Goal: Task Accomplishment & Management: Use online tool/utility

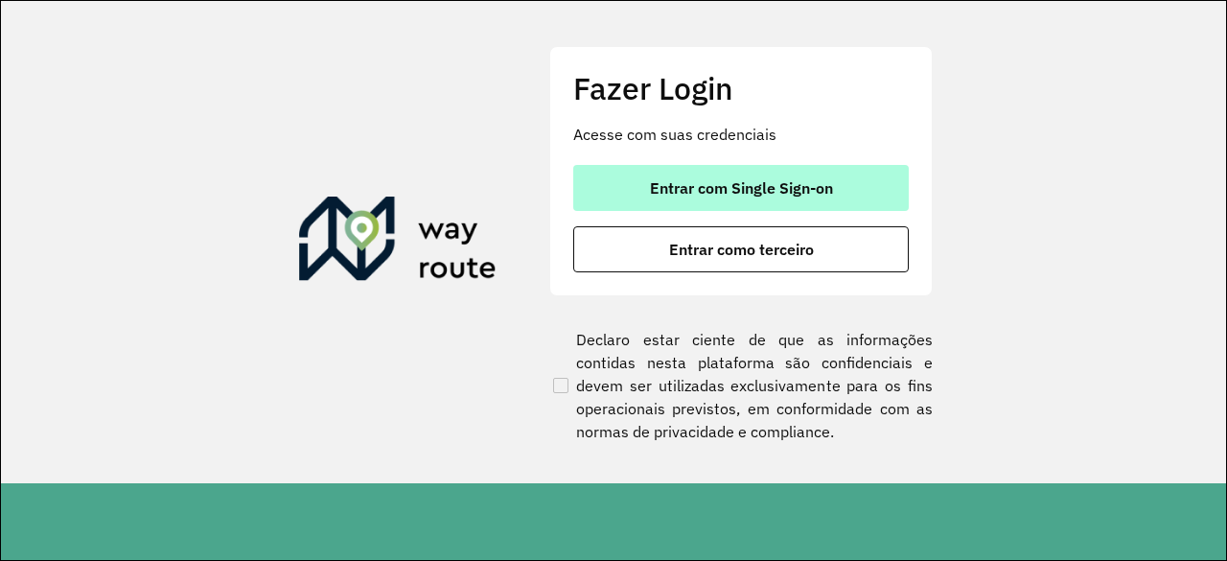
click at [634, 187] on button "Entrar com Single Sign-on" at bounding box center [740, 188] width 335 height 46
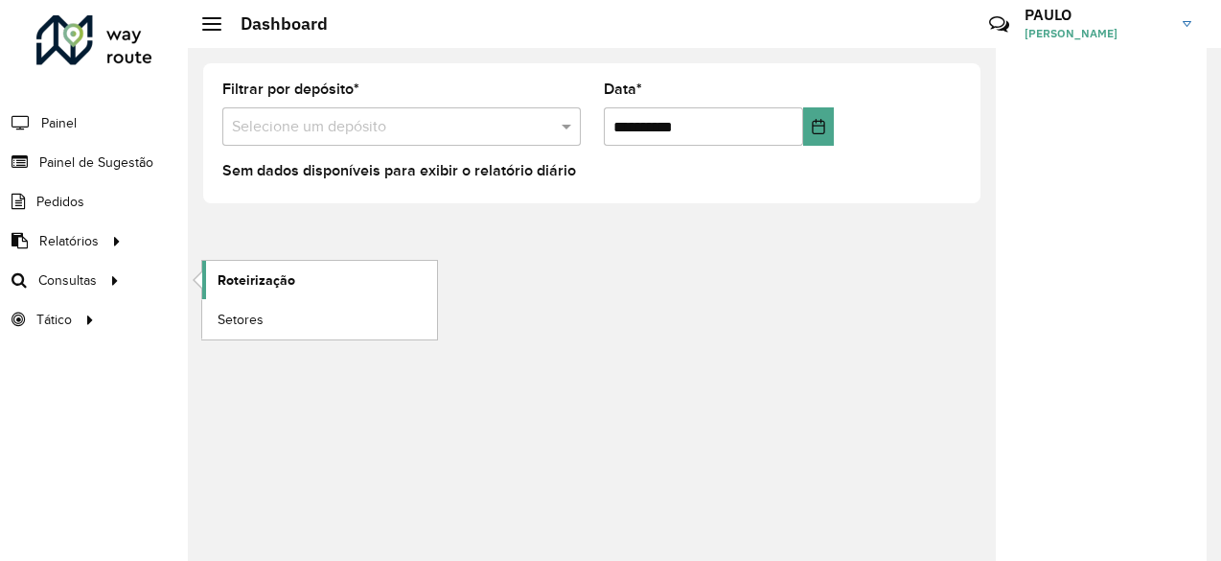
click at [242, 287] on span "Roteirização" at bounding box center [257, 280] width 78 height 20
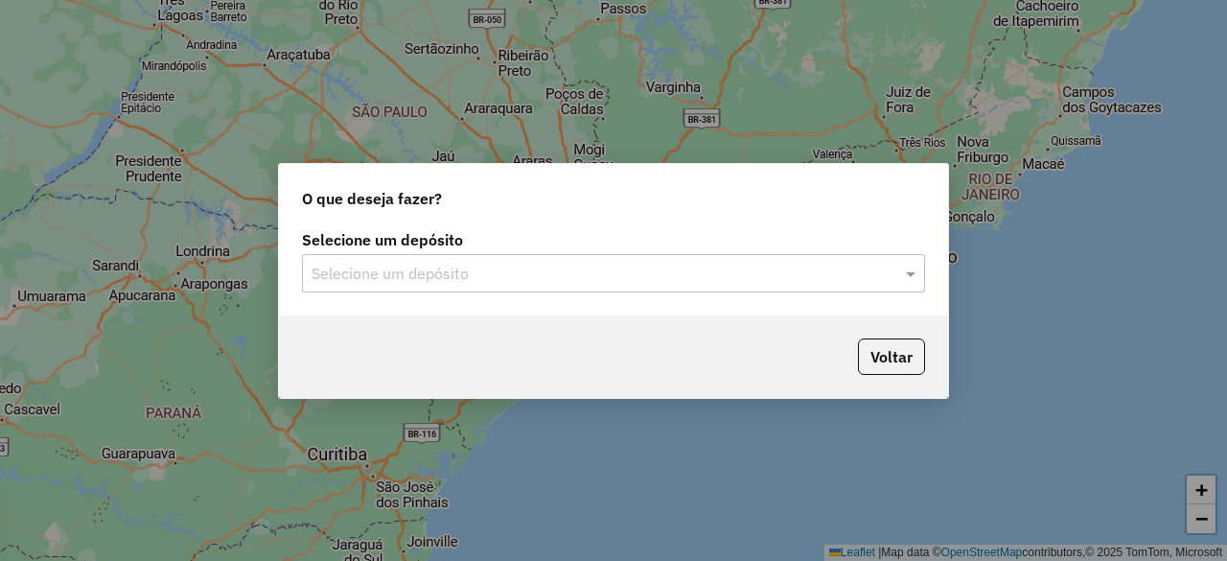
click at [358, 269] on input "text" at bounding box center [593, 274] width 565 height 23
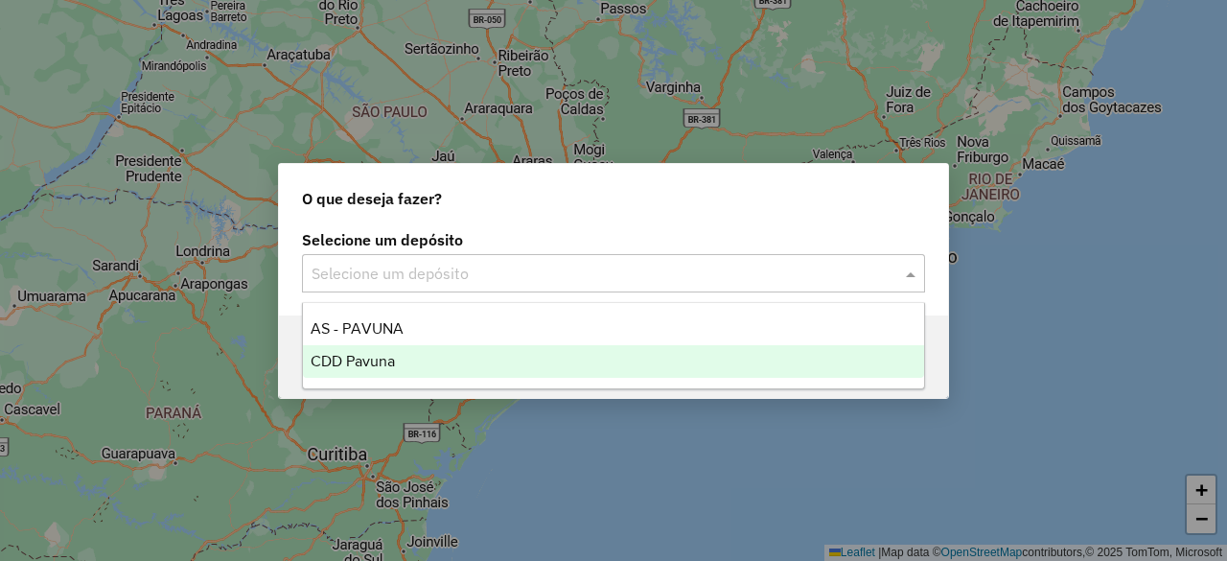
click at [368, 359] on span "CDD Pavuna" at bounding box center [353, 361] width 84 height 16
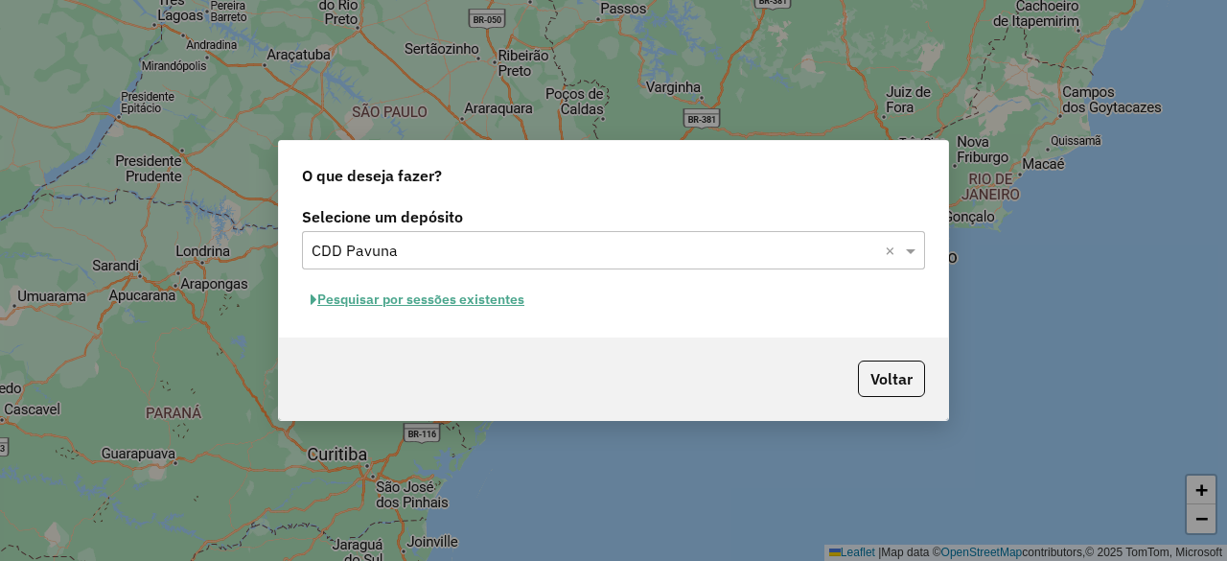
click at [455, 302] on button "Pesquisar por sessões existentes" at bounding box center [417, 300] width 231 height 30
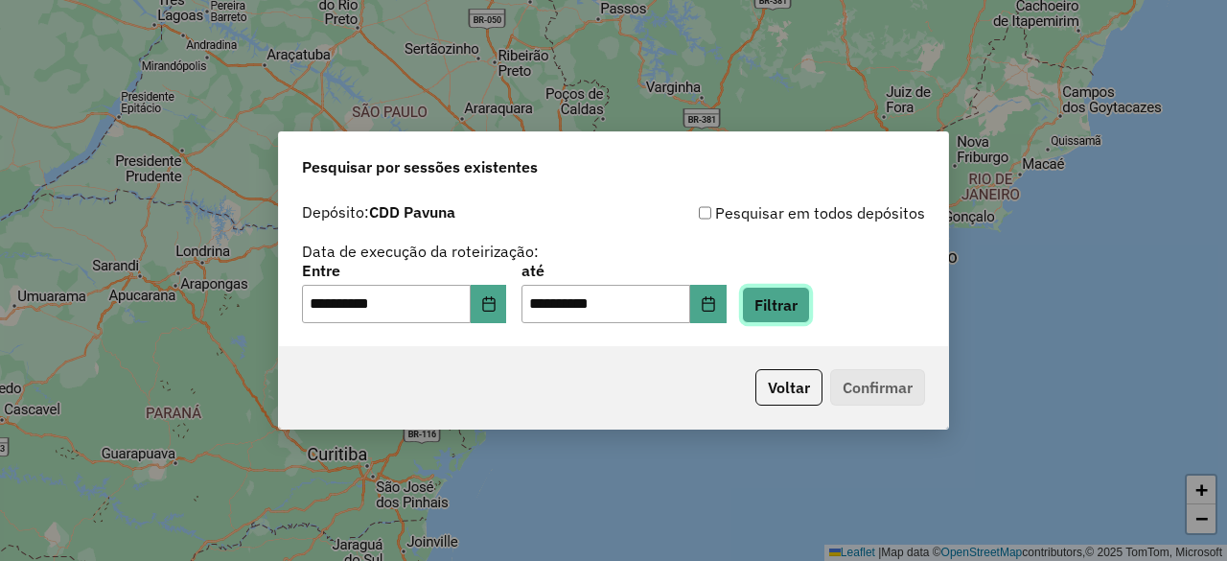
click at [807, 309] on button "Filtrar" at bounding box center [776, 305] width 68 height 36
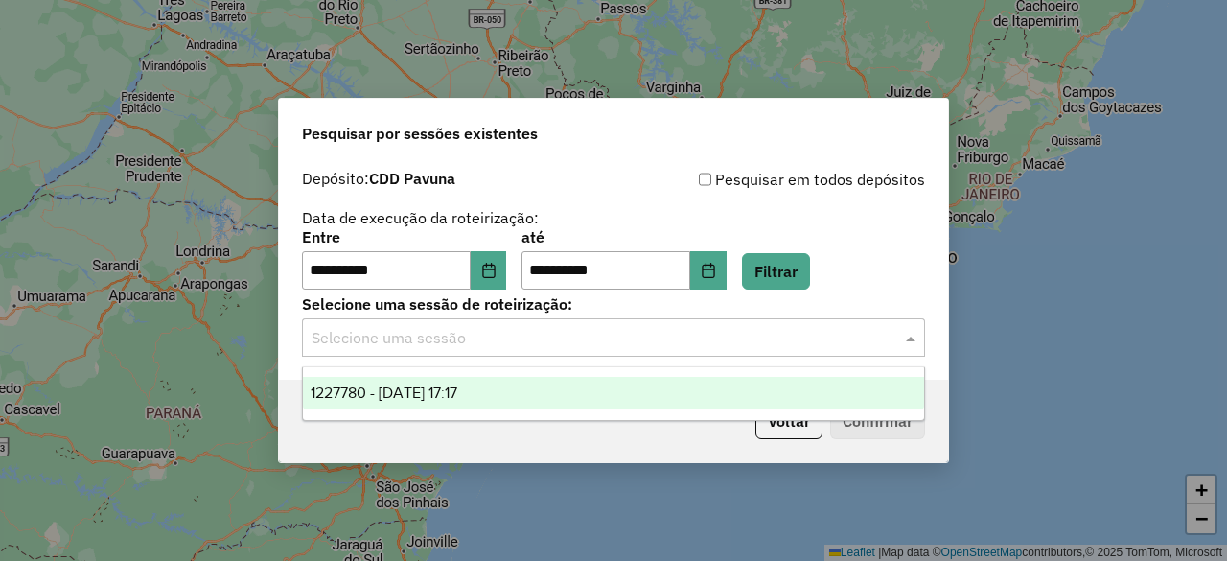
click at [695, 340] on input "text" at bounding box center [593, 338] width 565 height 23
click at [432, 386] on span "1227780 - 11/08/2025 17:17" at bounding box center [384, 392] width 147 height 16
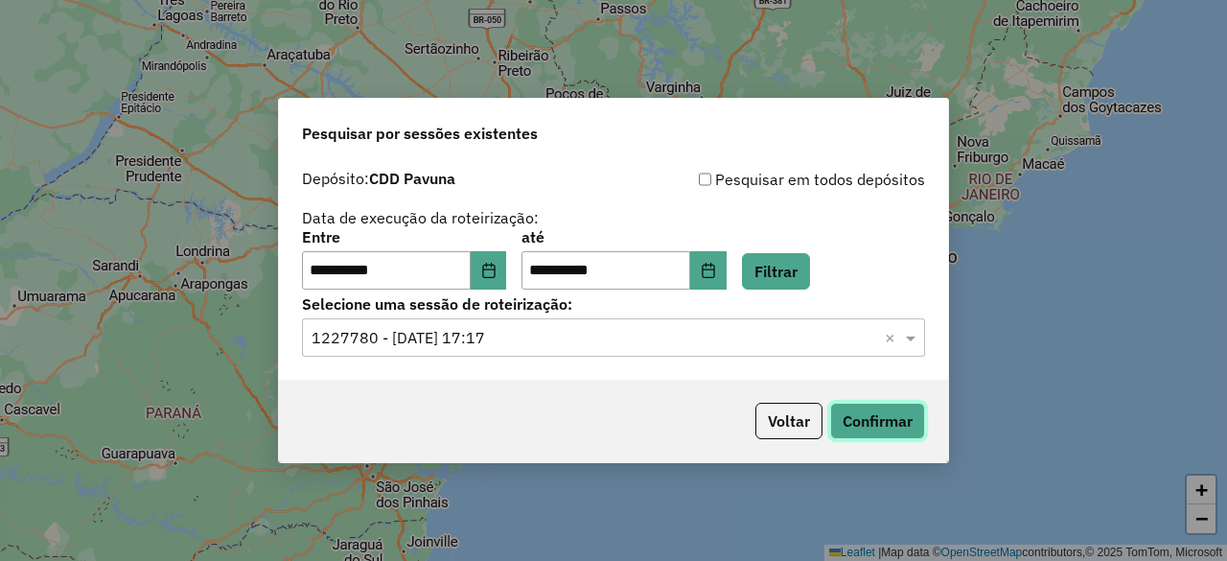
click at [888, 423] on button "Confirmar" at bounding box center [877, 421] width 95 height 36
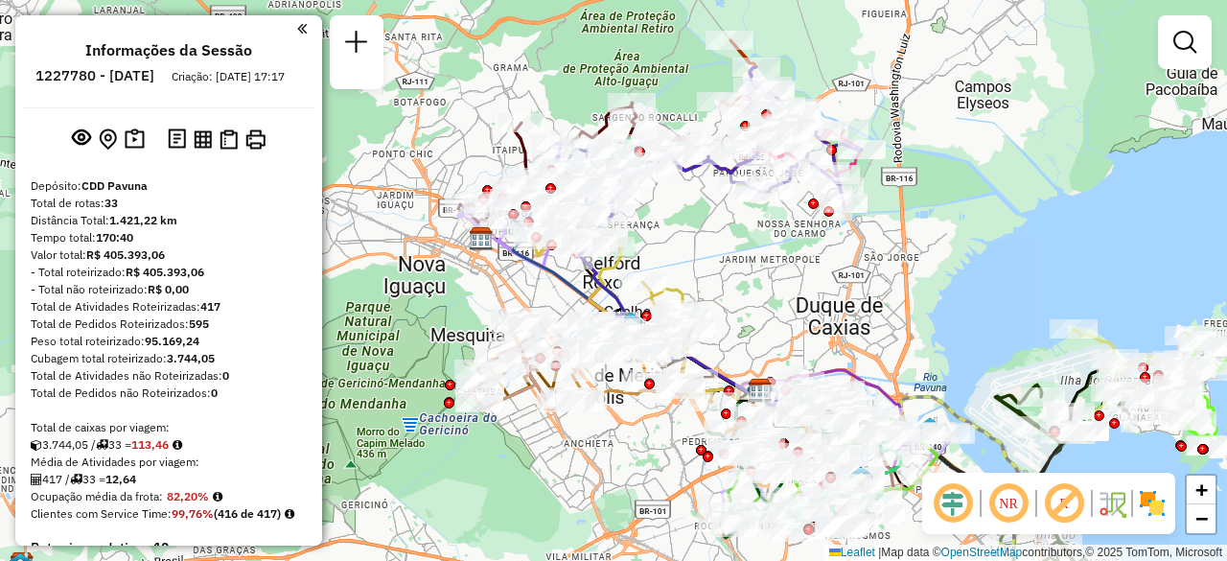
drag, startPoint x: 548, startPoint y: 233, endPoint x: 702, endPoint y: 233, distance: 153.4
click at [702, 233] on div "Janela de atendimento Grade de atendimento Capacidade Transportadoras Veículos …" at bounding box center [613, 280] width 1227 height 561
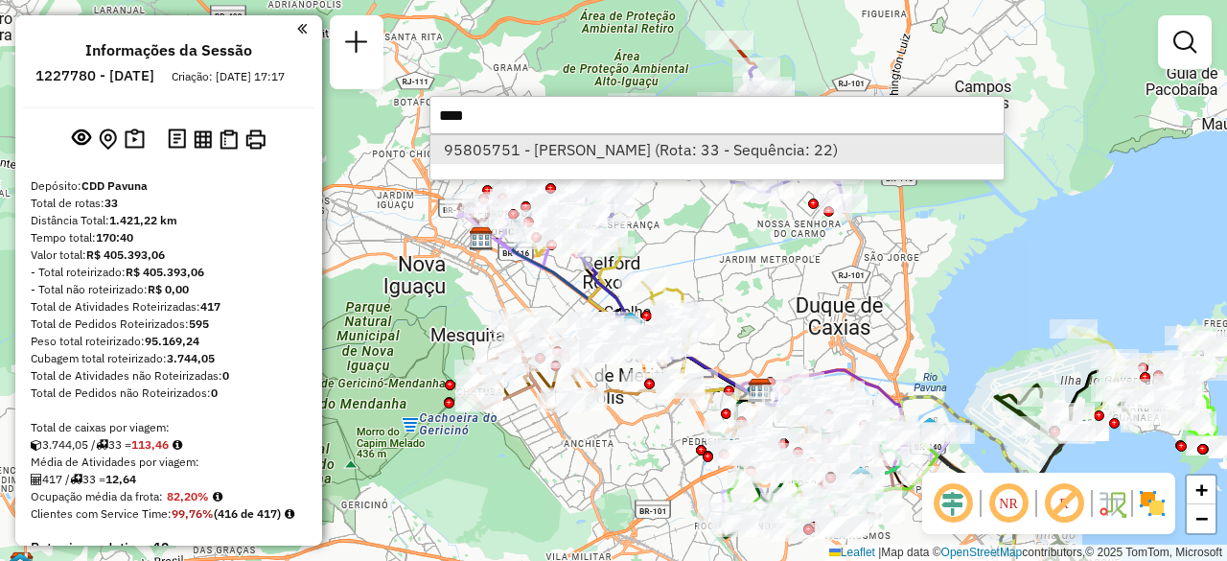
type input "****"
click at [577, 158] on li "95805751 - VAGNER PERES COELHO (Rota: 33 - Sequência: 22)" at bounding box center [716, 149] width 573 height 29
select select "**********"
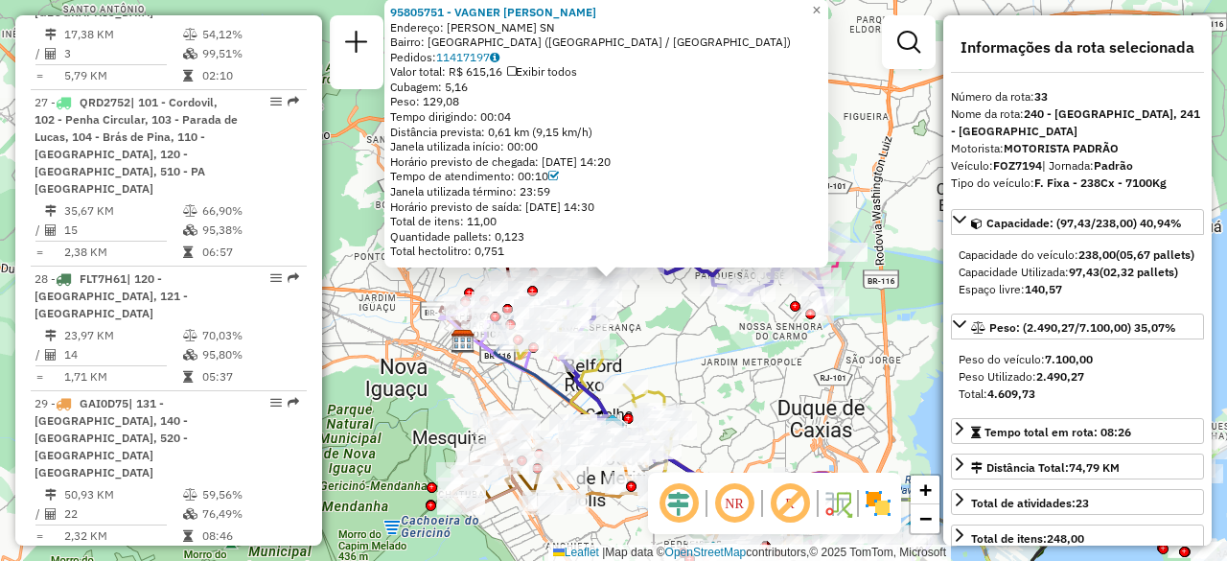
scroll to position [3985, 0]
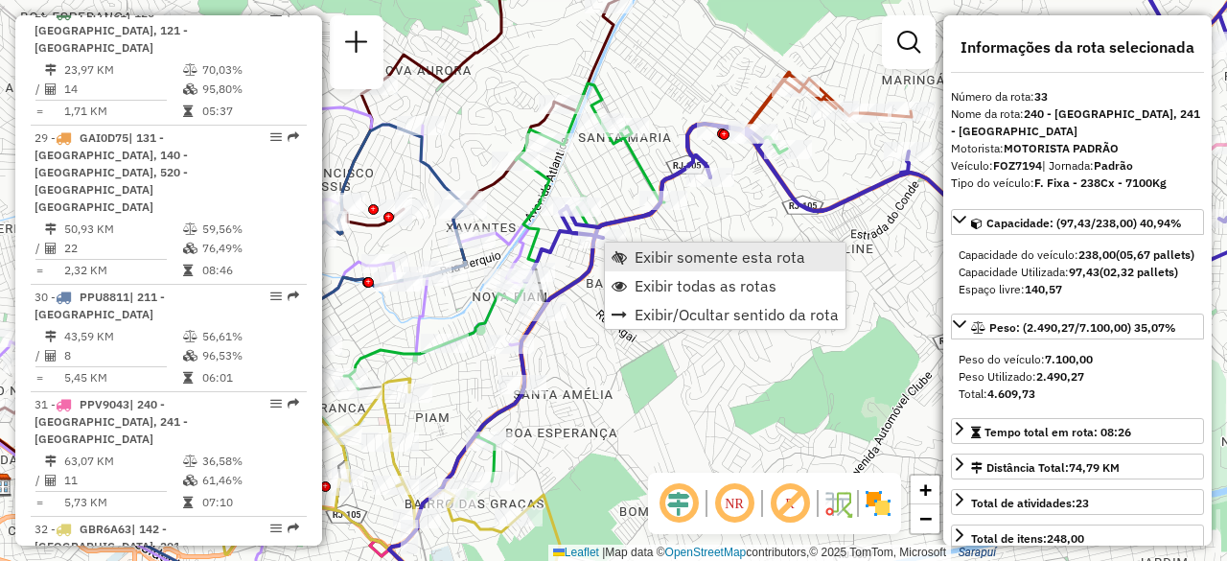
click at [658, 254] on span "Exibir somente esta rota" at bounding box center [719, 256] width 171 height 15
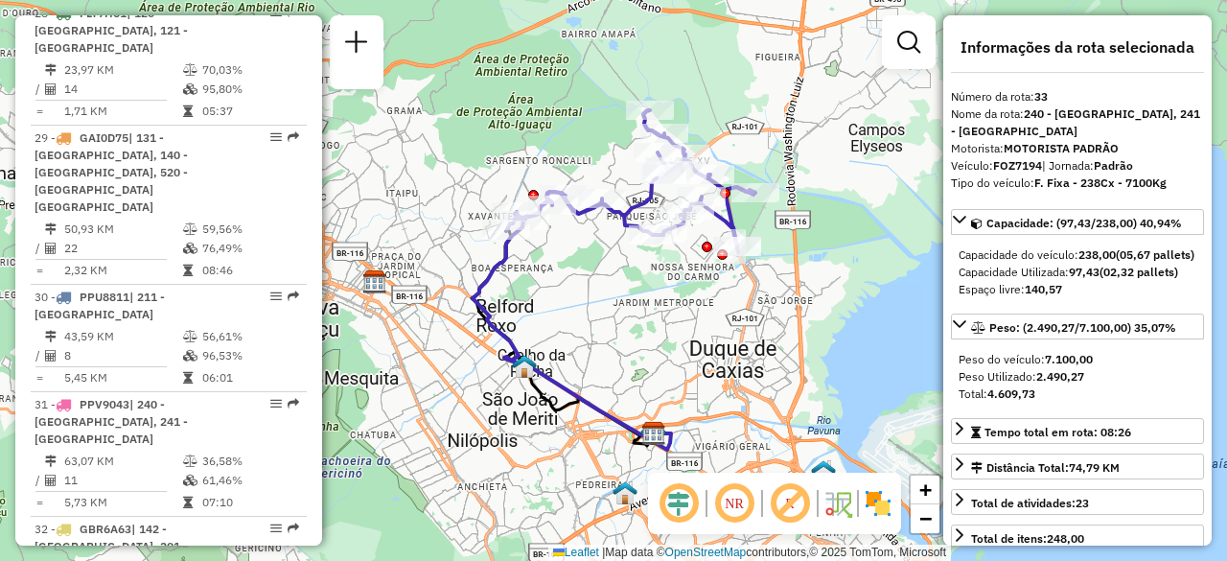
drag, startPoint x: 646, startPoint y: 265, endPoint x: 615, endPoint y: 297, distance: 44.8
click at [623, 294] on div "Janela de atendimento Grade de atendimento Capacidade Transportadoras Veículos …" at bounding box center [613, 280] width 1227 height 561
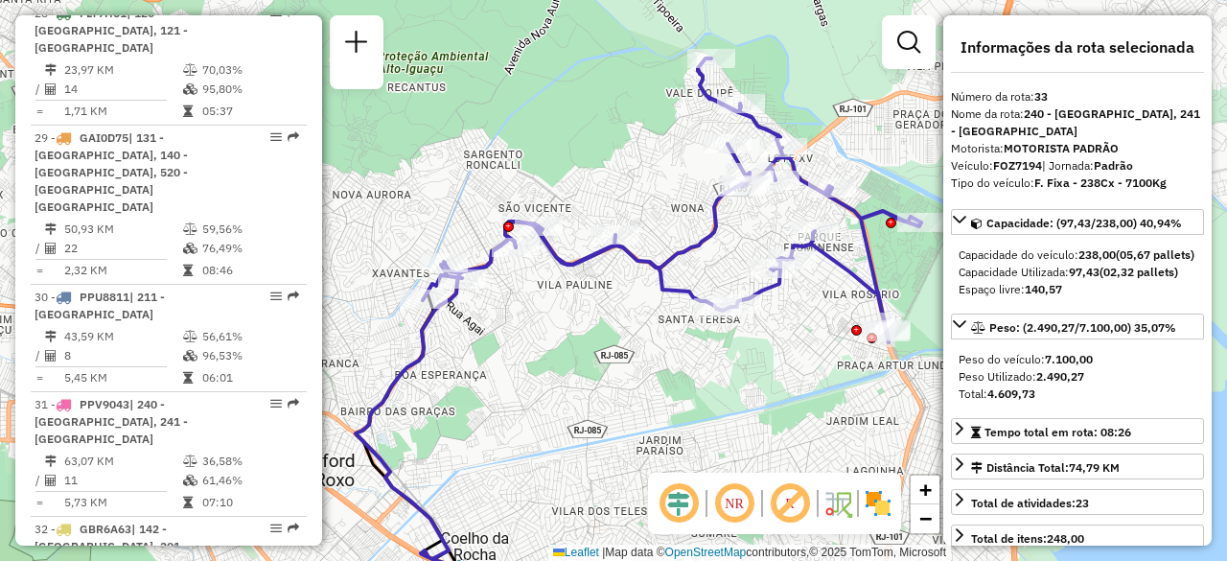
drag, startPoint x: 552, startPoint y: 249, endPoint x: 617, endPoint y: 321, distance: 97.0
click at [617, 321] on div "Janela de atendimento Grade de atendimento Capacidade Transportadoras Veículos …" at bounding box center [613, 280] width 1227 height 561
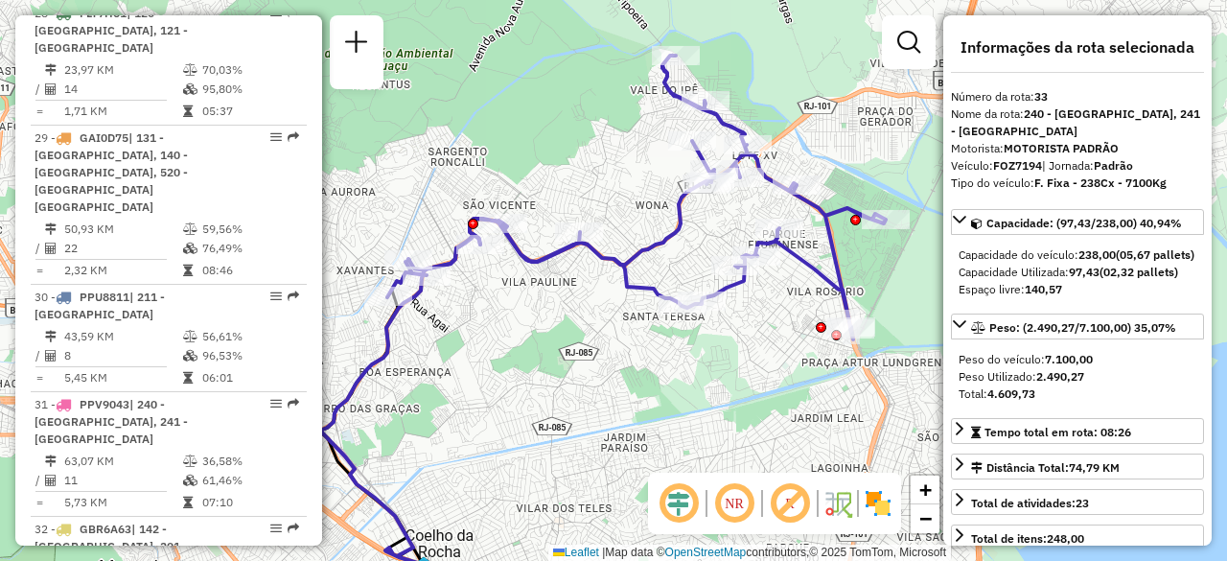
drag, startPoint x: 795, startPoint y: 320, endPoint x: 759, endPoint y: 317, distance: 35.6
click at [759, 317] on div "Janela de atendimento Grade de atendimento Capacidade Transportadoras Veículos …" at bounding box center [613, 280] width 1227 height 561
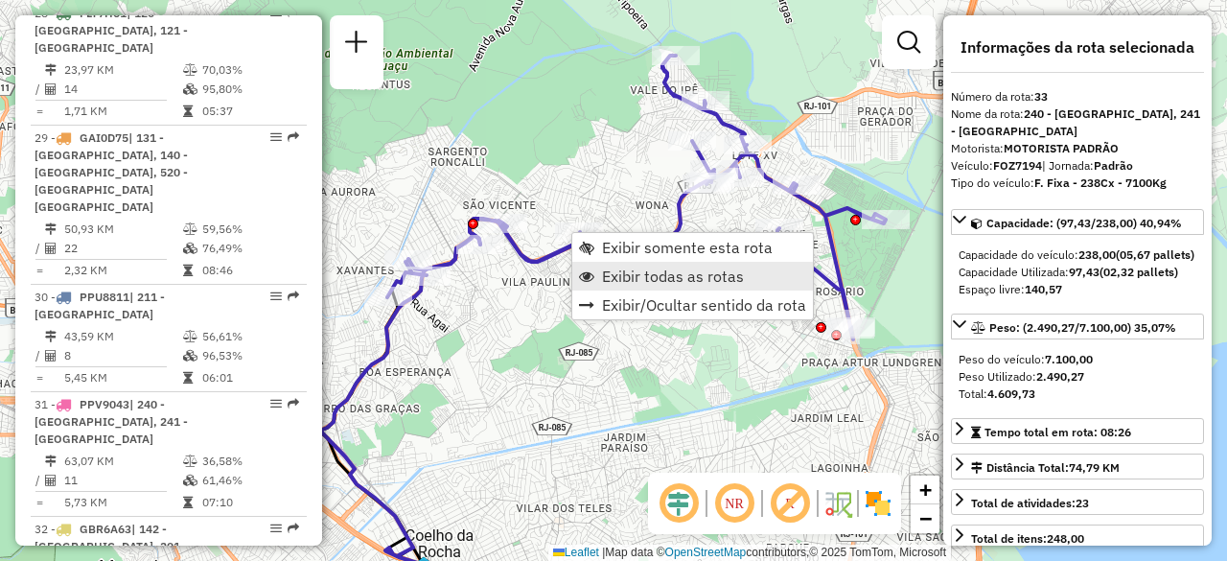
click at [632, 273] on span "Exibir todas as rotas" at bounding box center [673, 275] width 142 height 15
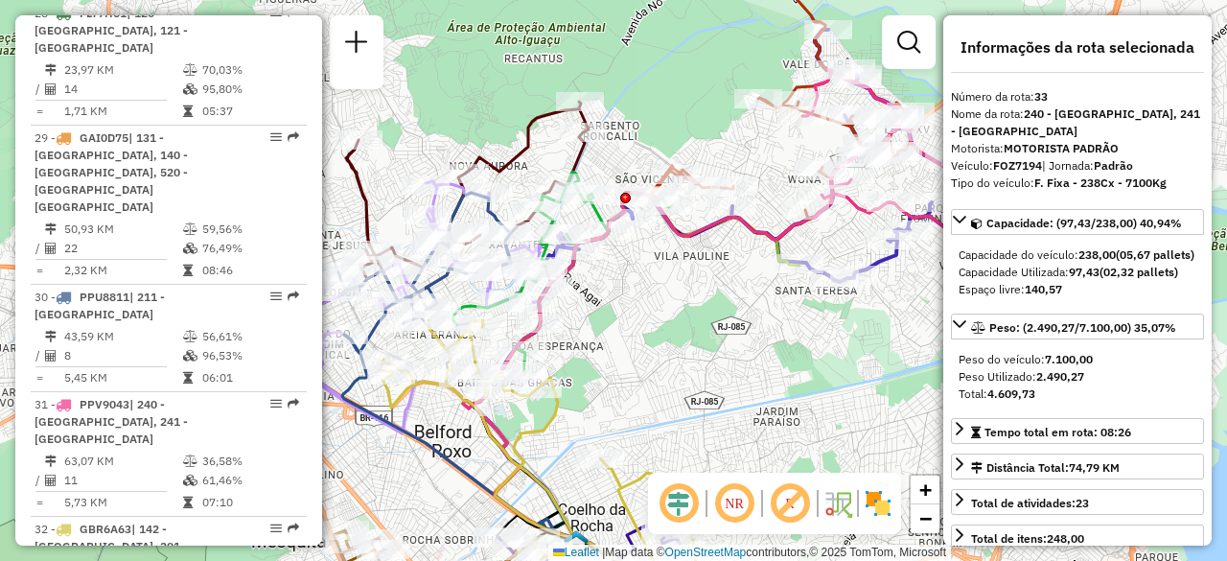
drag, startPoint x: 568, startPoint y: 350, endPoint x: 720, endPoint y: 326, distance: 153.3
click at [720, 326] on div "Janela de atendimento Grade de atendimento Capacidade Transportadoras Veículos …" at bounding box center [613, 280] width 1227 height 561
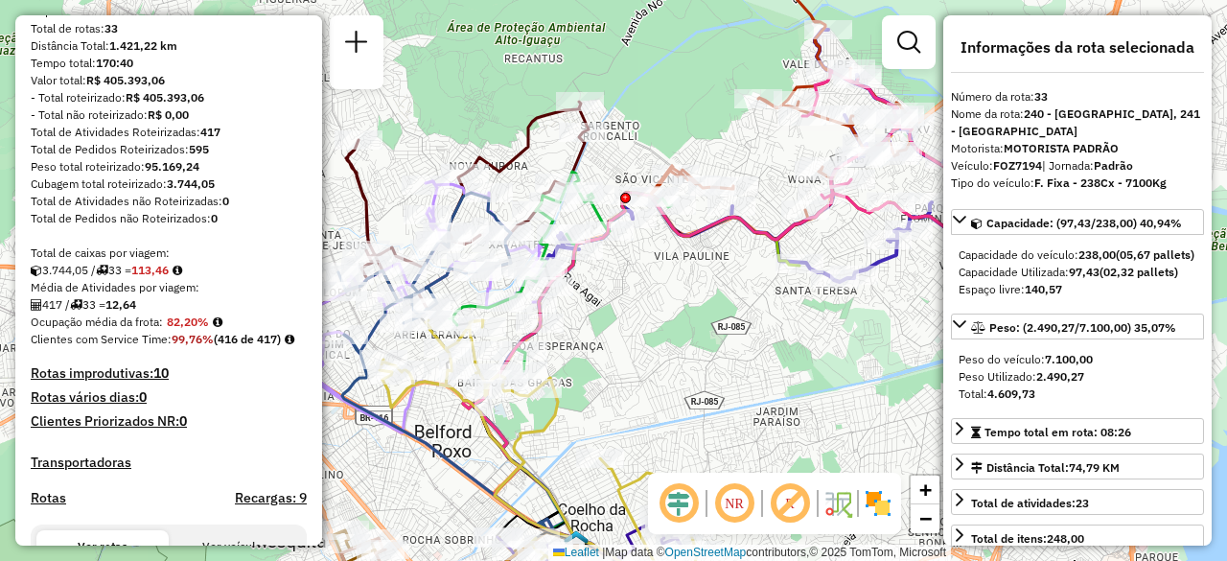
scroll to position [0, 0]
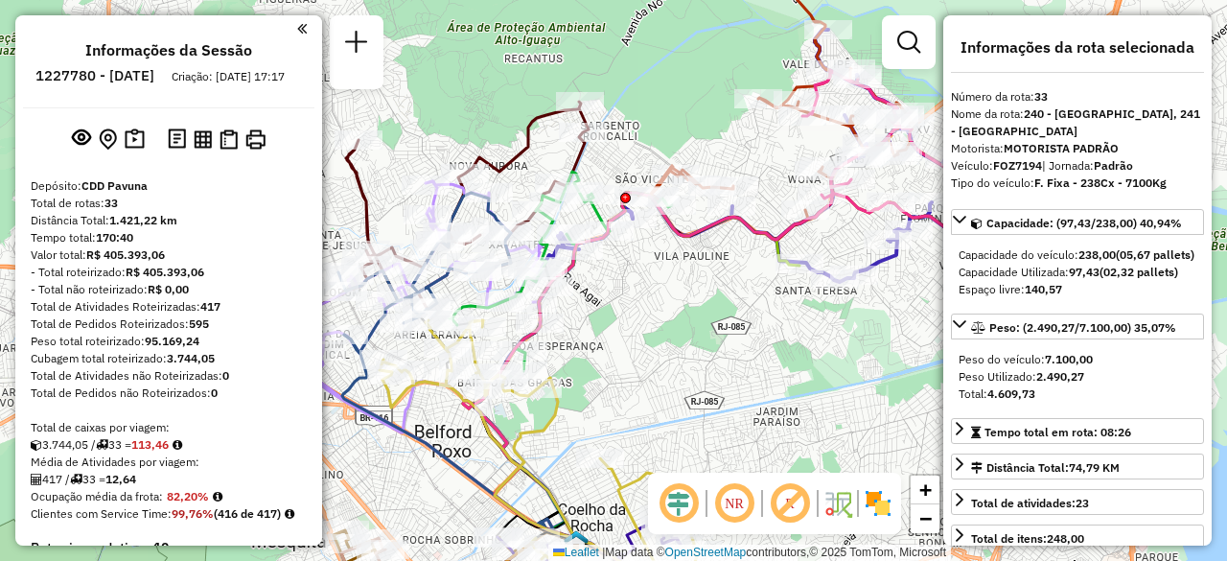
click at [297, 29] on em at bounding box center [302, 28] width 10 height 17
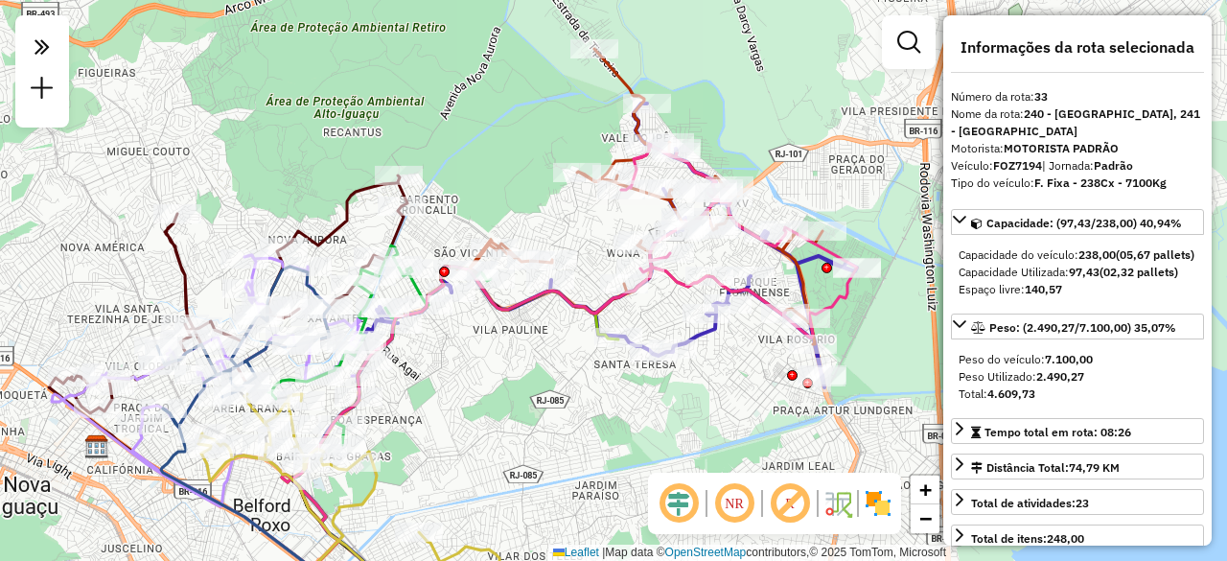
drag, startPoint x: 654, startPoint y: 296, endPoint x: 473, endPoint y: 370, distance: 195.6
click at [473, 370] on div "Janela de atendimento Grade de atendimento Capacidade Transportadoras Veículos …" at bounding box center [613, 280] width 1227 height 561
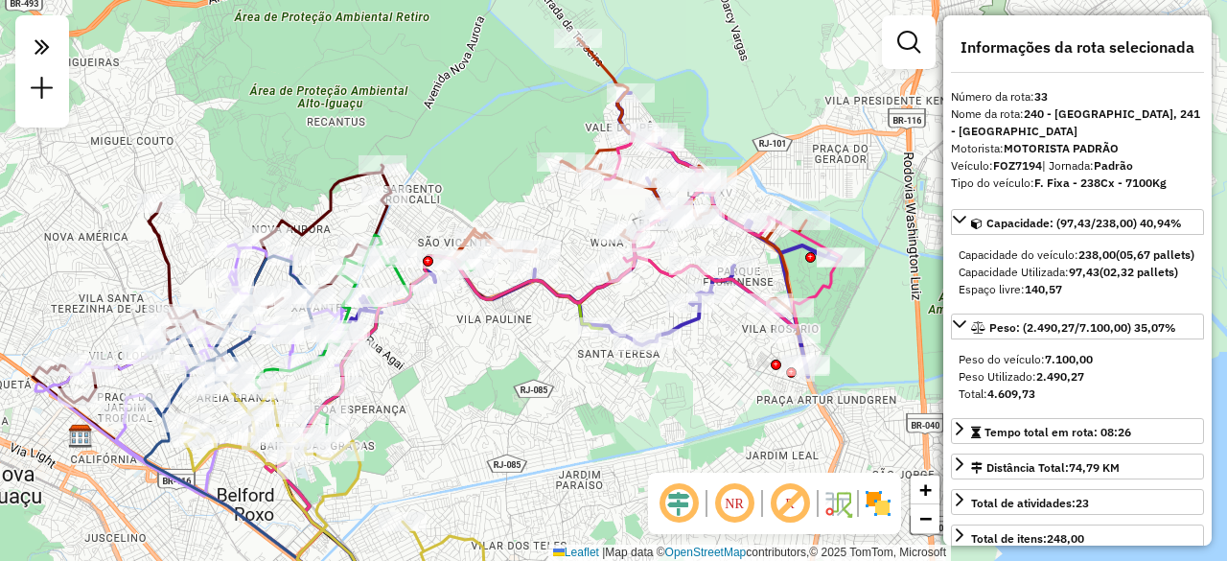
drag, startPoint x: 527, startPoint y: 355, endPoint x: 511, endPoint y: 344, distance: 19.4
click at [511, 344] on div "Janela de atendimento Grade de atendimento Capacidade Transportadoras Veículos …" at bounding box center [613, 280] width 1227 height 561
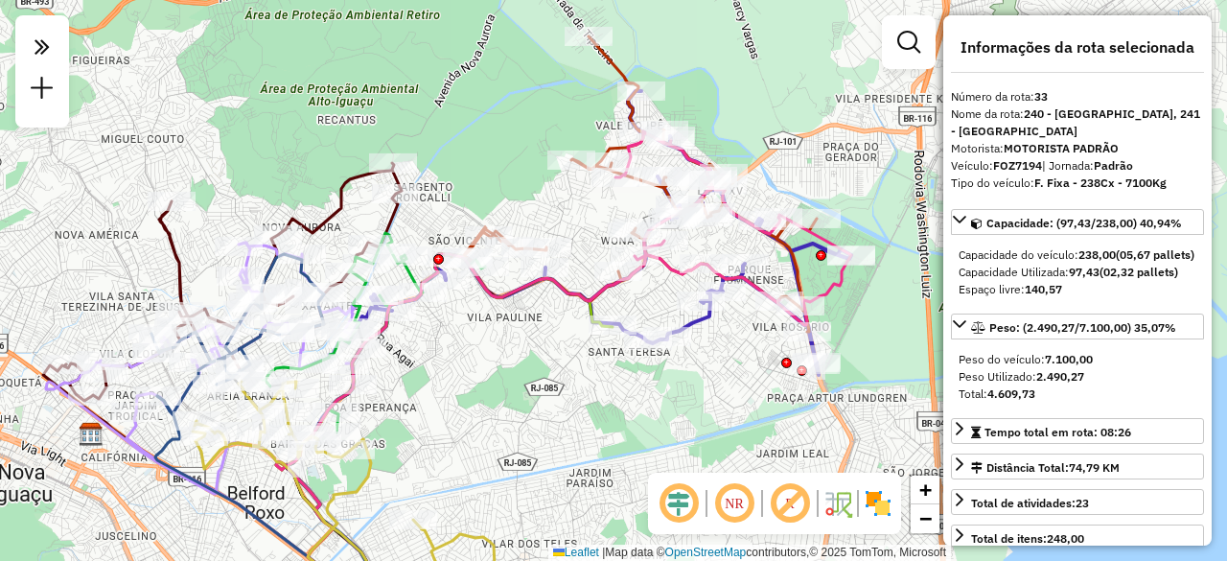
drag, startPoint x: 462, startPoint y: 375, endPoint x: 473, endPoint y: 373, distance: 10.7
click at [473, 373] on div "Janela de atendimento Grade de atendimento Capacidade Transportadoras Veículos …" at bounding box center [613, 280] width 1227 height 561
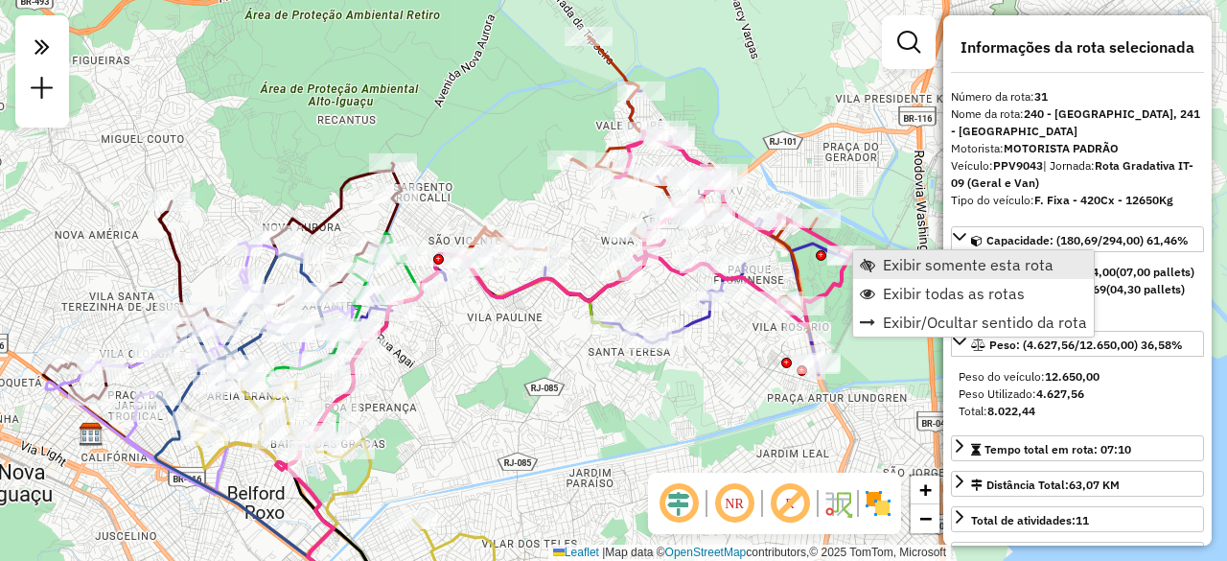
click at [898, 265] on span "Exibir somente esta rota" at bounding box center [968, 264] width 171 height 15
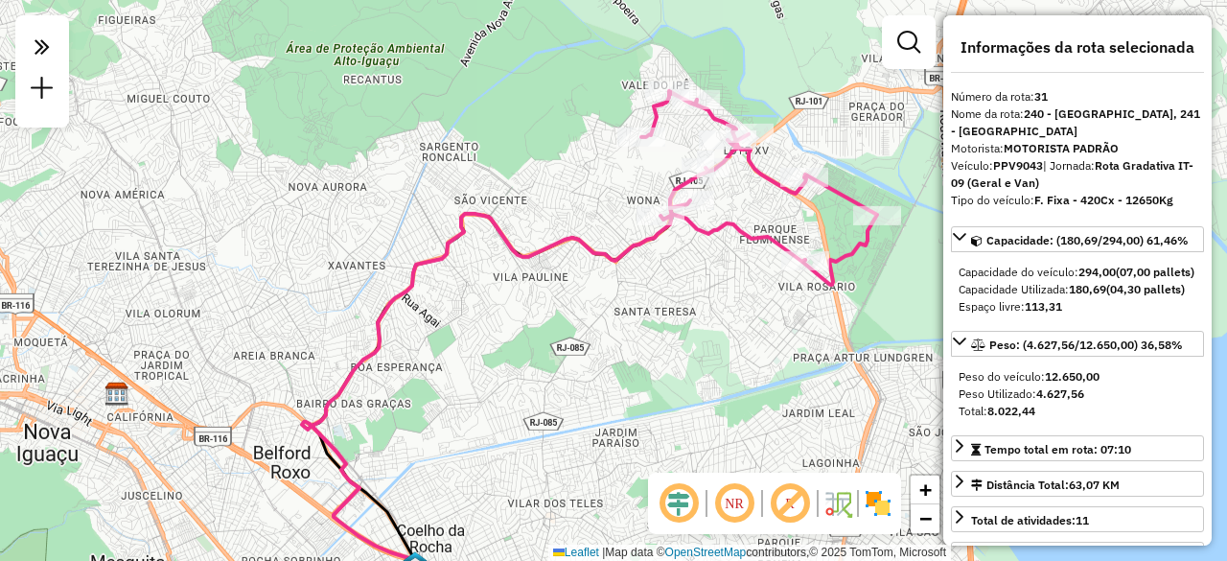
drag, startPoint x: 721, startPoint y: 191, endPoint x: 694, endPoint y: 277, distance: 90.3
click at [694, 277] on div "Janela de atendimento Grade de atendimento Capacidade Transportadoras Veículos …" at bounding box center [613, 280] width 1227 height 561
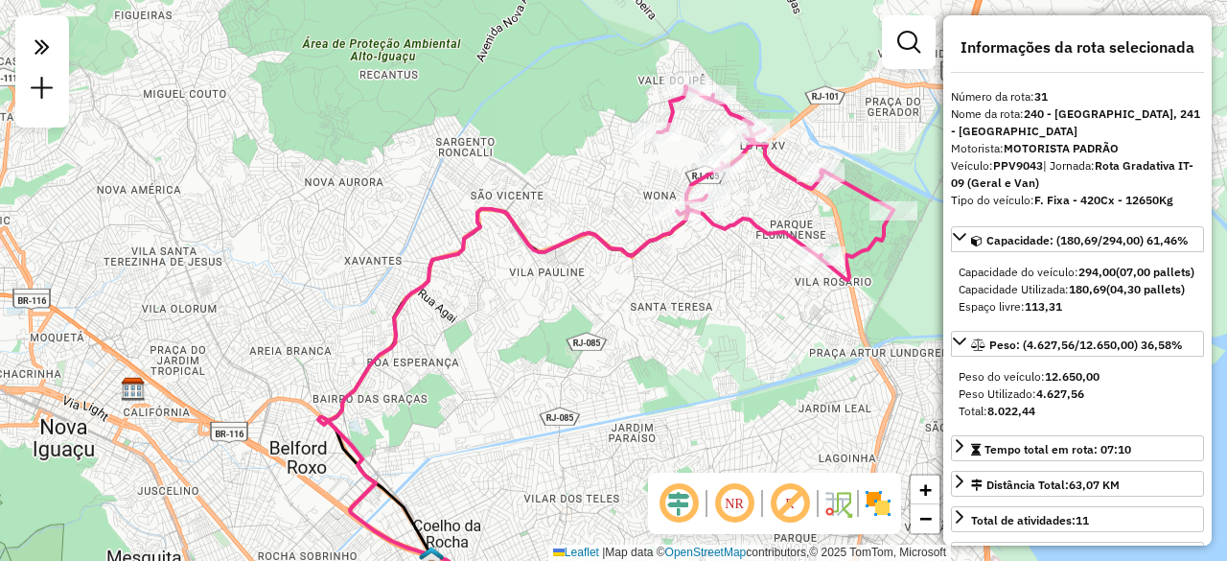
drag, startPoint x: 614, startPoint y: 299, endPoint x: 631, endPoint y: 294, distance: 17.0
click at [631, 294] on div "Janela de atendimento Grade de atendimento Capacidade Transportadoras Veículos …" at bounding box center [613, 280] width 1227 height 561
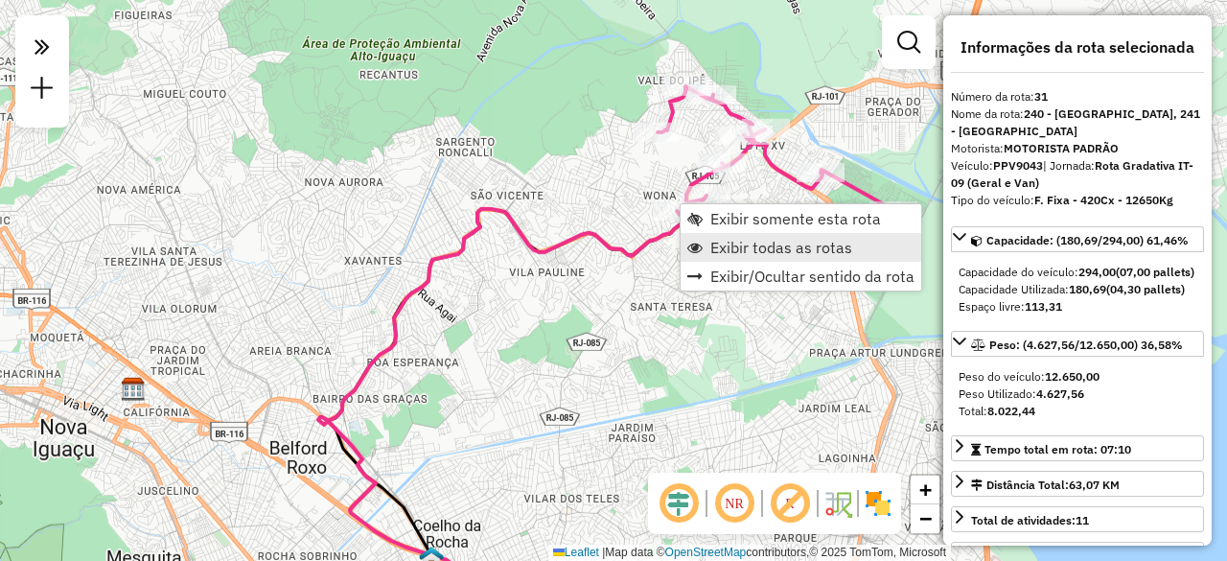
click at [746, 246] on span "Exibir todas as rotas" at bounding box center [781, 247] width 142 height 15
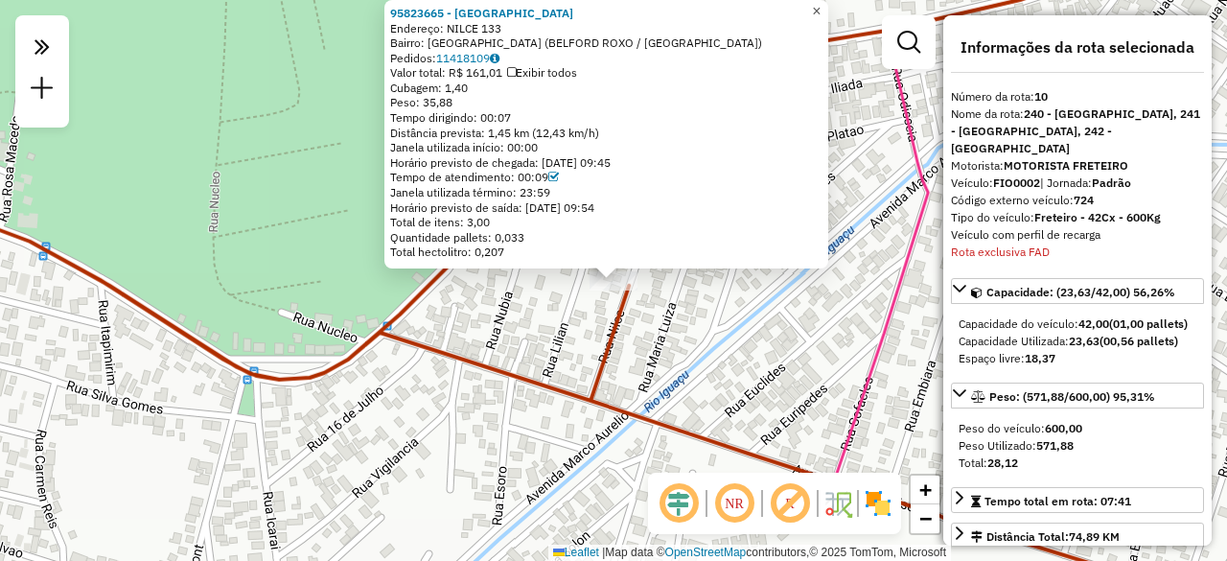
drag, startPoint x: 671, startPoint y: 143, endPoint x: 824, endPoint y: 4, distance: 207.0
click at [820, 4] on span "×" at bounding box center [816, 11] width 9 height 16
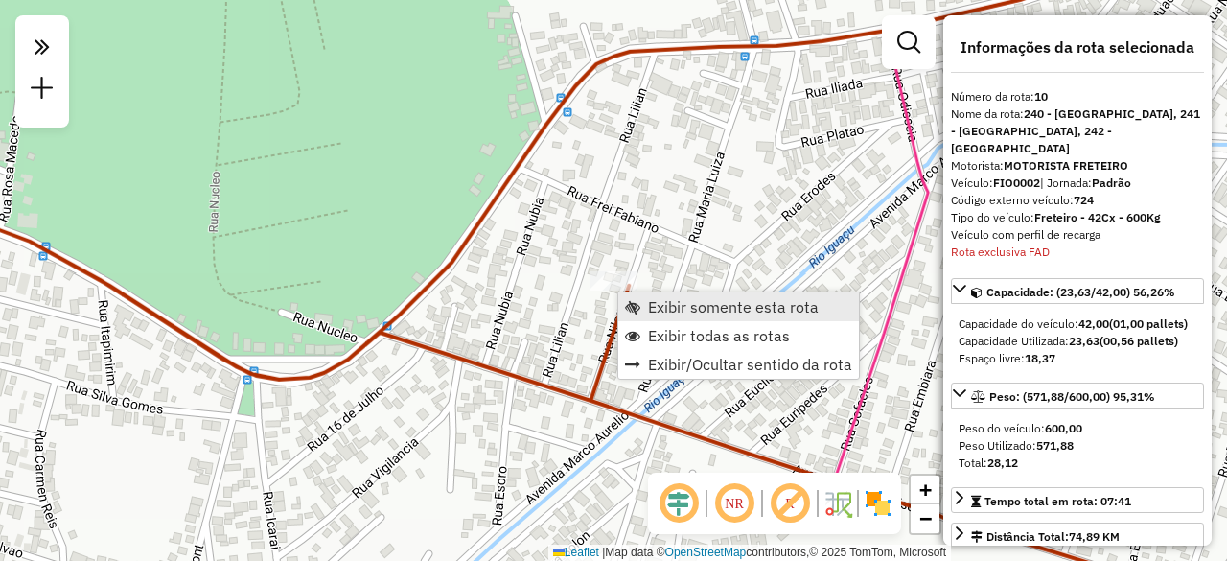
click at [670, 303] on span "Exibir somente esta rota" at bounding box center [733, 306] width 171 height 15
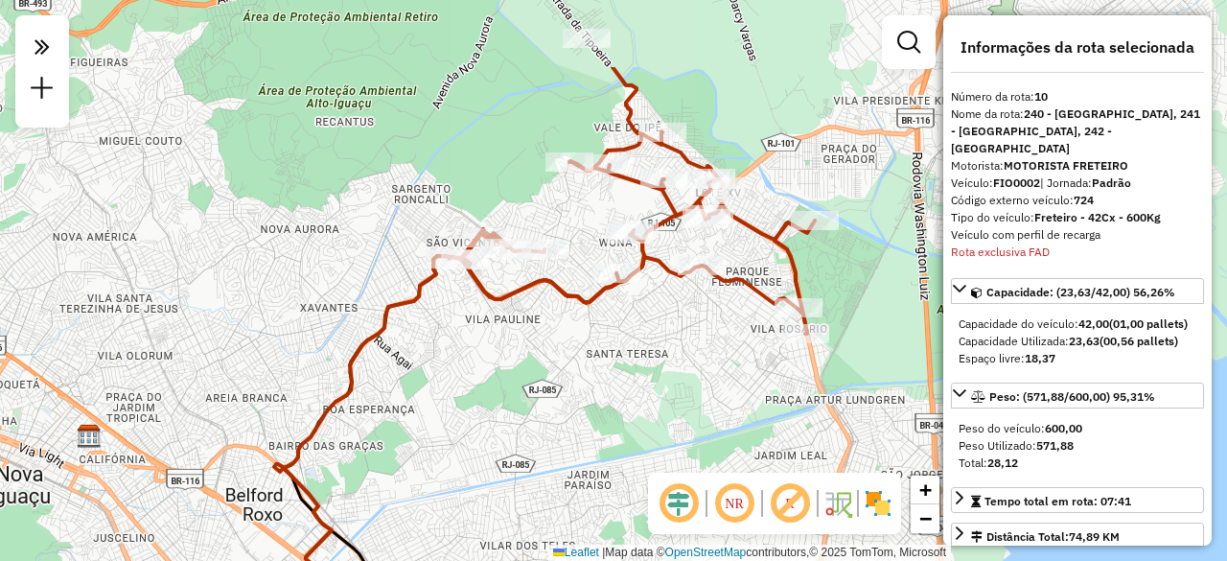
drag, startPoint x: 653, startPoint y: 210, endPoint x: 623, endPoint y: 333, distance: 126.2
click at [623, 333] on div "Janela de atendimento Grade de atendimento Capacidade Transportadoras Veículos …" at bounding box center [613, 280] width 1227 height 561
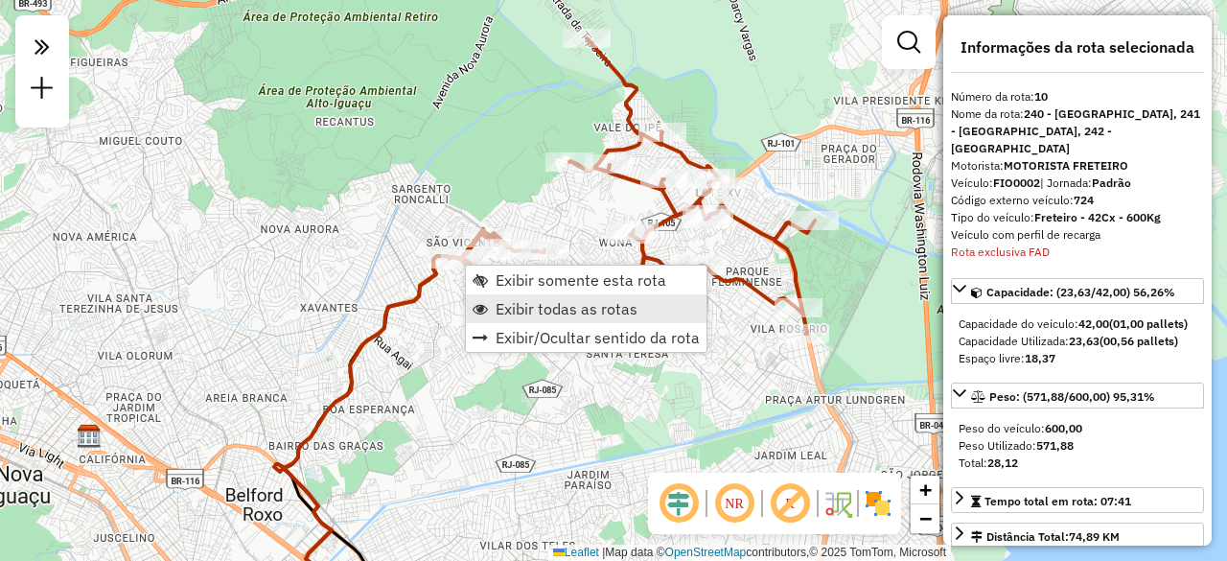
click at [553, 310] on span "Exibir todas as rotas" at bounding box center [567, 308] width 142 height 15
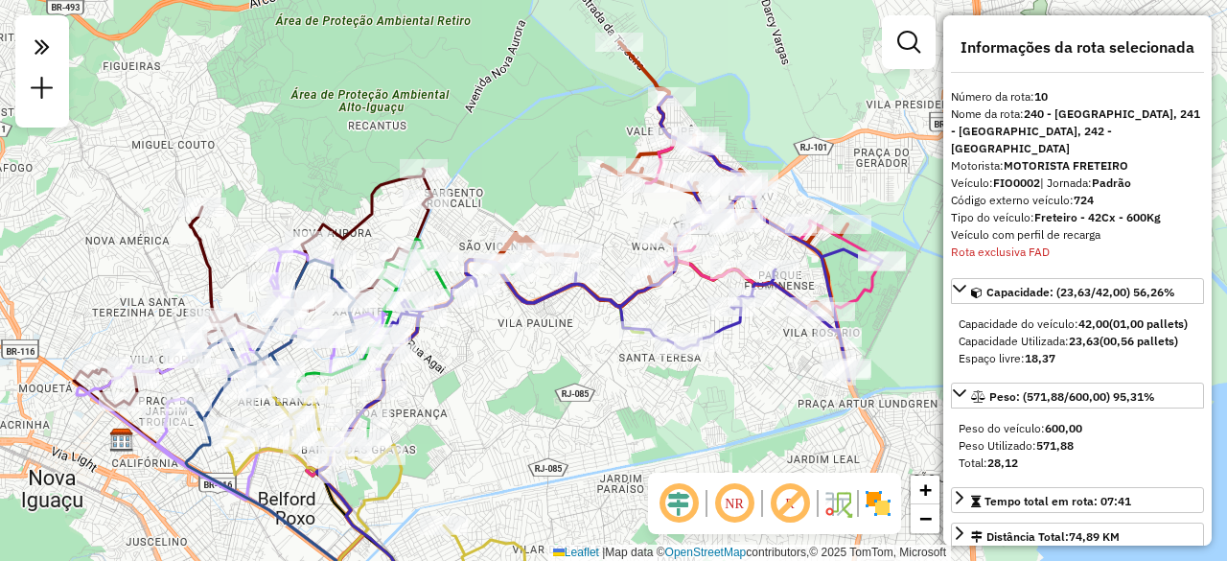
drag, startPoint x: 478, startPoint y: 313, endPoint x: 511, endPoint y: 317, distance: 32.8
click at [511, 317] on div "Janela de atendimento Grade de atendimento Capacidade Transportadoras Veículos …" at bounding box center [613, 280] width 1227 height 561
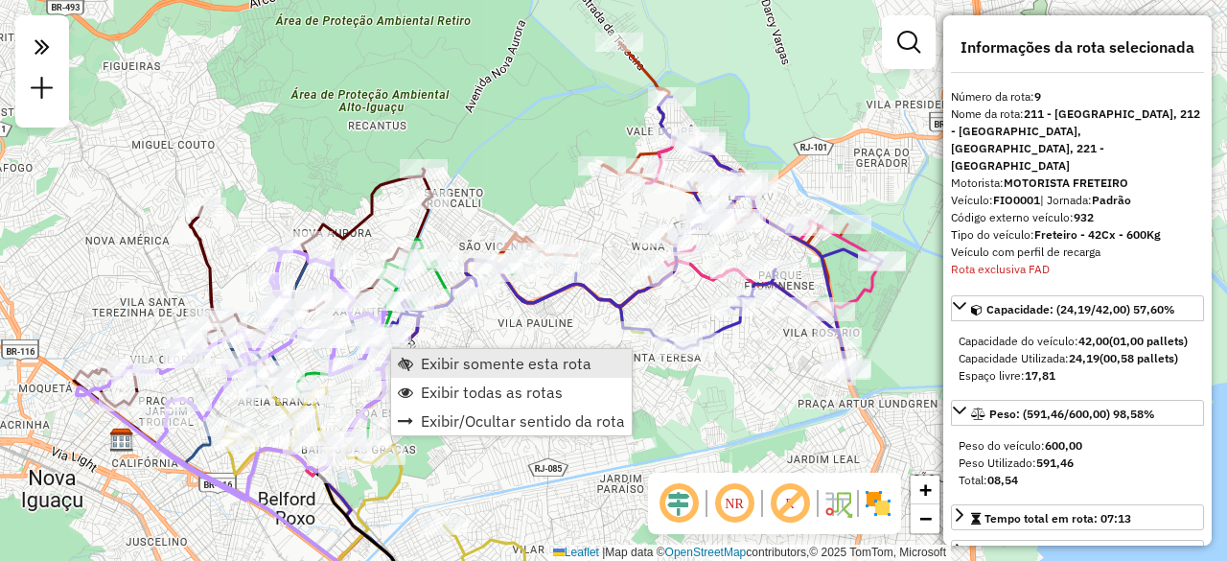
click at [442, 363] on span "Exibir somente esta rota" at bounding box center [506, 363] width 171 height 15
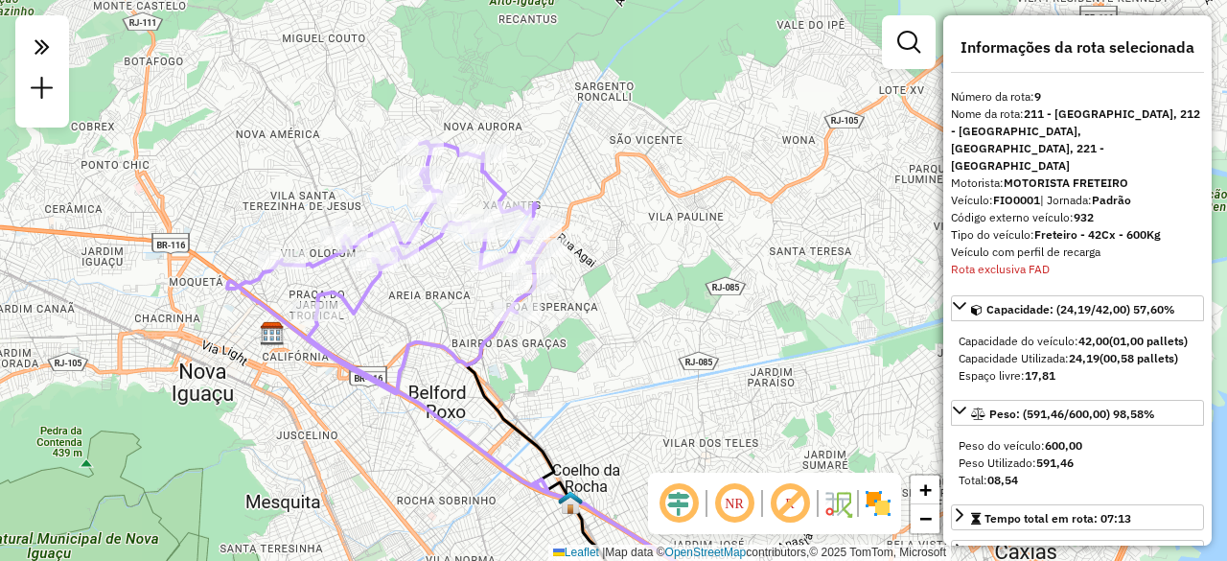
drag, startPoint x: 473, startPoint y: 210, endPoint x: 404, endPoint y: 335, distance: 142.4
click at [404, 335] on icon at bounding box center [385, 267] width 317 height 251
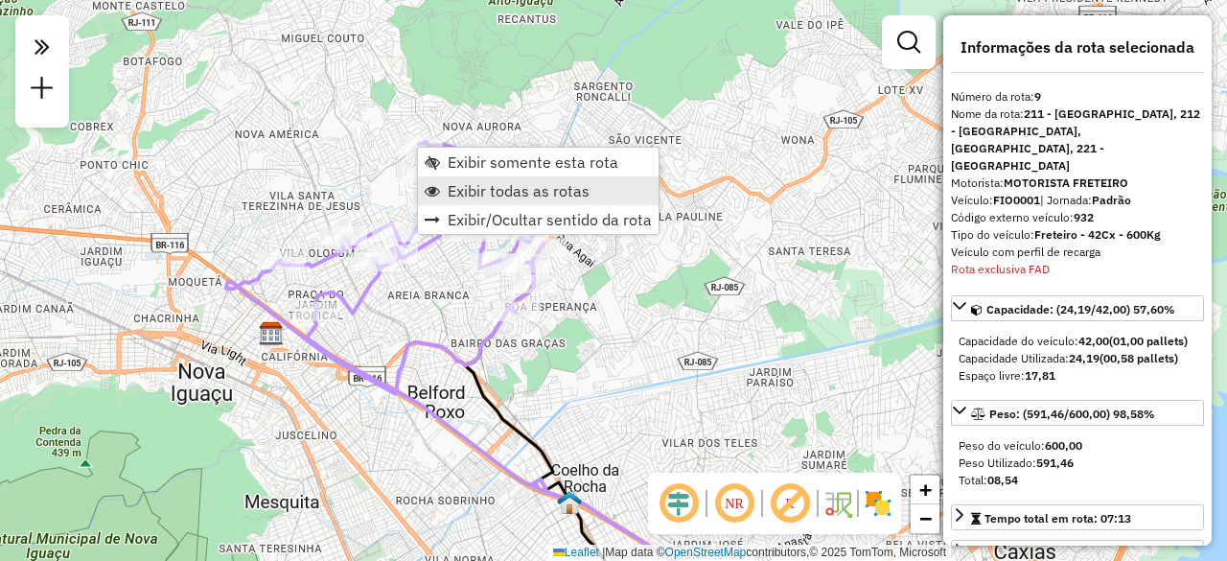
click at [452, 193] on span "Exibir todas as rotas" at bounding box center [519, 190] width 142 height 15
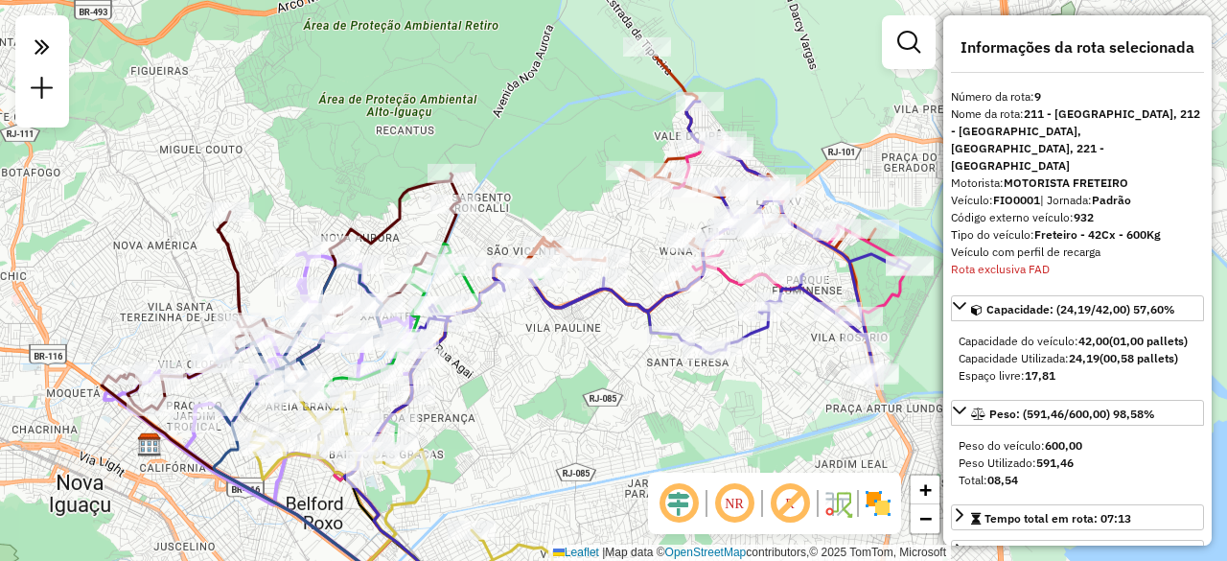
drag, startPoint x: 650, startPoint y: 225, endPoint x: 525, endPoint y: 336, distance: 167.0
click at [525, 336] on div "Janela de atendimento Grade de atendimento Capacidade Transportadoras Veículos …" at bounding box center [613, 280] width 1227 height 561
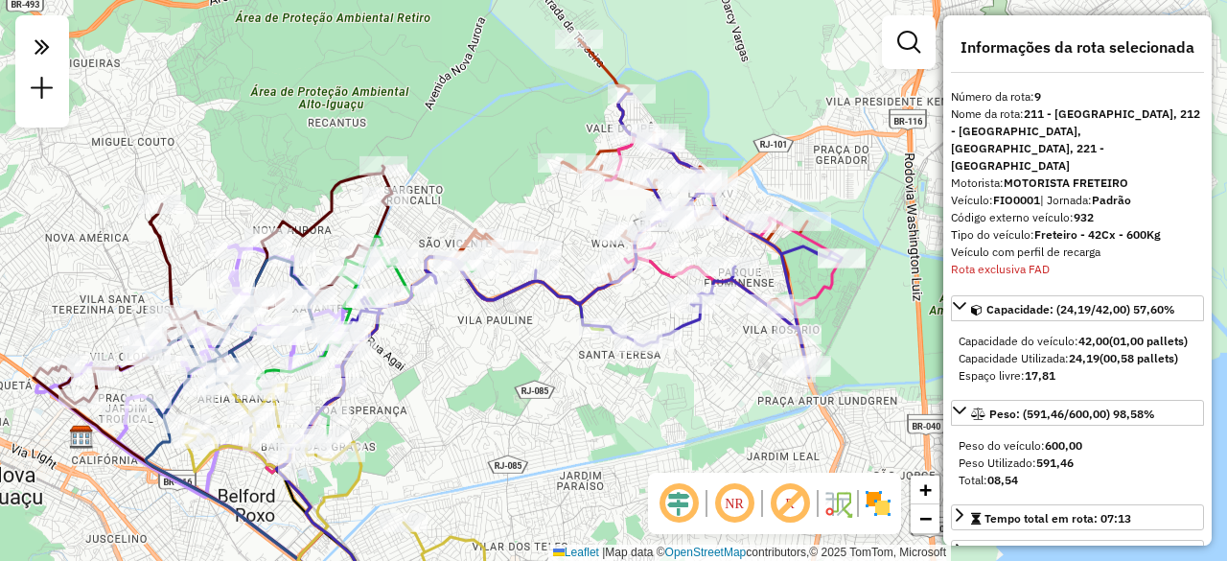
drag, startPoint x: 531, startPoint y: 202, endPoint x: 466, endPoint y: 195, distance: 65.6
click at [466, 195] on div "Janela de atendimento Grade de atendimento Capacidade Transportadoras Veículos …" at bounding box center [613, 280] width 1227 height 561
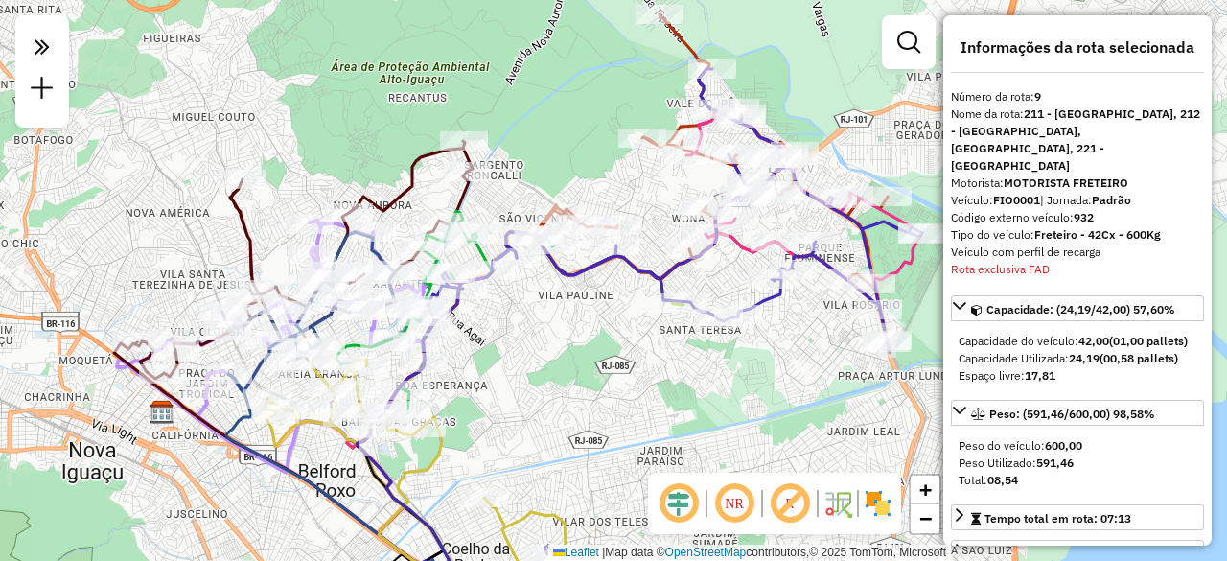
drag, startPoint x: 433, startPoint y: 376, endPoint x: 483, endPoint y: 359, distance: 52.4
click at [483, 359] on div "Janela de atendimento Grade de atendimento Capacidade Transportadoras Veículos …" at bounding box center [613, 280] width 1227 height 561
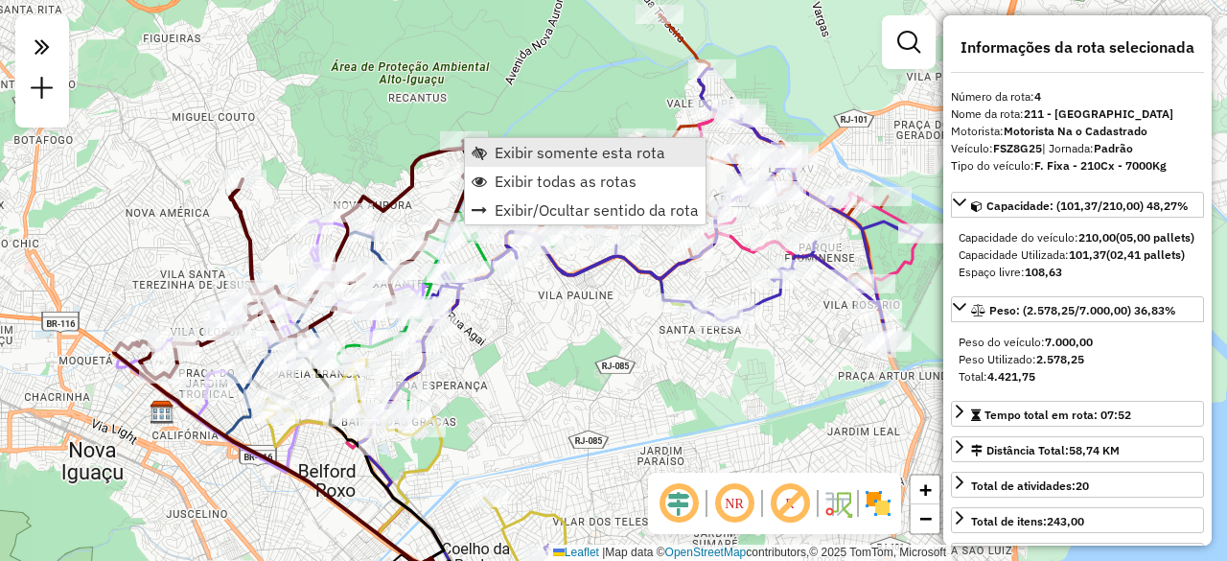
click at [522, 156] on span "Exibir somente esta rota" at bounding box center [580, 152] width 171 height 15
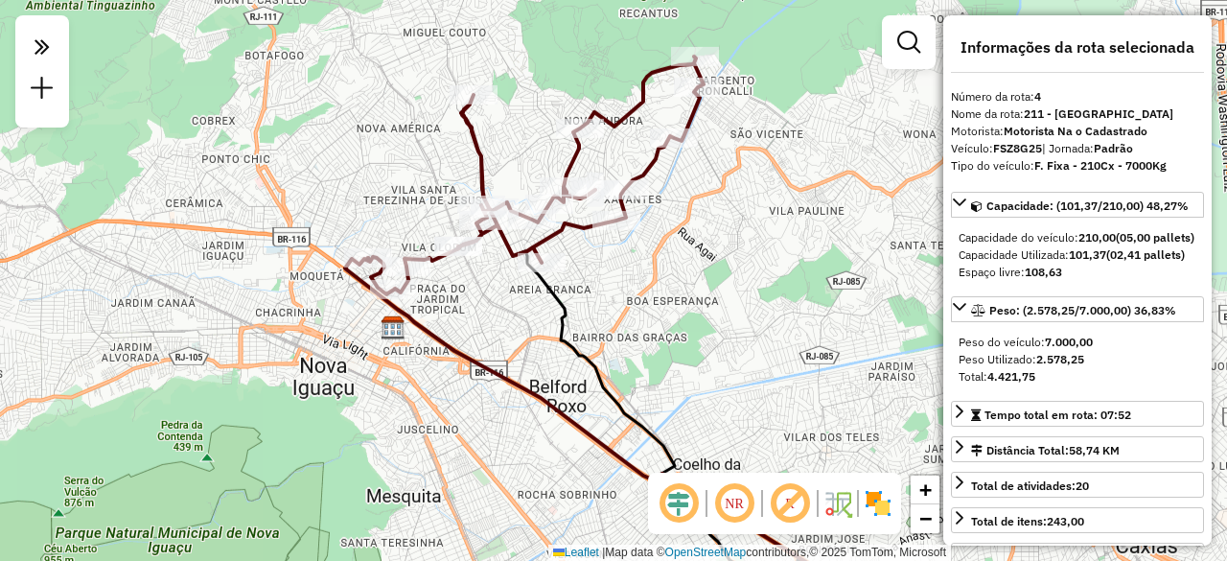
drag, startPoint x: 562, startPoint y: 120, endPoint x: 517, endPoint y: 139, distance: 49.0
click at [517, 139] on div "Janela de atendimento Grade de atendimento Capacidade Transportadoras Veículos …" at bounding box center [613, 280] width 1227 height 561
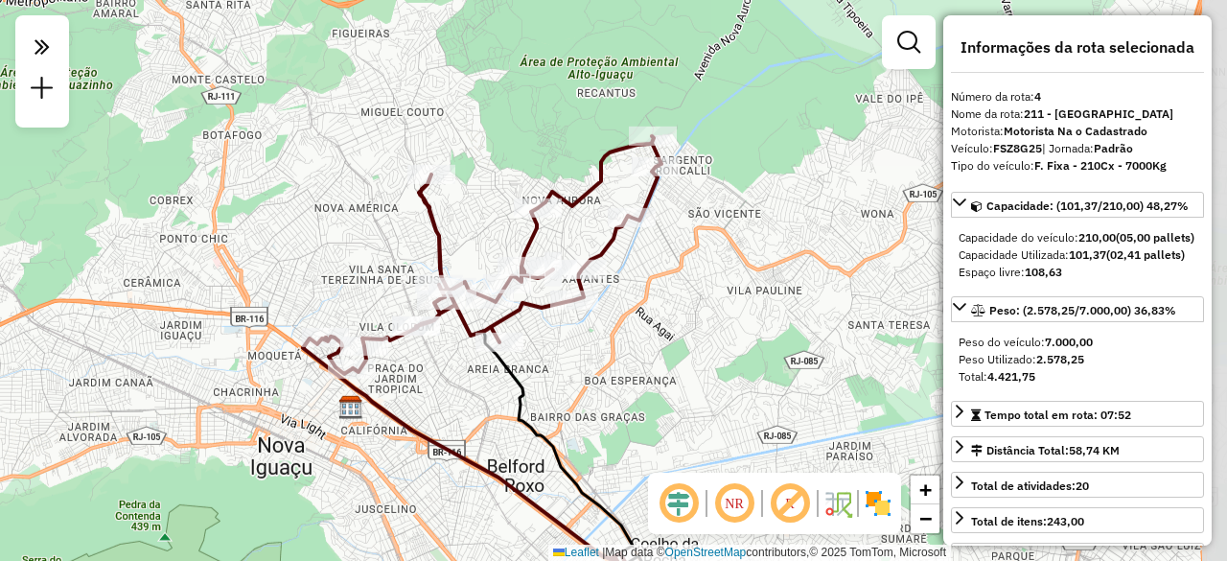
drag, startPoint x: 623, startPoint y: 149, endPoint x: 571, endPoint y: 244, distance: 108.9
click at [571, 244] on div "Janela de atendimento Grade de atendimento Capacidade Transportadoras Veículos …" at bounding box center [613, 280] width 1227 height 561
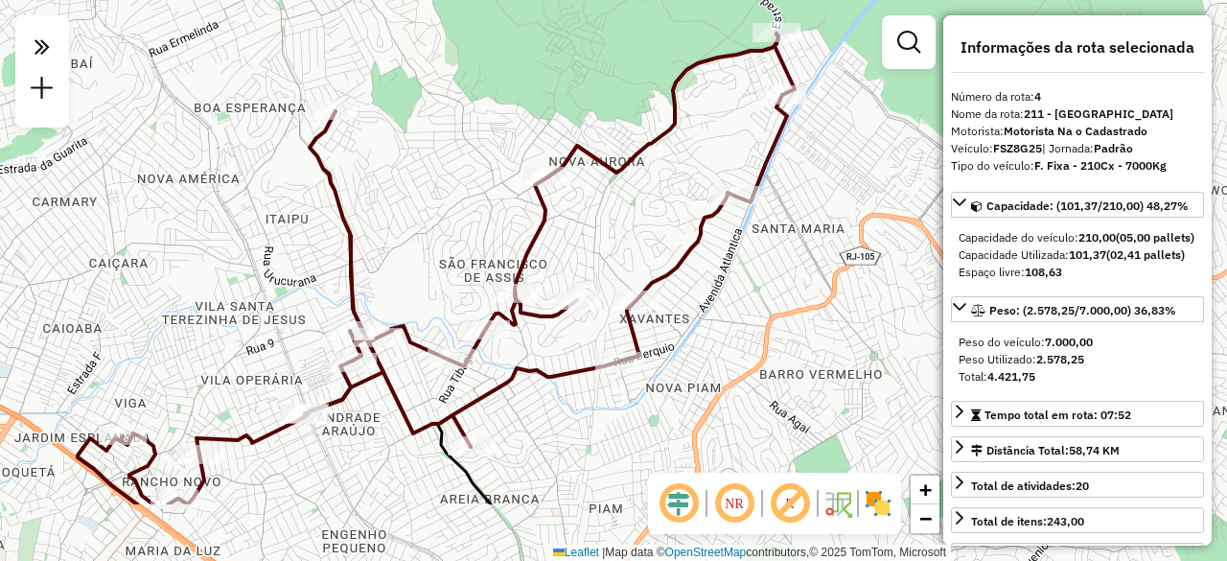
drag, startPoint x: 362, startPoint y: 311, endPoint x: 403, endPoint y: 195, distance: 122.8
click at [403, 195] on div "Janela de atendimento Grade de atendimento Capacidade Transportadoras Veículos …" at bounding box center [613, 280] width 1227 height 561
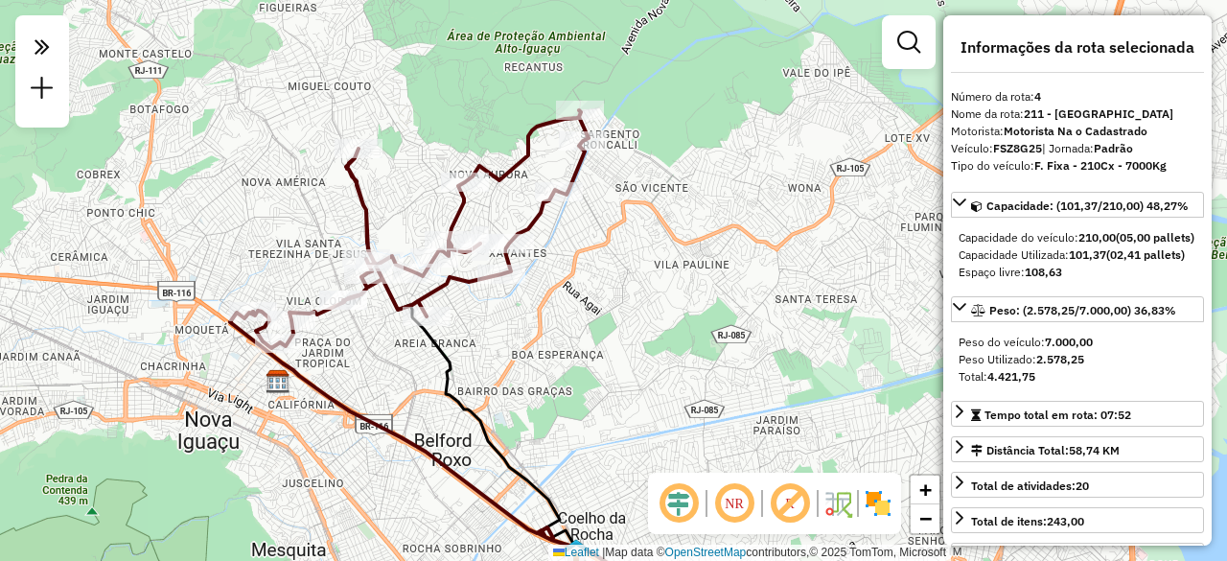
drag, startPoint x: 540, startPoint y: 363, endPoint x: 516, endPoint y: 319, distance: 50.2
click at [516, 319] on div "Janela de atendimento Grade de atendimento Capacidade Transportadoras Veículos …" at bounding box center [613, 280] width 1227 height 561
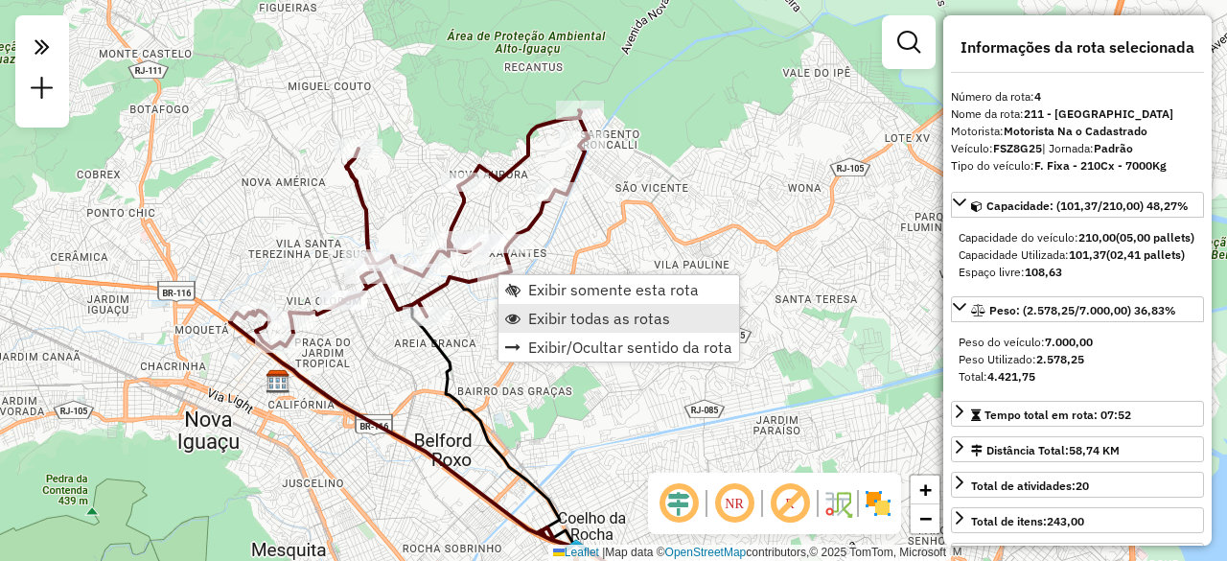
click at [564, 319] on span "Exibir todas as rotas" at bounding box center [599, 318] width 142 height 15
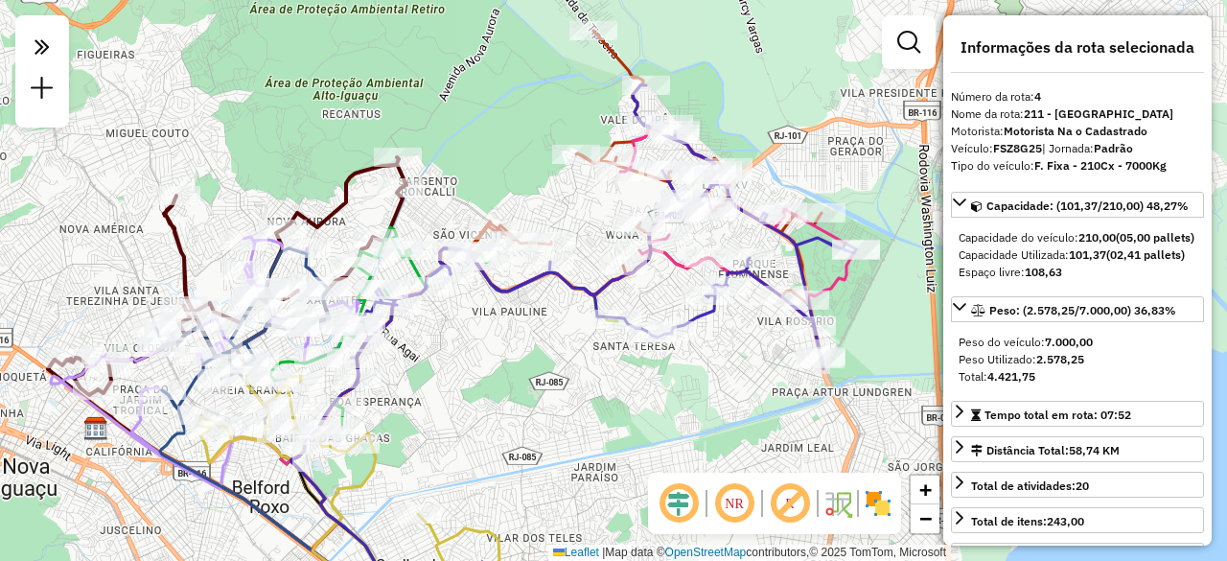
drag, startPoint x: 646, startPoint y: 274, endPoint x: 464, endPoint y: 321, distance: 188.1
click at [464, 321] on div "Janela de atendimento Grade de atendimento Capacidade Transportadoras Veículos …" at bounding box center [613, 280] width 1227 height 561
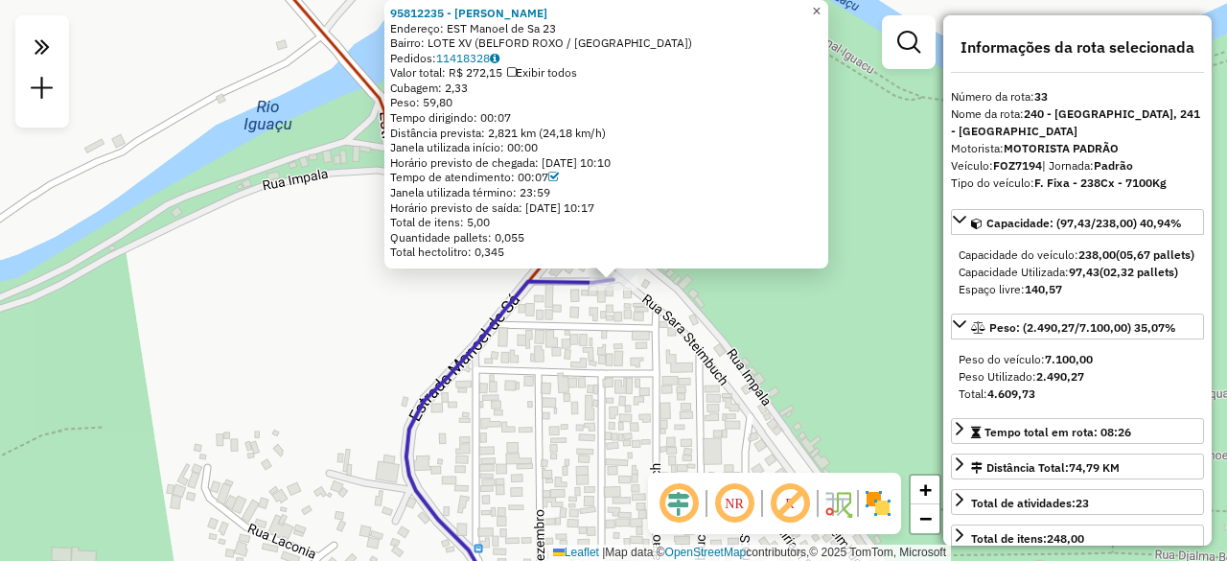
click at [820, 3] on span "×" at bounding box center [816, 11] width 9 height 16
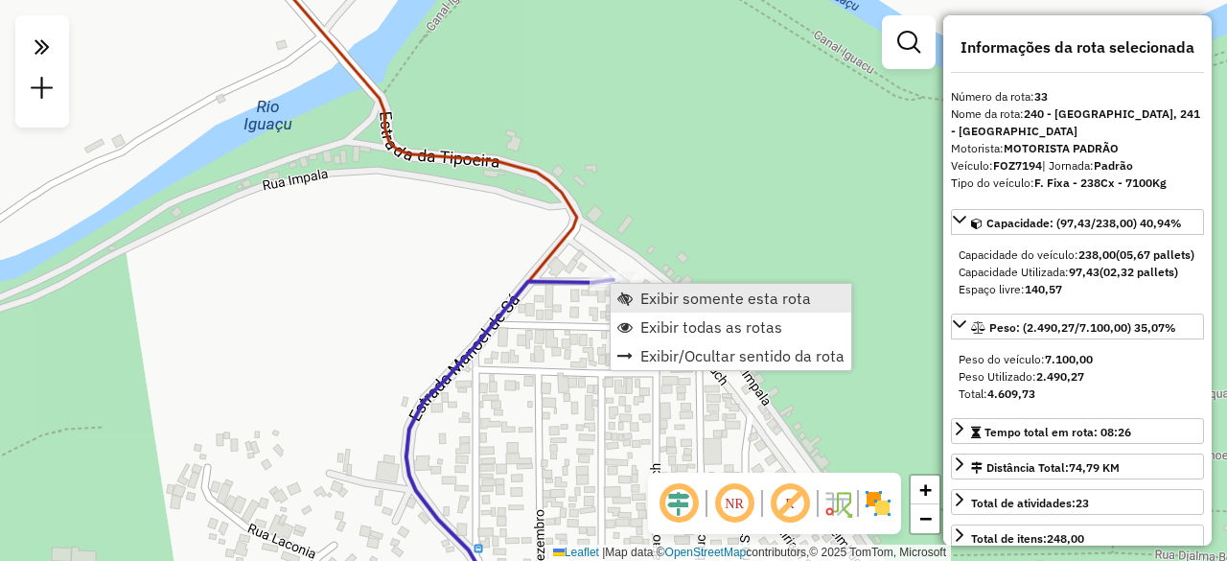
click at [667, 302] on span "Exibir somente esta rota" at bounding box center [725, 297] width 171 height 15
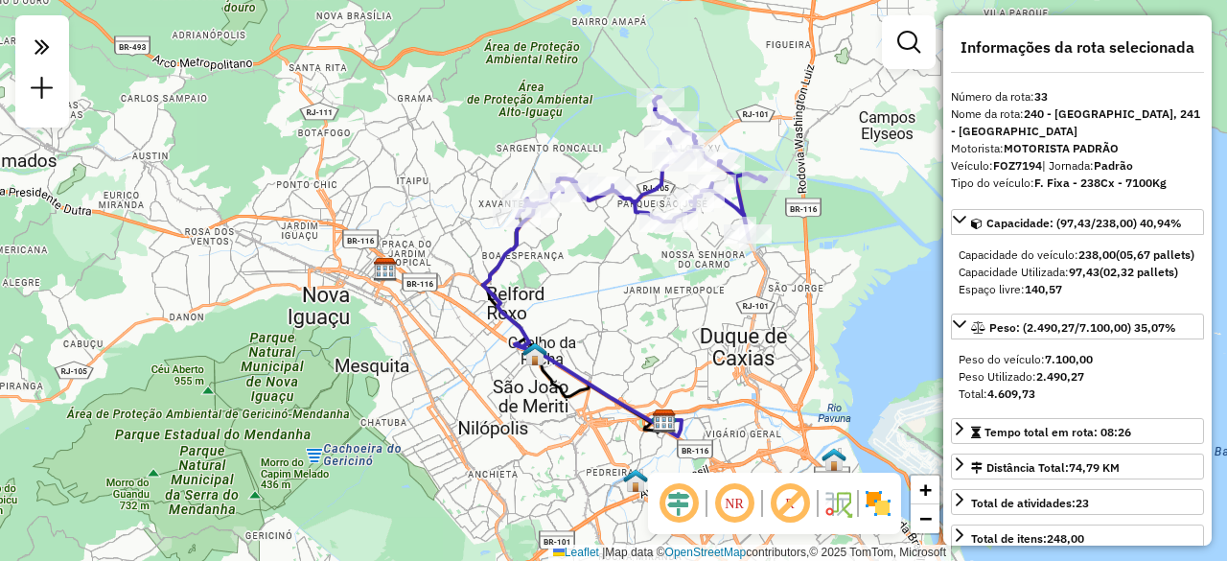
drag, startPoint x: 587, startPoint y: 329, endPoint x: 597, endPoint y: 316, distance: 16.3
click at [597, 316] on div "Janela de atendimento Grade de atendimento Capacidade Transportadoras Veículos …" at bounding box center [613, 280] width 1227 height 561
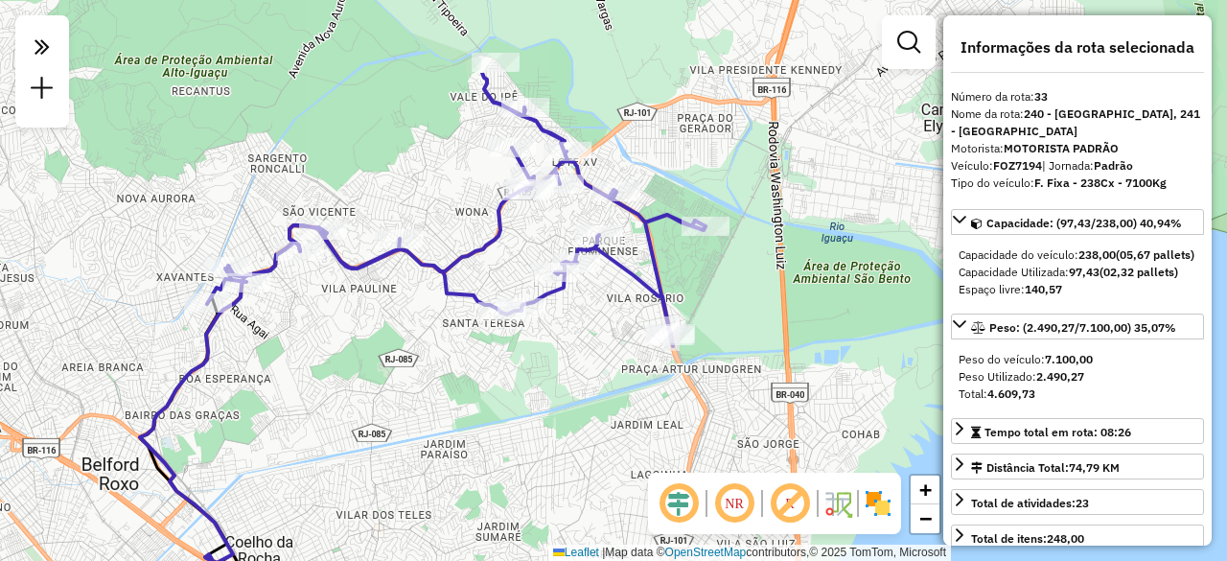
drag, startPoint x: 624, startPoint y: 217, endPoint x: 404, endPoint y: 346, distance: 255.6
click at [404, 346] on div "Janela de atendimento Grade de atendimento Capacidade Transportadoras Veículos …" at bounding box center [613, 280] width 1227 height 561
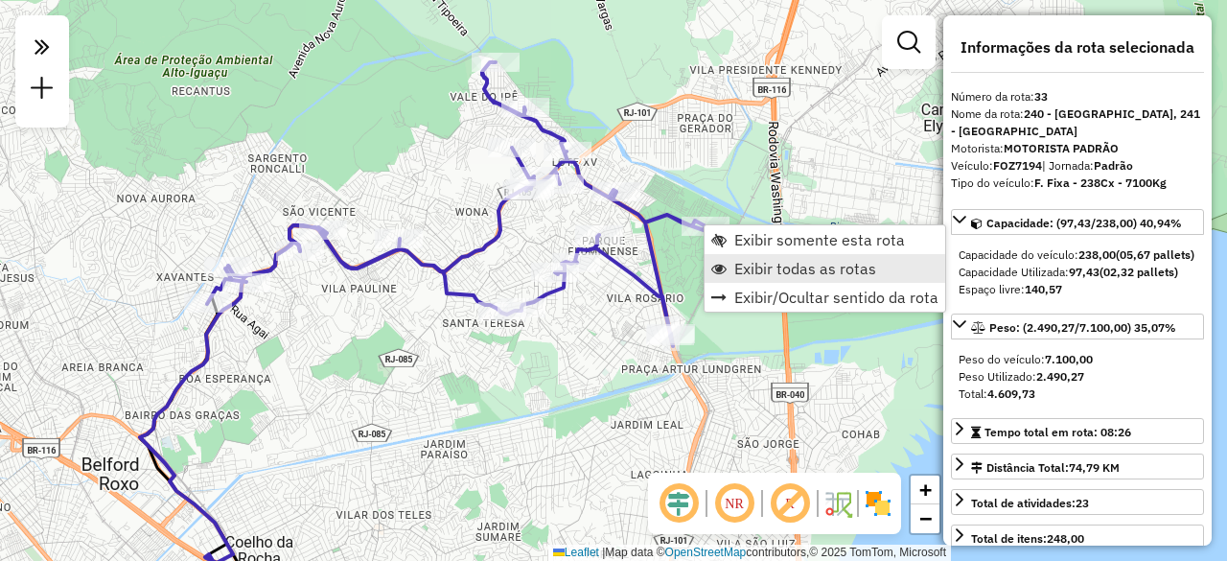
click at [738, 264] on span "Exibir todas as rotas" at bounding box center [805, 268] width 142 height 15
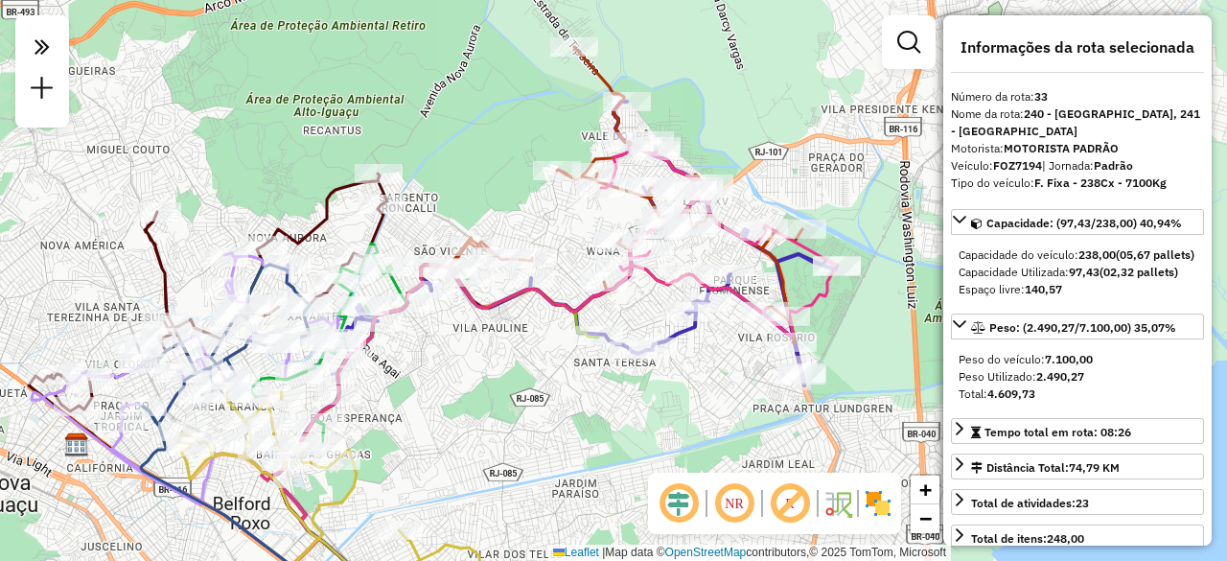
drag, startPoint x: 391, startPoint y: 352, endPoint x: 522, endPoint y: 392, distance: 137.3
click at [522, 392] on div "Janela de atendimento Grade de atendimento Capacidade Transportadoras Veículos …" at bounding box center [613, 280] width 1227 height 561
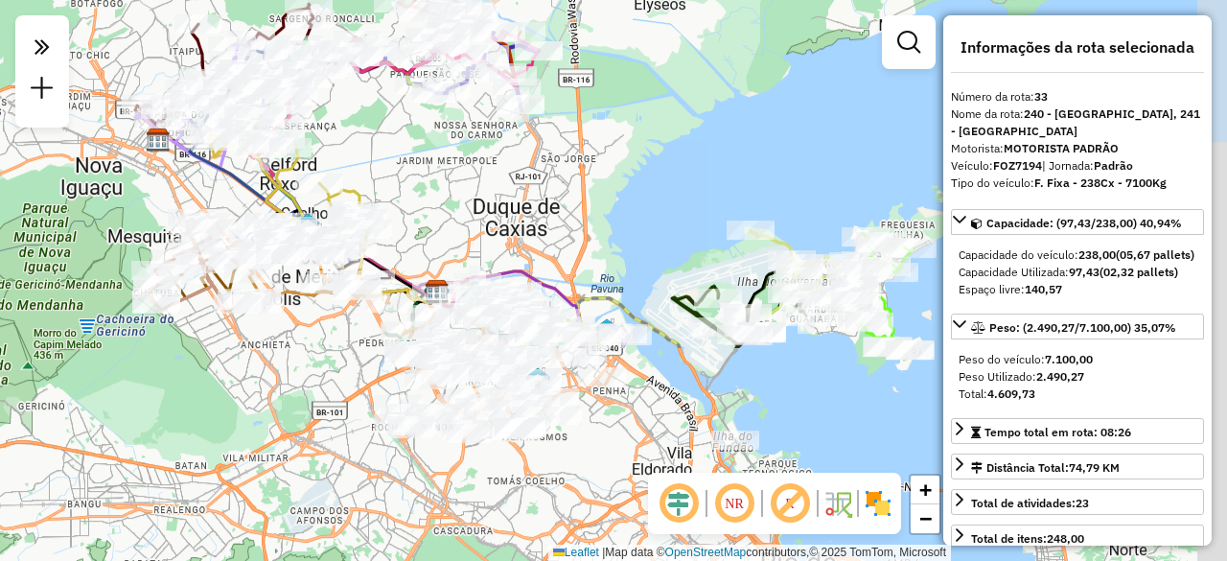
drag, startPoint x: 714, startPoint y: 402, endPoint x: 535, endPoint y: 176, distance: 287.8
click at [491, 117] on div "Janela de atendimento Grade de atendimento Capacidade Transportadoras Veículos …" at bounding box center [613, 280] width 1227 height 561
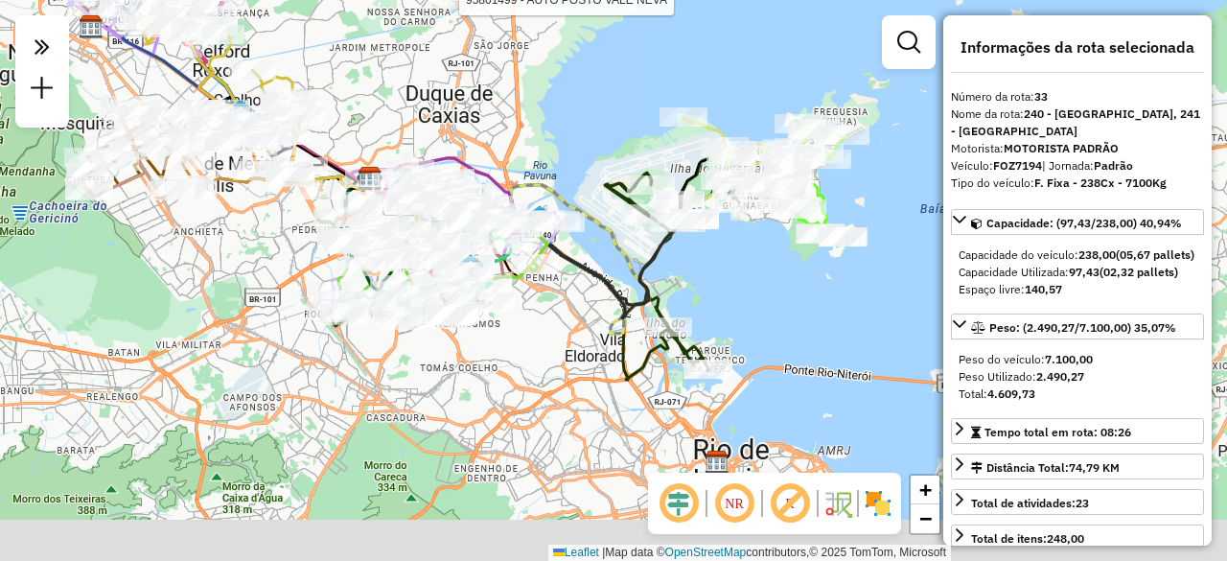
drag, startPoint x: 674, startPoint y: 332, endPoint x: 621, endPoint y: 234, distance: 111.1
click at [621, 234] on icon at bounding box center [523, 255] width 341 height 155
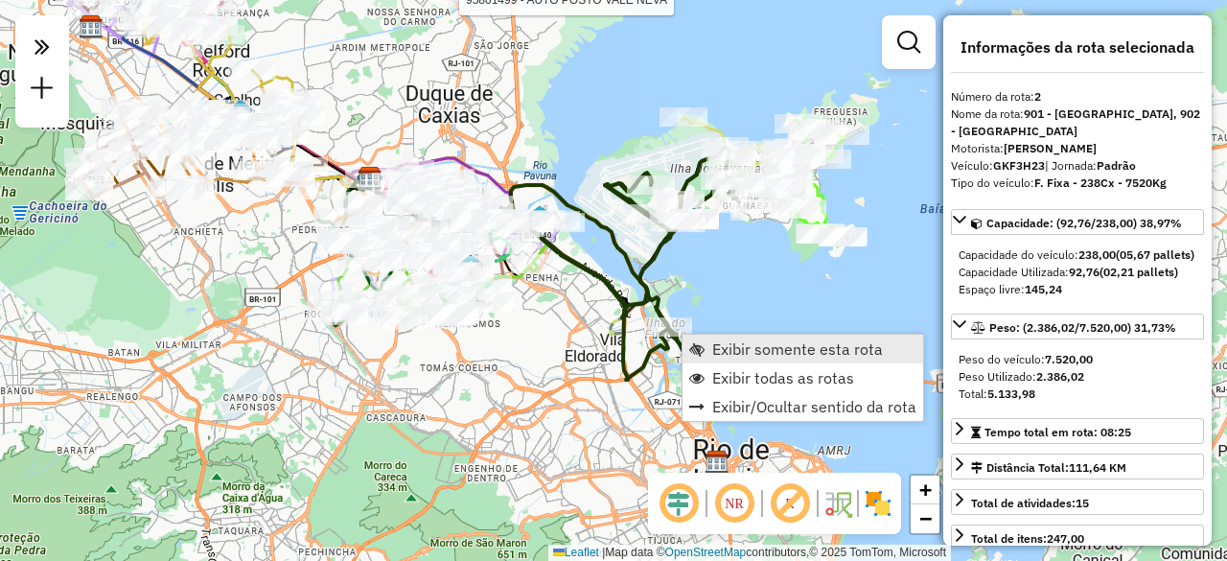
click at [723, 348] on span "Exibir somente esta rota" at bounding box center [797, 348] width 171 height 15
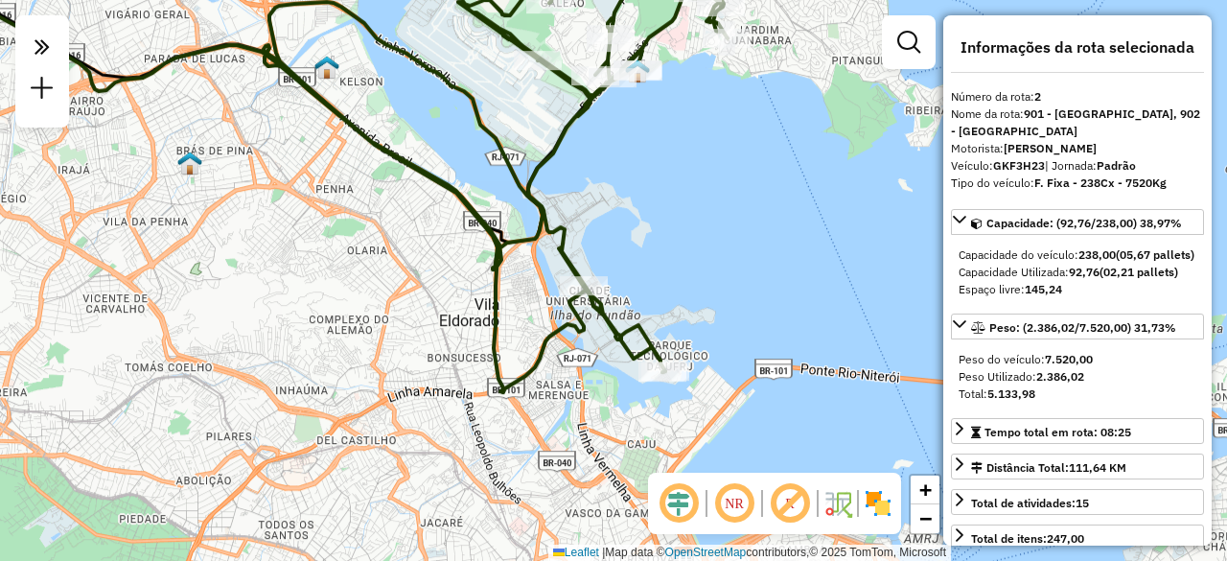
drag, startPoint x: 575, startPoint y: 236, endPoint x: 303, endPoint y: 116, distance: 297.4
click at [303, 116] on div "Janela de atendimento Grade de atendimento Capacidade Transportadoras Veículos …" at bounding box center [613, 280] width 1227 height 561
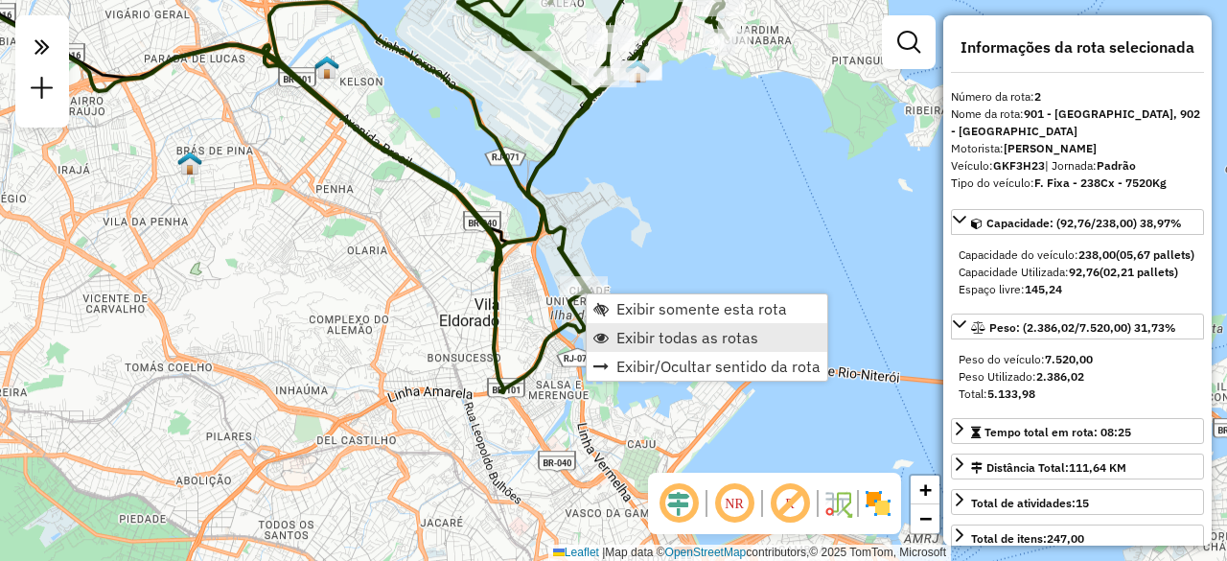
click at [656, 335] on span "Exibir todas as rotas" at bounding box center [687, 337] width 142 height 15
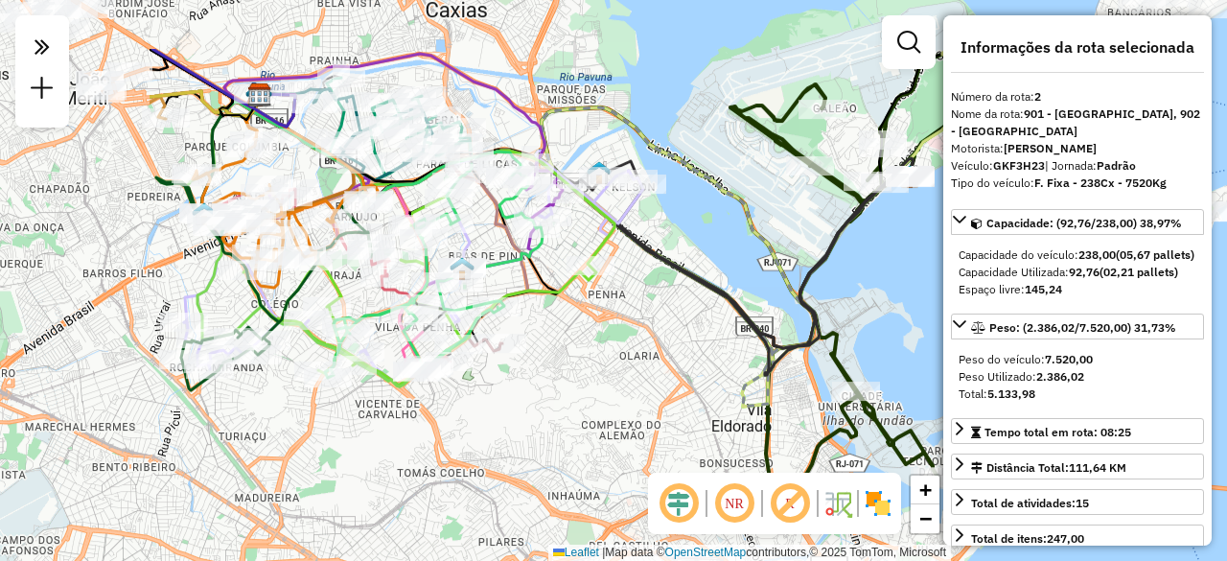
drag, startPoint x: 597, startPoint y: 208, endPoint x: 862, endPoint y: 302, distance: 280.7
click at [862, 302] on div "Janela de atendimento Grade de atendimento Capacidade Transportadoras Veículos …" at bounding box center [613, 280] width 1227 height 561
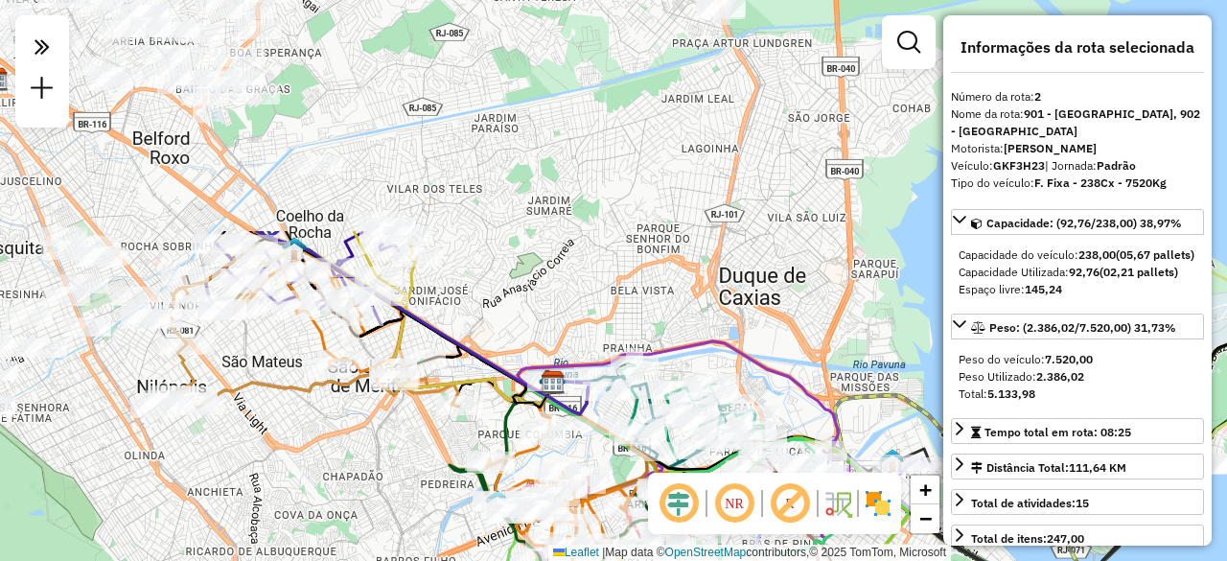
drag, startPoint x: 389, startPoint y: 38, endPoint x: 750, endPoint y: 312, distance: 453.5
click at [742, 330] on div "Janela de atendimento Grade de atendimento Capacidade Transportadoras Veículos …" at bounding box center [613, 280] width 1227 height 561
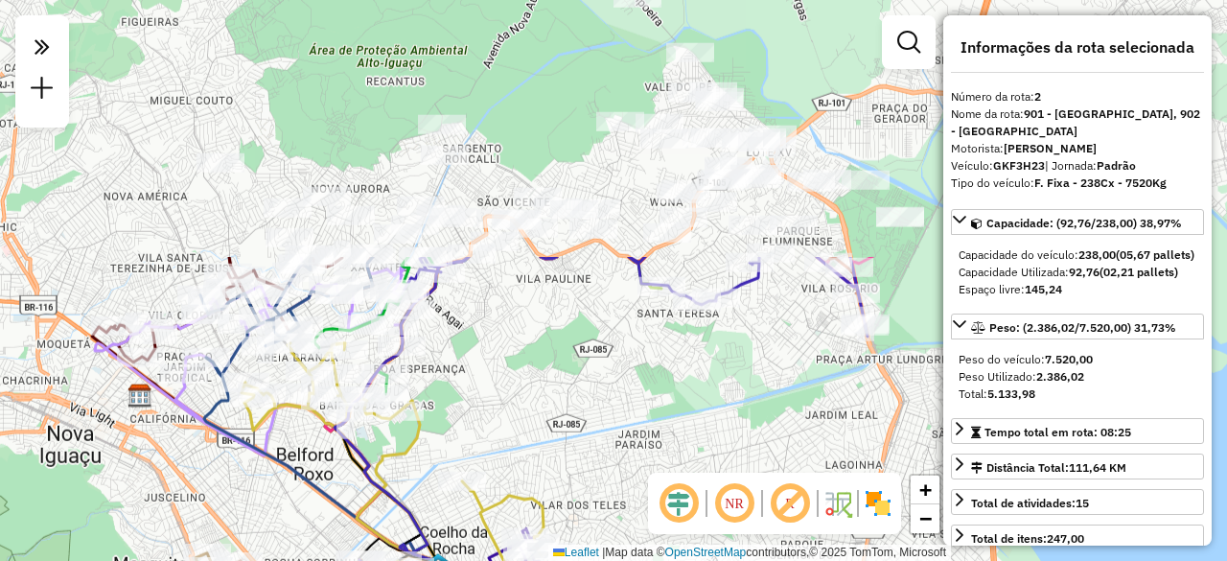
drag, startPoint x: 433, startPoint y: 60, endPoint x: 518, endPoint y: 373, distance: 323.6
click at [518, 373] on div "Janela de atendimento Grade de atendimento Capacidade Transportadoras Veículos …" at bounding box center [613, 280] width 1227 height 561
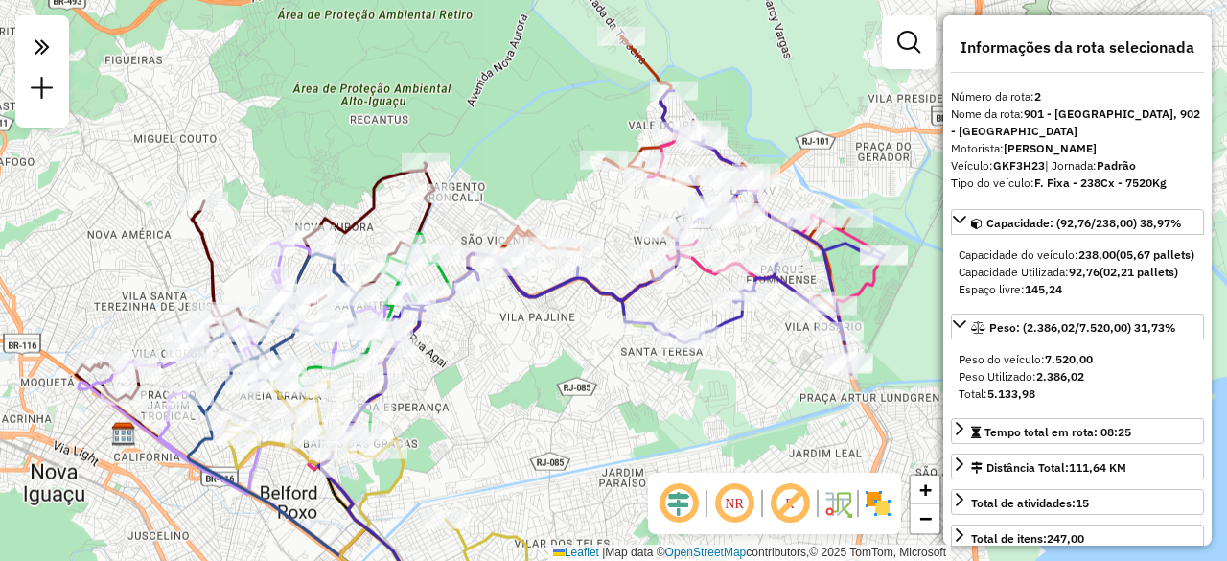
drag, startPoint x: 499, startPoint y: 304, endPoint x: 483, endPoint y: 342, distance: 41.7
click at [483, 342] on div "Janela de atendimento Grade de atendimento Capacidade Transportadoras Veículos …" at bounding box center [613, 280] width 1227 height 561
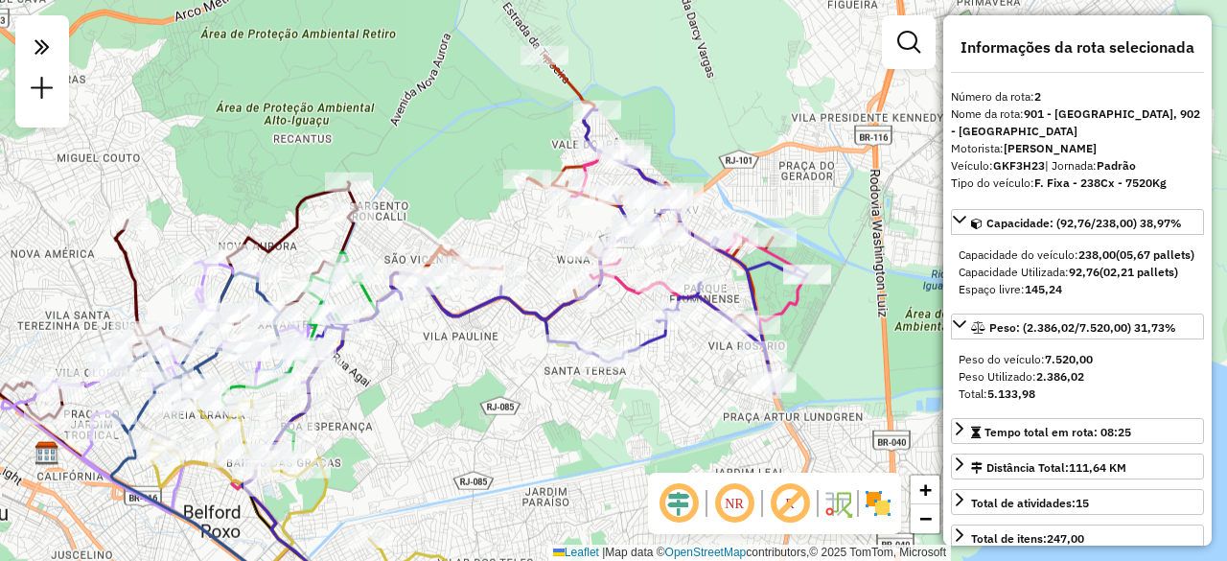
drag, startPoint x: 466, startPoint y: 338, endPoint x: 423, endPoint y: 350, distance: 44.6
click at [423, 350] on div "Janela de atendimento Grade de atendimento Capacidade Transportadoras Veículos …" at bounding box center [613, 280] width 1227 height 561
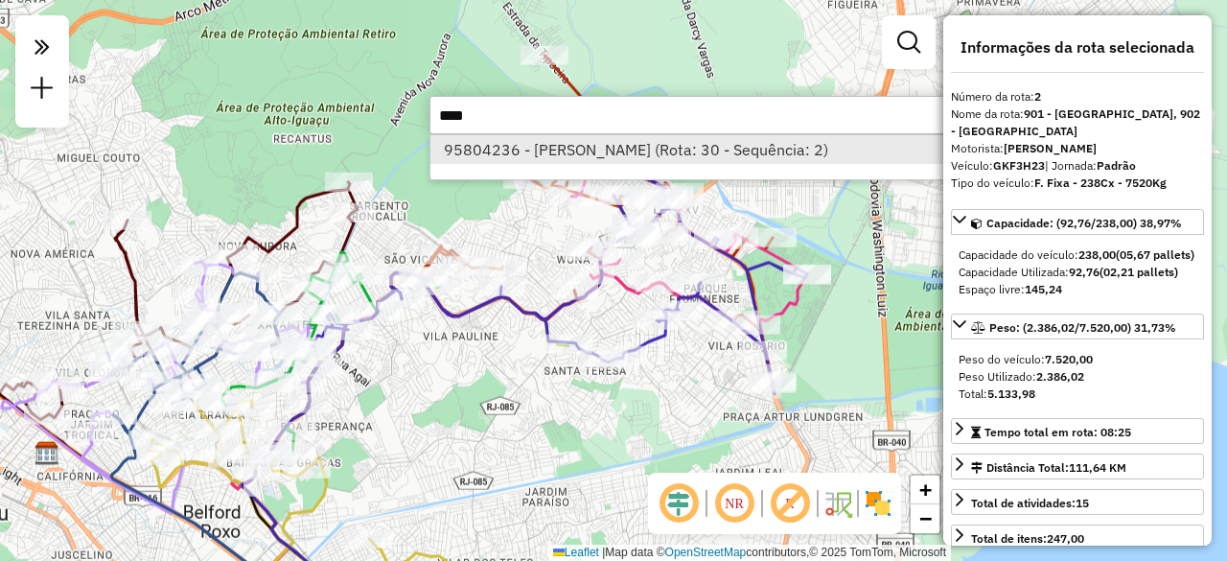
type input "****"
click at [547, 159] on li "95804236 - JOSE ALENCAR DIVINO (Rota: 30 - Sequência: 2)" at bounding box center [716, 149] width 573 height 29
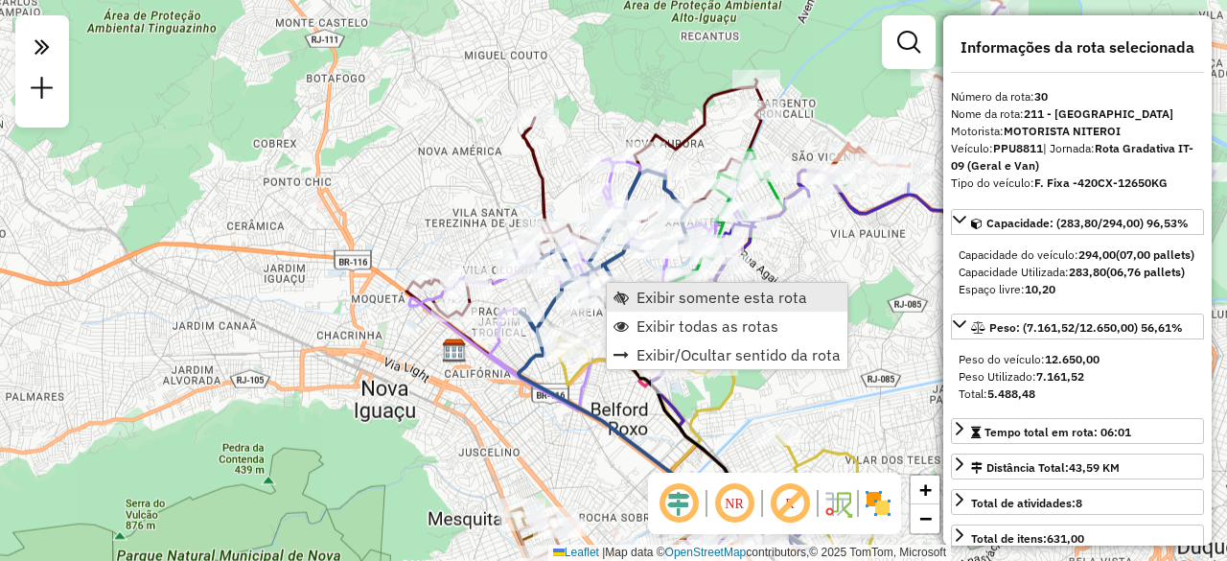
click at [646, 294] on span "Exibir somente esta rota" at bounding box center [721, 296] width 171 height 15
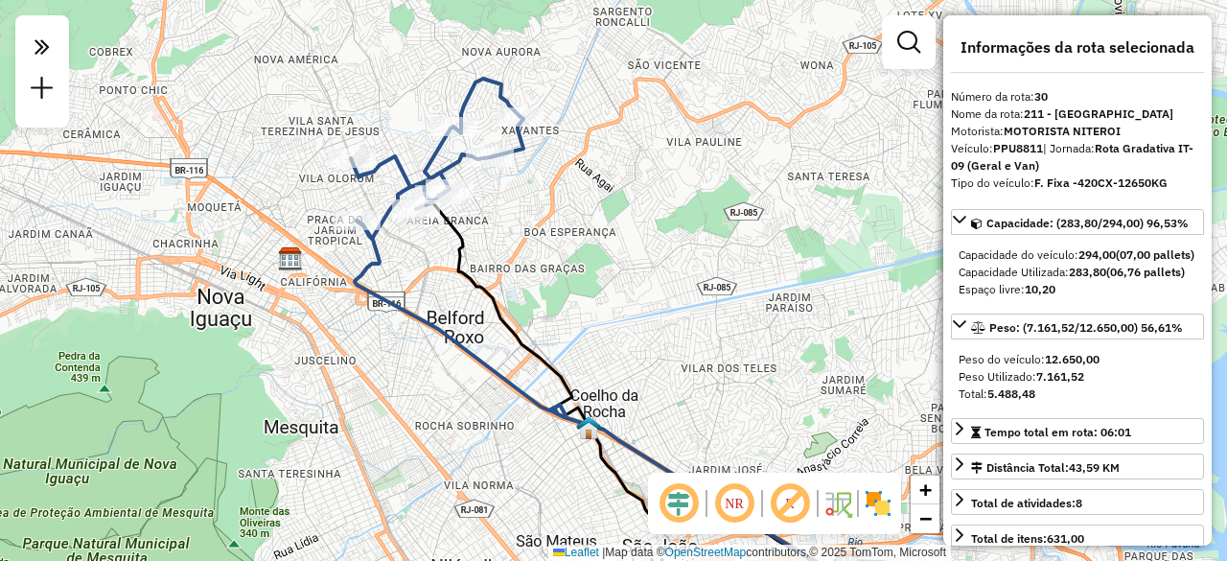
drag, startPoint x: 512, startPoint y: 139, endPoint x: 519, endPoint y: 200, distance: 61.7
click at [519, 200] on div "Janela de atendimento Grade de atendimento Capacidade Transportadoras Veículos …" at bounding box center [613, 280] width 1227 height 561
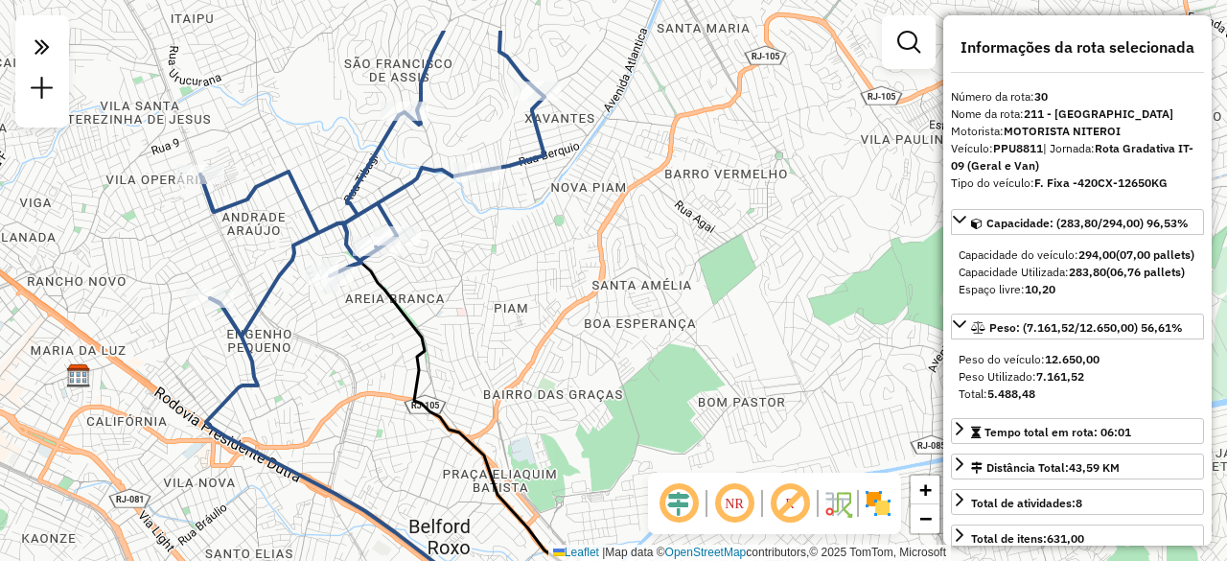
drag, startPoint x: 482, startPoint y: 142, endPoint x: 458, endPoint y: 235, distance: 96.0
click at [458, 235] on div "Janela de atendimento Grade de atendimento Capacidade Transportadoras Veículos …" at bounding box center [613, 280] width 1227 height 561
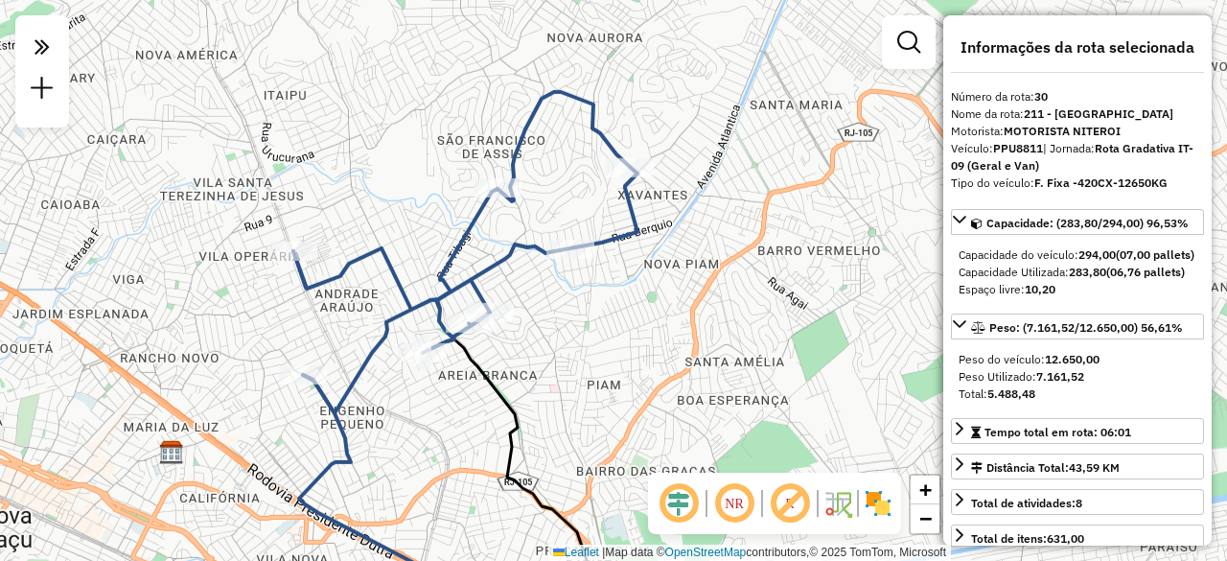
drag, startPoint x: 519, startPoint y: 191, endPoint x: 620, endPoint y: 277, distance: 132.5
click at [620, 277] on div "Janela de atendimento Grade de atendimento Capacidade Transportadoras Veículos …" at bounding box center [613, 280] width 1227 height 561
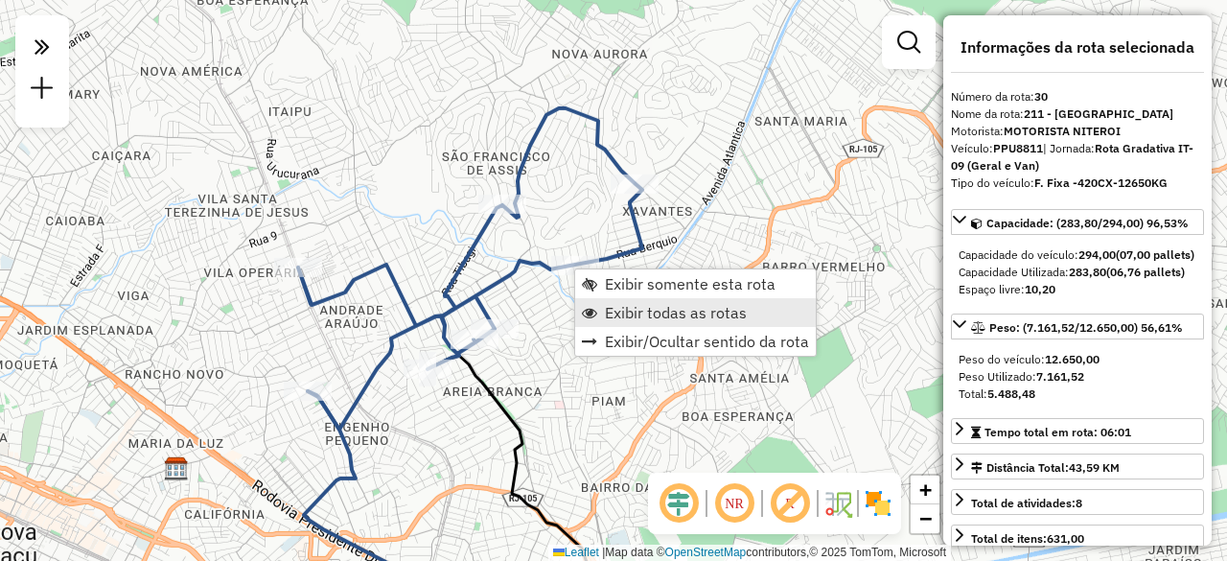
click at [625, 312] on span "Exibir todas as rotas" at bounding box center [676, 312] width 142 height 15
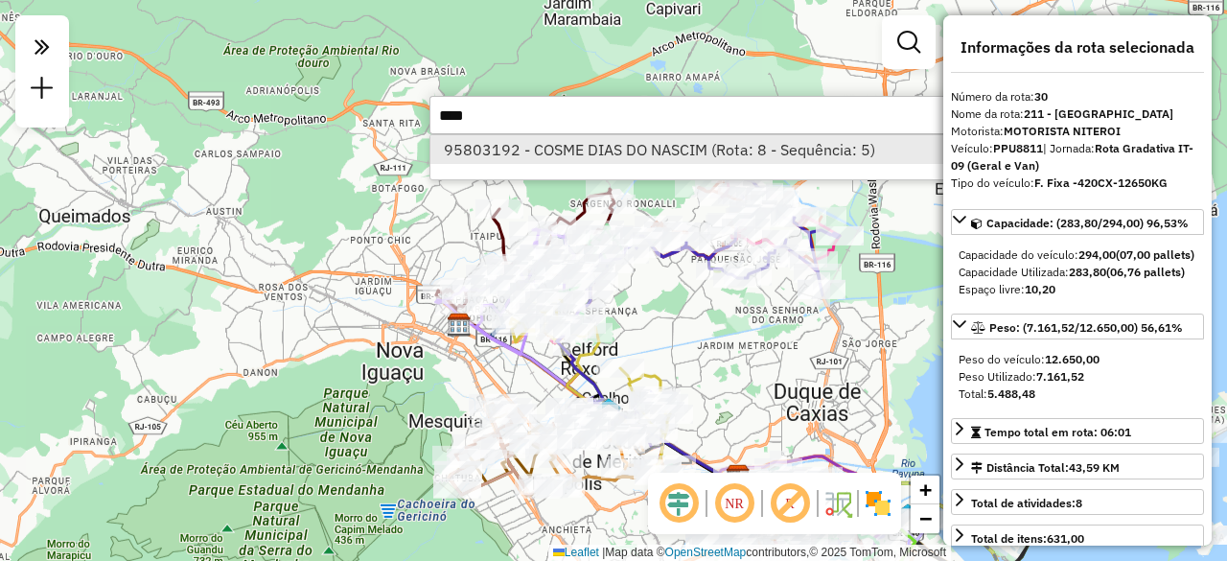
type input "****"
click at [531, 153] on li "95803192 - COSME DIAS DO NASCIM (Rota: 8 - Sequência: 5)" at bounding box center [716, 149] width 573 height 29
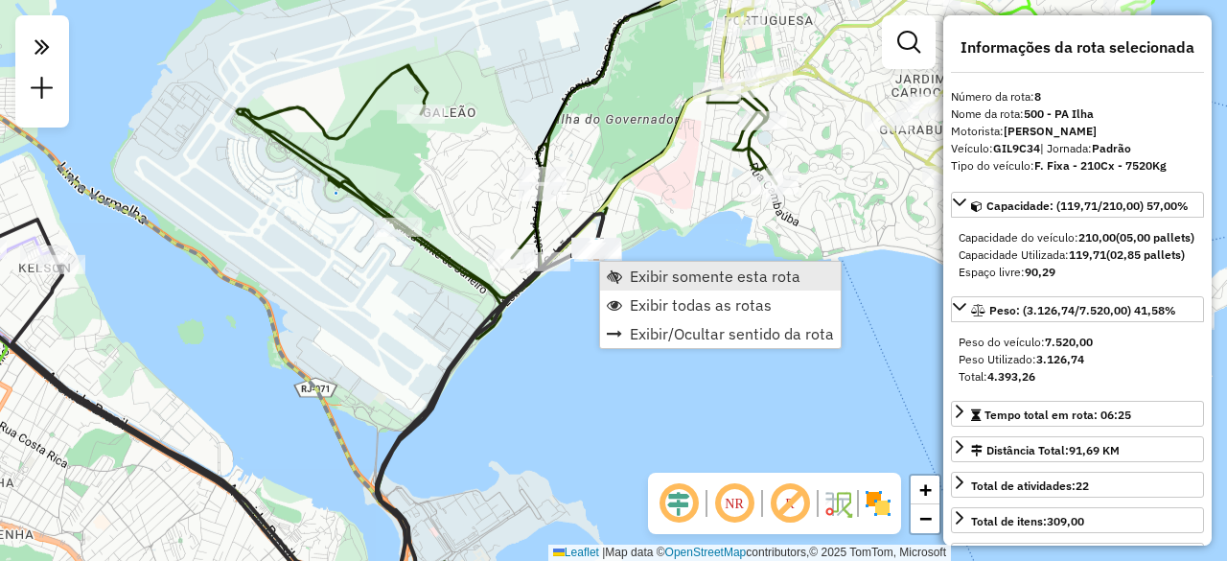
click at [626, 269] on link "Exibir somente esta rota" at bounding box center [720, 276] width 241 height 29
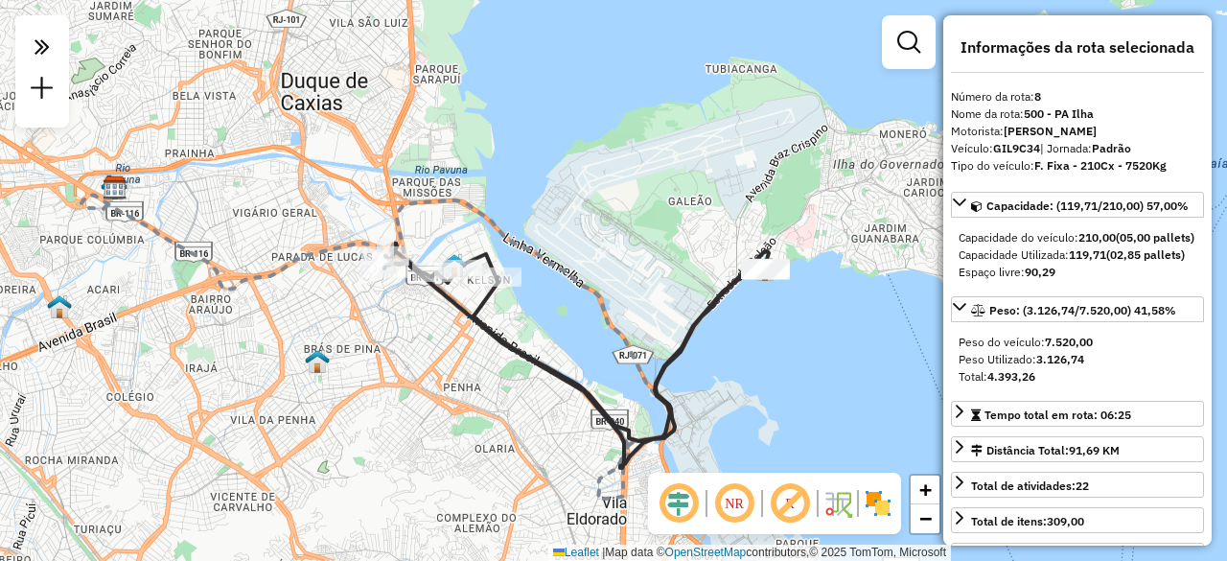
drag, startPoint x: 723, startPoint y: 252, endPoint x: 528, endPoint y: 314, distance: 204.3
click at [531, 314] on div "Janela de atendimento Grade de atendimento Capacidade Transportadoras Veículos …" at bounding box center [613, 280] width 1227 height 561
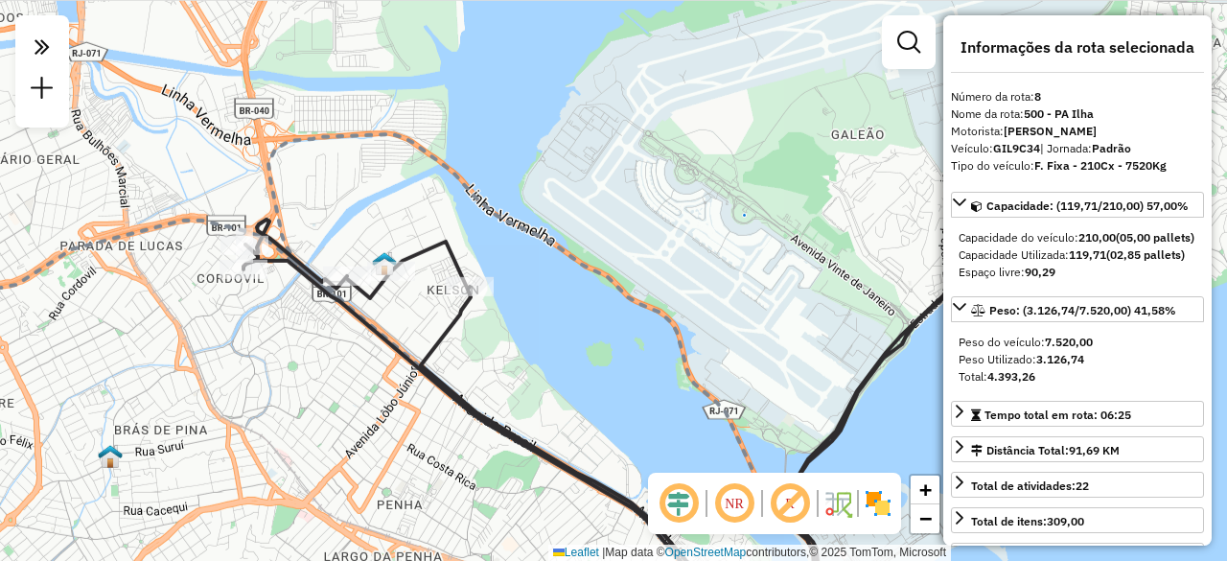
drag, startPoint x: 885, startPoint y: 293, endPoint x: 855, endPoint y: 299, distance: 30.3
click at [829, 303] on div "Janela de atendimento Grade de atendimento Capacidade Transportadoras Veículos …" at bounding box center [613, 280] width 1227 height 561
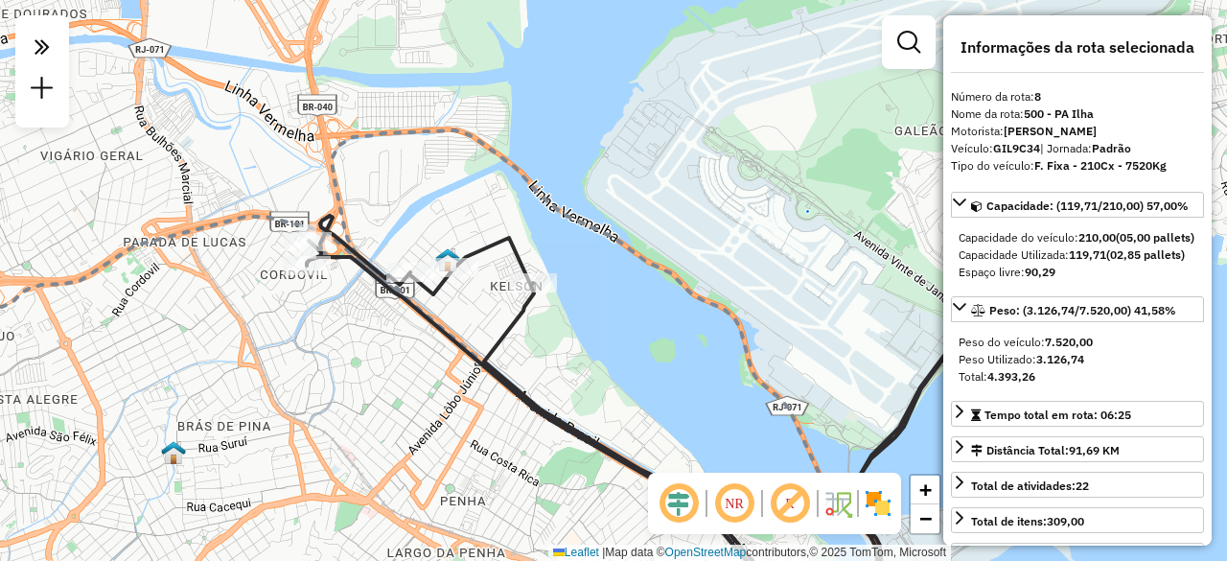
drag, startPoint x: 444, startPoint y: 311, endPoint x: 490, endPoint y: 311, distance: 46.0
click at [490, 311] on div "Janela de atendimento Grade de atendimento Capacidade Transportadoras Veículos …" at bounding box center [613, 280] width 1227 height 561
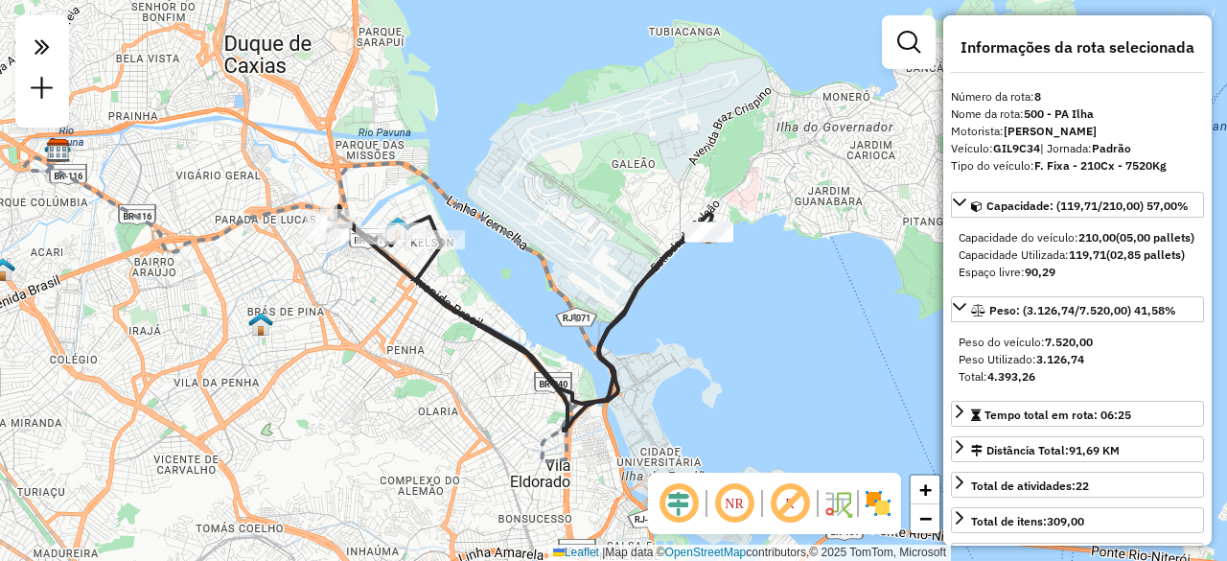
drag, startPoint x: 585, startPoint y: 239, endPoint x: 532, endPoint y: 246, distance: 53.3
click at [532, 246] on icon at bounding box center [366, 306] width 683 height 312
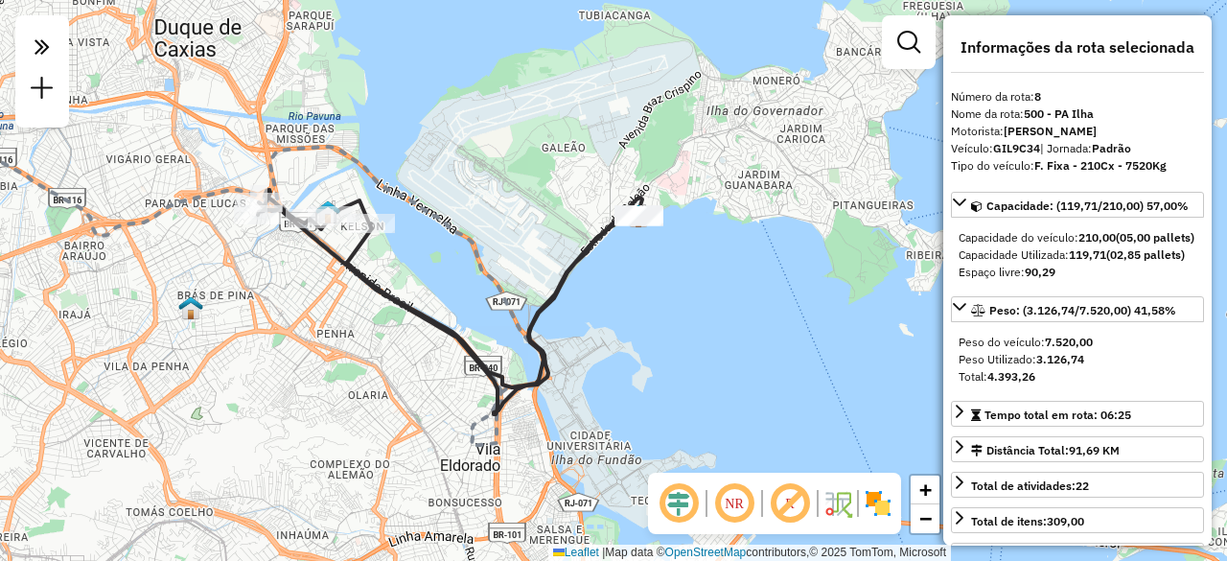
drag, startPoint x: 403, startPoint y: 346, endPoint x: 334, endPoint y: 330, distance: 70.9
click at [334, 330] on div "Janela de atendimento Grade de atendimento Capacidade Transportadoras Veículos …" at bounding box center [613, 280] width 1227 height 561
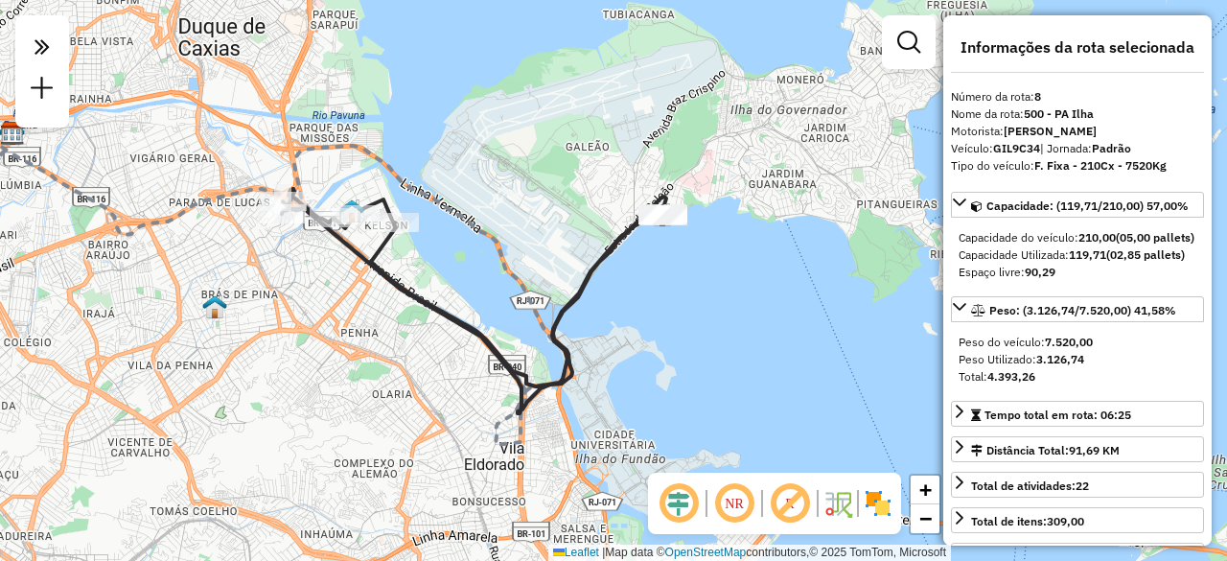
drag, startPoint x: 262, startPoint y: 299, endPoint x: 379, endPoint y: 320, distance: 118.8
click at [379, 320] on div "Janela de atendimento Grade de atendimento Capacidade Transportadoras Veículos …" at bounding box center [613, 280] width 1227 height 561
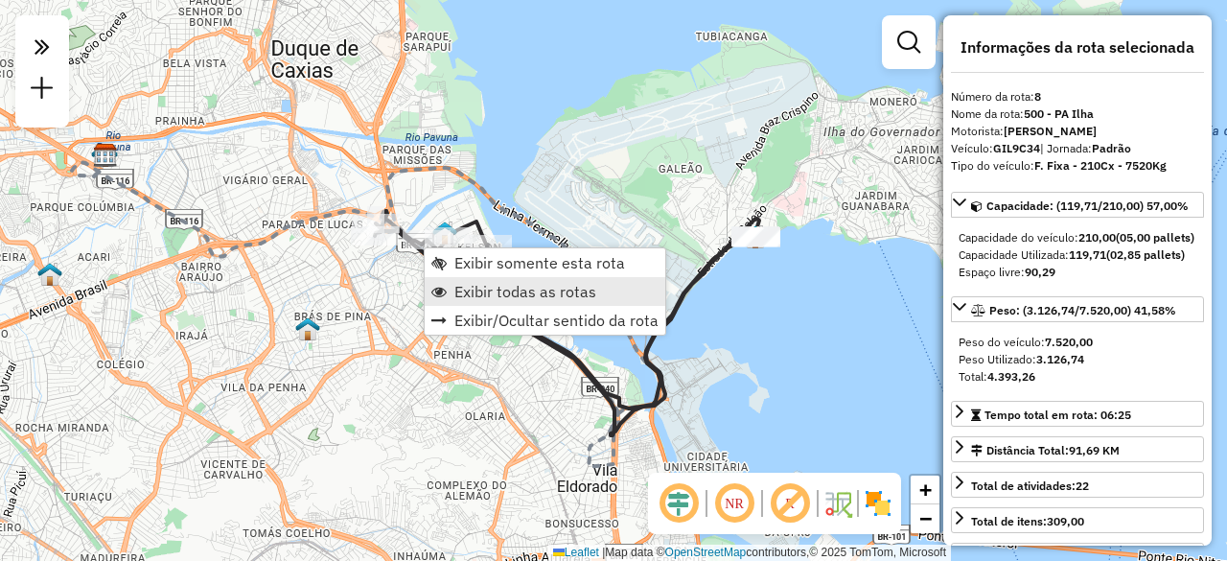
click at [469, 294] on span "Exibir todas as rotas" at bounding box center [525, 291] width 142 height 15
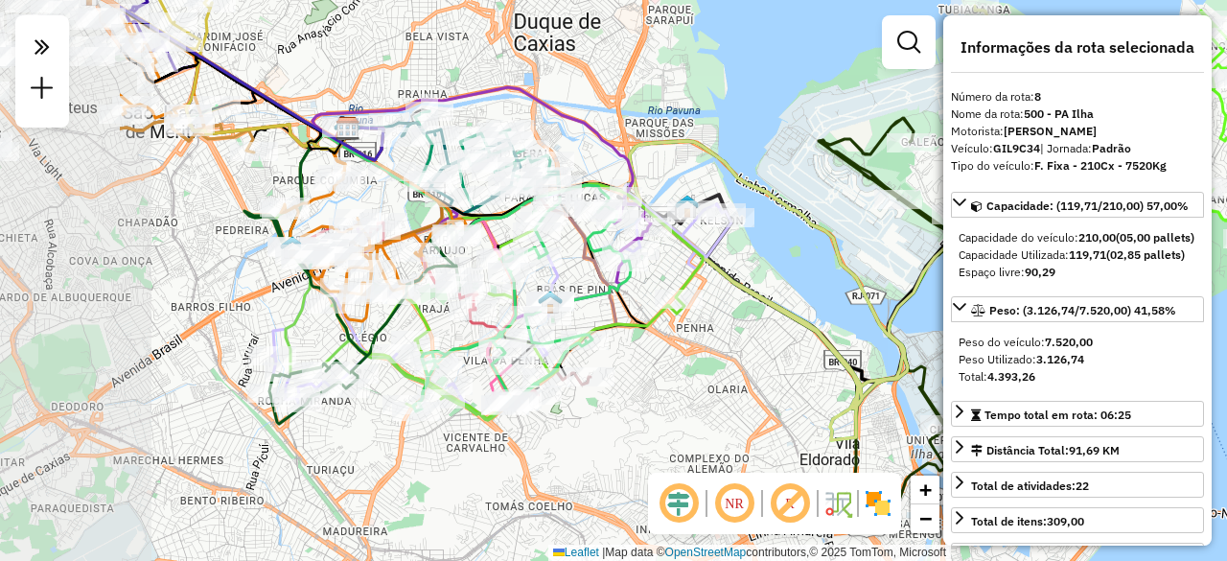
drag, startPoint x: 250, startPoint y: 255, endPoint x: 491, endPoint y: 251, distance: 240.6
click at [496, 230] on icon at bounding box center [461, 178] width 295 height 103
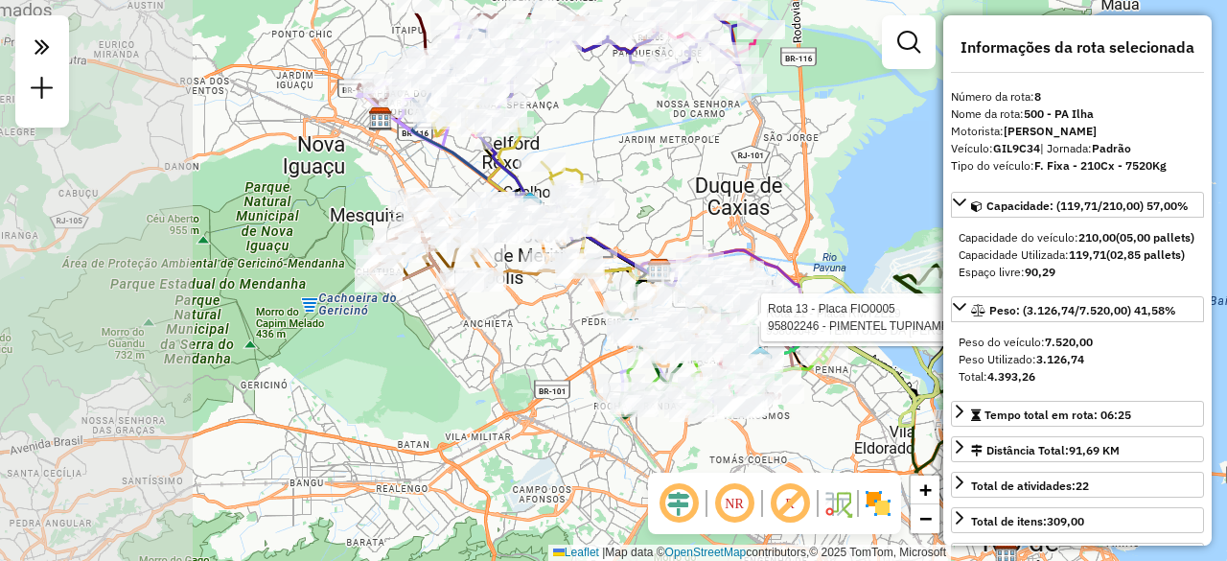
drag, startPoint x: 274, startPoint y: 216, endPoint x: 520, endPoint y: 285, distance: 255.8
click at [520, 285] on div "Rota 21 - Placa RMY2E29 95800649 - TEM TUDO DA MARTA Rota 13 - Placa FIO0005 95…" at bounding box center [613, 280] width 1227 height 561
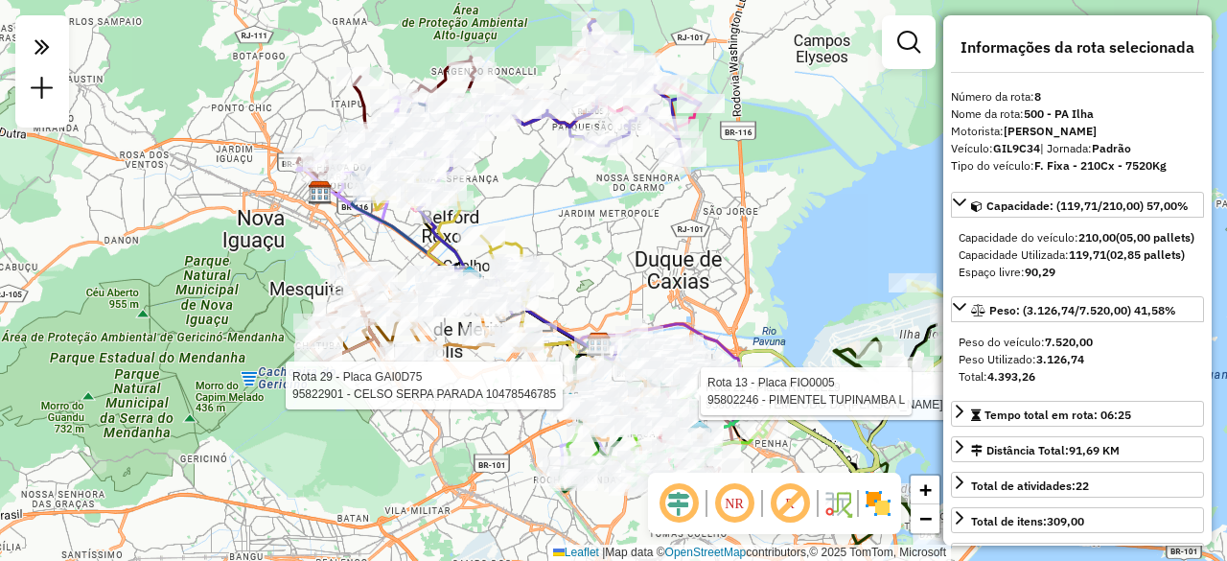
drag, startPoint x: 494, startPoint y: 172, endPoint x: 397, endPoint y: 300, distance: 160.8
click at [418, 317] on icon at bounding box center [517, 235] width 198 height 249
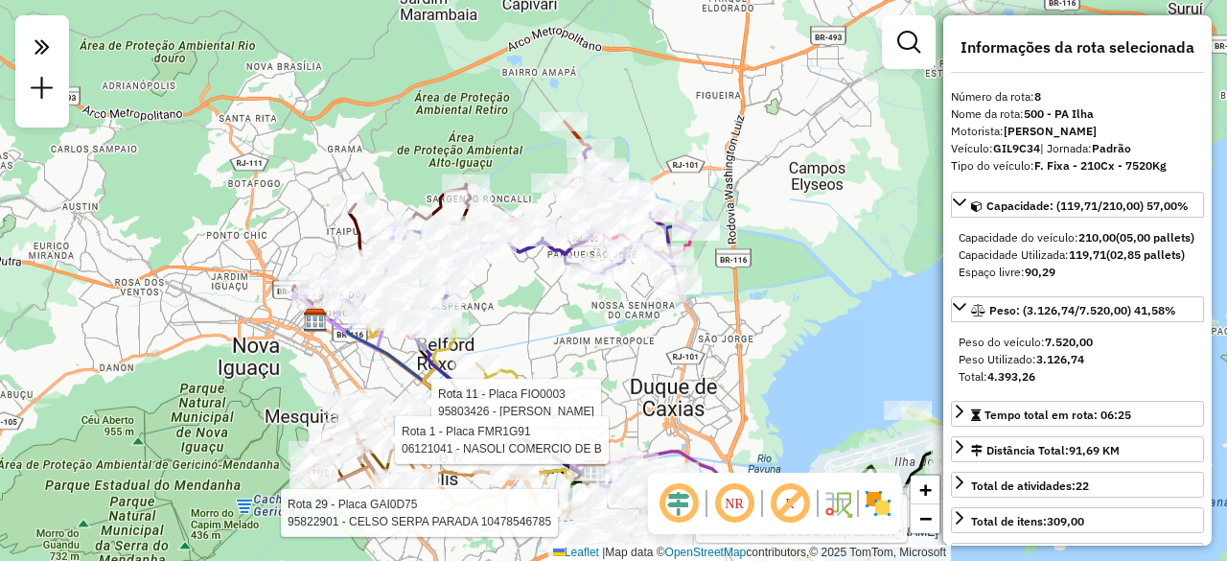
drag, startPoint x: 374, startPoint y: 130, endPoint x: 406, endPoint y: 162, distance: 45.4
click at [406, 162] on div "Rota 21 - Placa RMY2E29 95800649 - TEM TUDO DA MARTA Rota 13 - Placa FIO0005 95…" at bounding box center [613, 280] width 1227 height 561
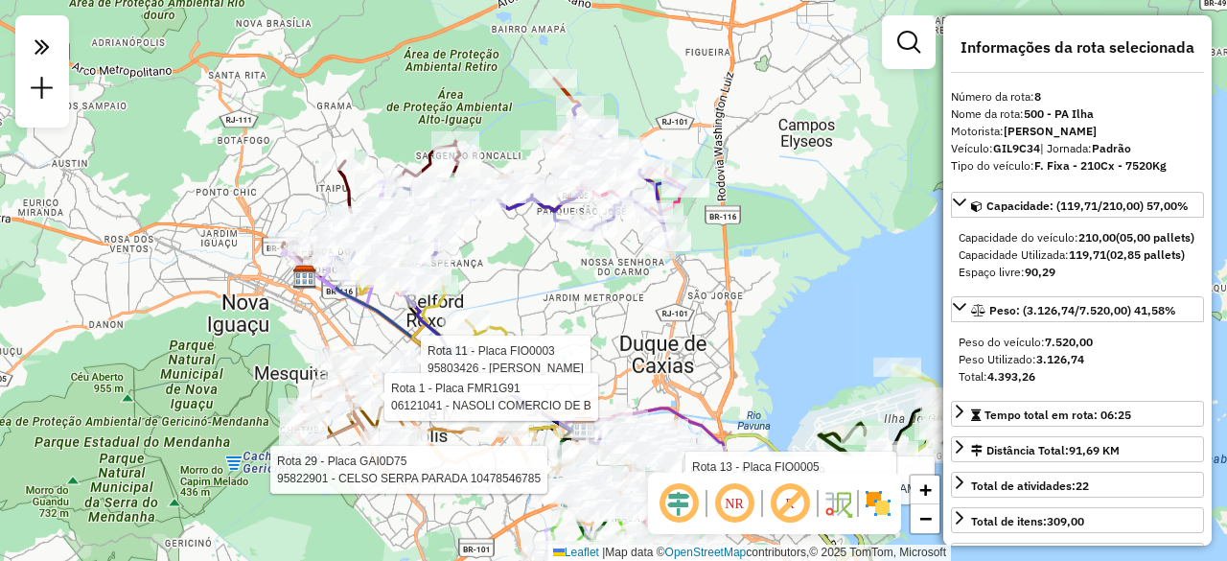
drag, startPoint x: 514, startPoint y: 288, endPoint x: 507, endPoint y: 265, distance: 23.0
click at [507, 265] on div "Rota 21 - Placa RMY2E29 95800649 - TEM TUDO DA MARTA Rota 13 - Placa FIO0005 95…" at bounding box center [613, 280] width 1227 height 561
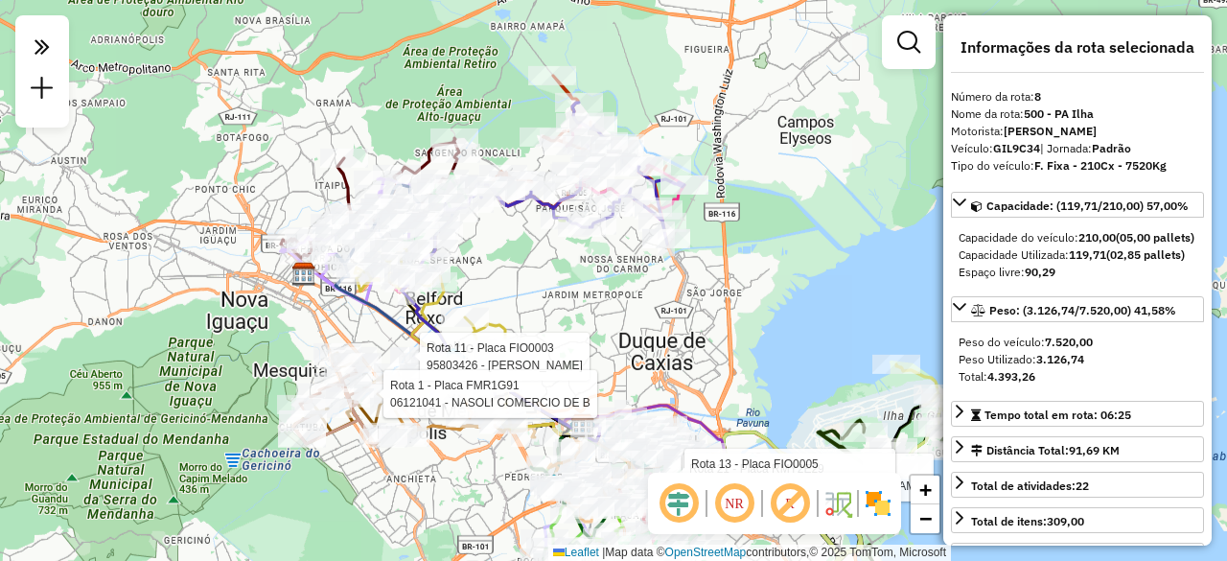
click at [874, 505] on img at bounding box center [878, 503] width 31 height 31
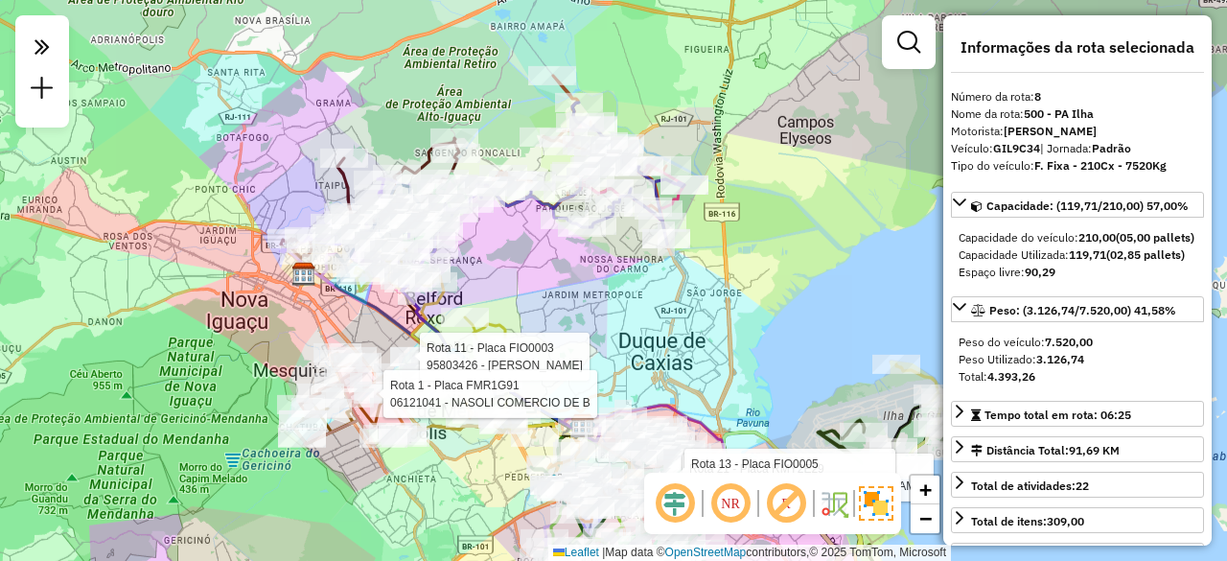
click at [834, 506] on img at bounding box center [834, 503] width 31 height 31
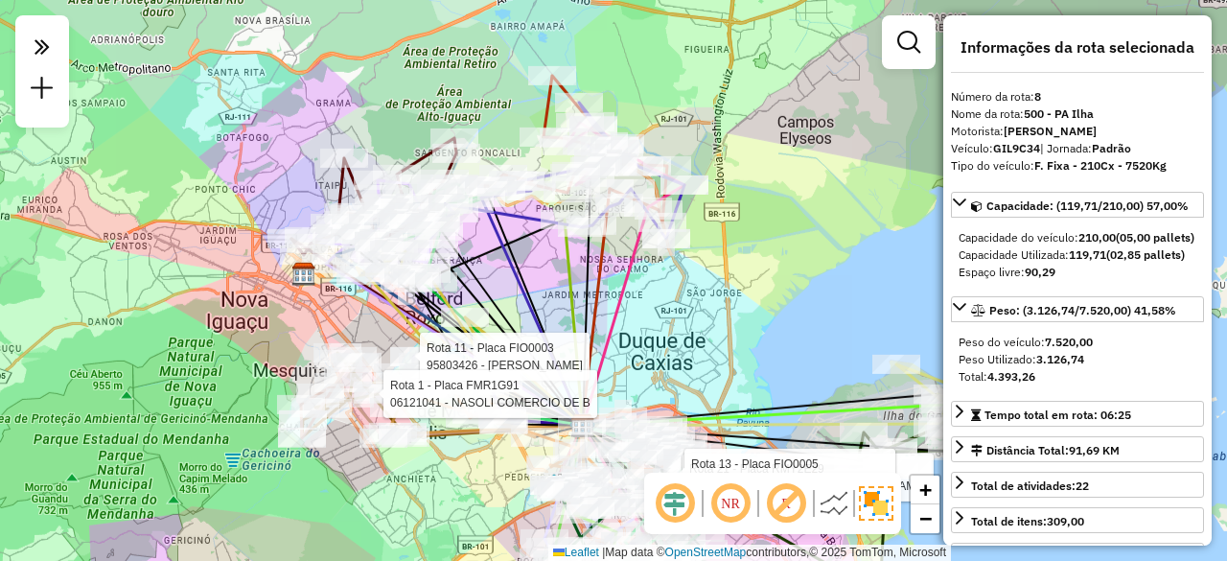
click at [834, 506] on img at bounding box center [834, 503] width 31 height 31
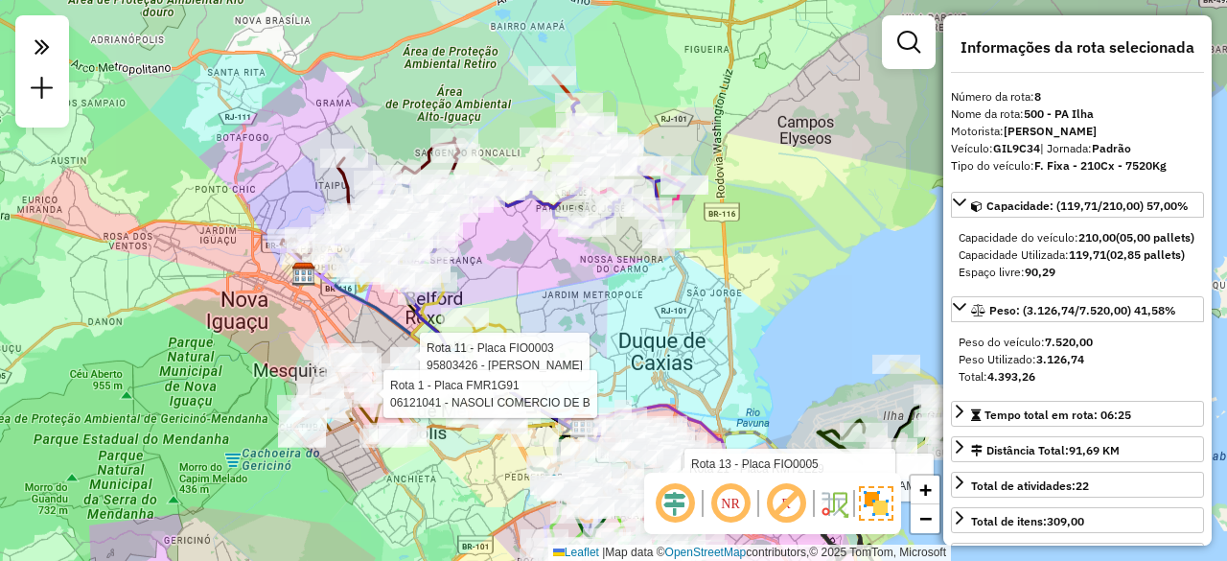
click at [786, 502] on em at bounding box center [786, 503] width 46 height 46
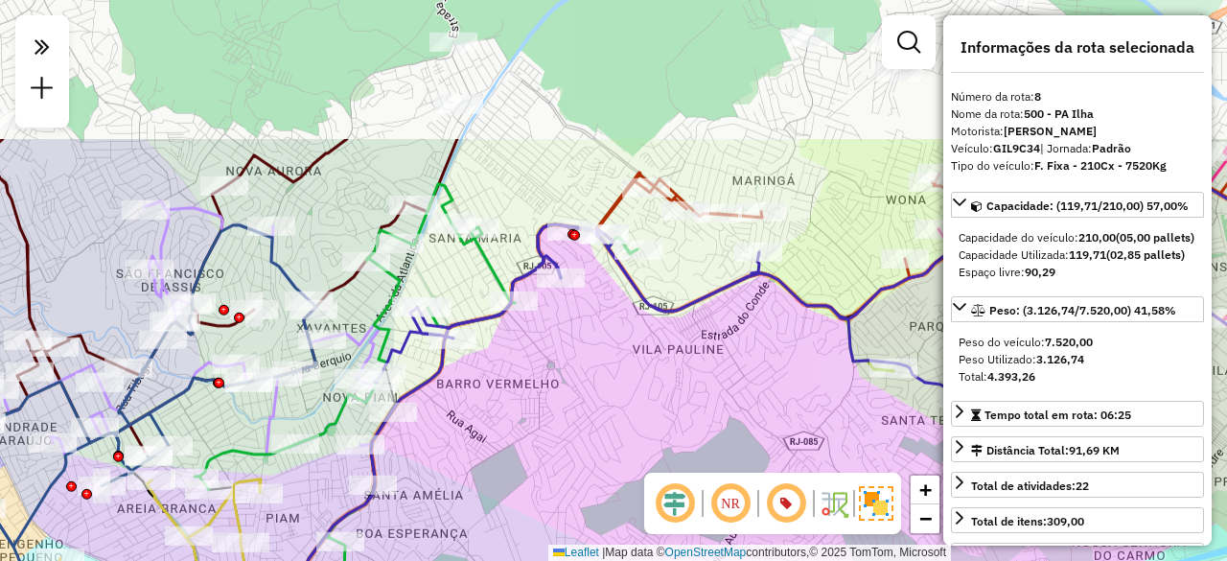
drag, startPoint x: 497, startPoint y: 203, endPoint x: 544, endPoint y: 404, distance: 205.7
click at [546, 404] on div "Rota 21 - Placa RMY2E29 95800649 - TEM TUDO DA MARTA Rota 13 - Placa FIO0005 95…" at bounding box center [613, 280] width 1227 height 561
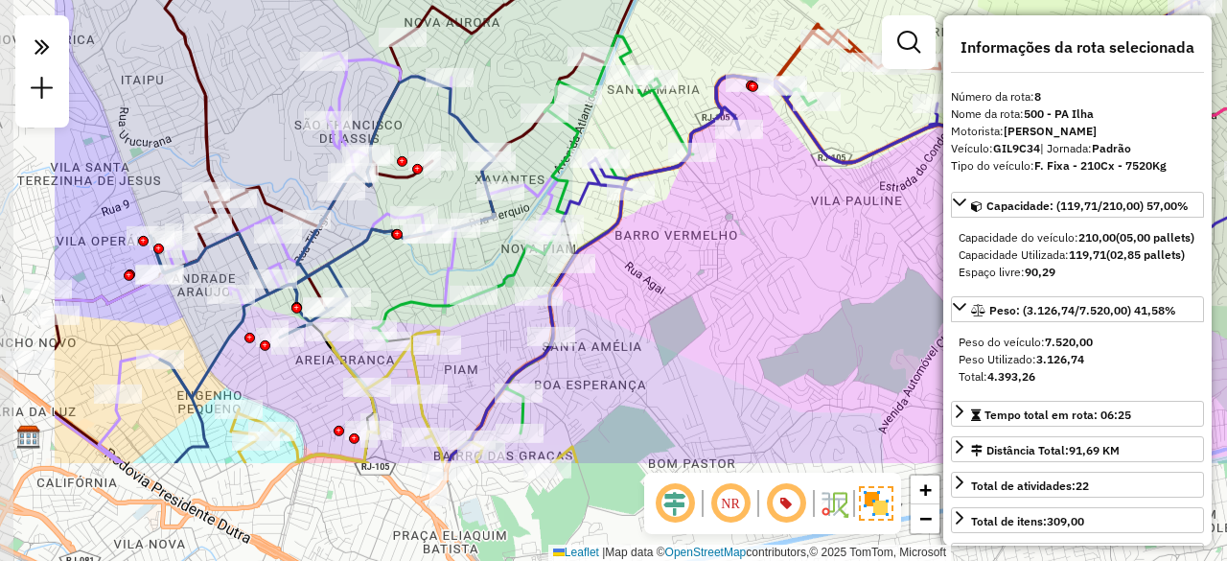
drag, startPoint x: 486, startPoint y: 402, endPoint x: 662, endPoint y: 247, distance: 234.3
click at [662, 247] on div "Rota 21 - Placa RMY2E29 95800649 - TEM TUDO DA MARTA Rota 13 - Placa FIO0005 95…" at bounding box center [613, 280] width 1227 height 561
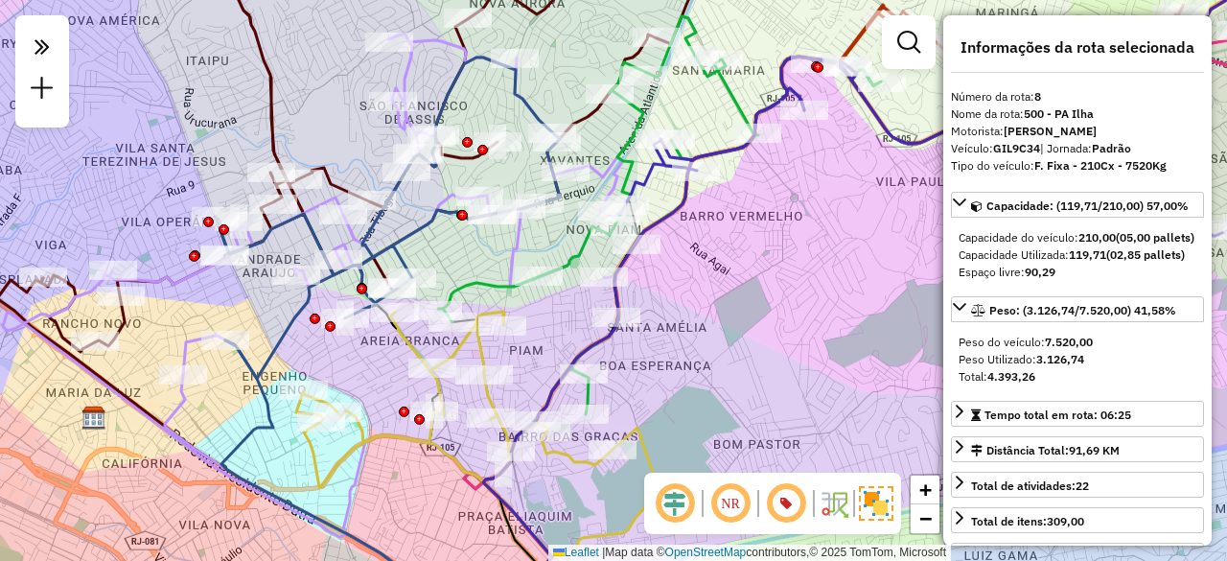
drag, startPoint x: 414, startPoint y: 275, endPoint x: 471, endPoint y: 262, distance: 58.1
click at [472, 259] on div "Rota 21 - Placa RMY2E29 95800649 - TEM TUDO DA MARTA Rota 13 - Placa FIO0005 95…" at bounding box center [613, 280] width 1227 height 561
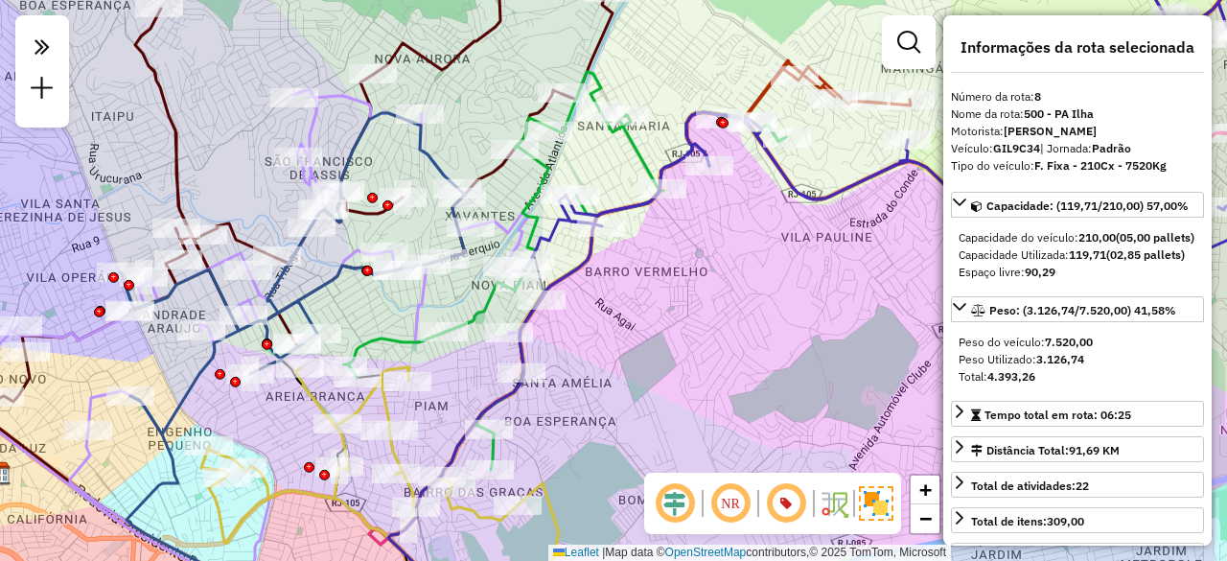
drag, startPoint x: 467, startPoint y: 249, endPoint x: 362, endPoint y: 319, distance: 125.7
click at [362, 319] on div "Rota 21 - Placa RMY2E29 95800649 - TEM TUDO DA MARTA Rota 13 - Placa FIO0005 95…" at bounding box center [613, 280] width 1227 height 561
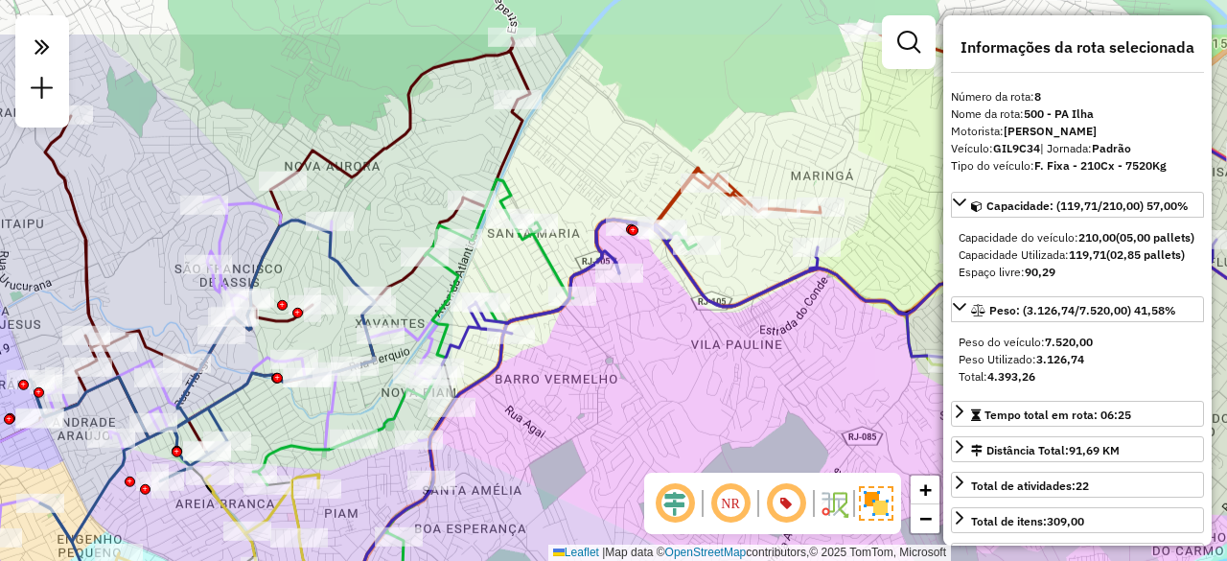
drag, startPoint x: 597, startPoint y: 156, endPoint x: 524, endPoint y: 246, distance: 115.9
click at [524, 246] on icon at bounding box center [474, 381] width 443 height 404
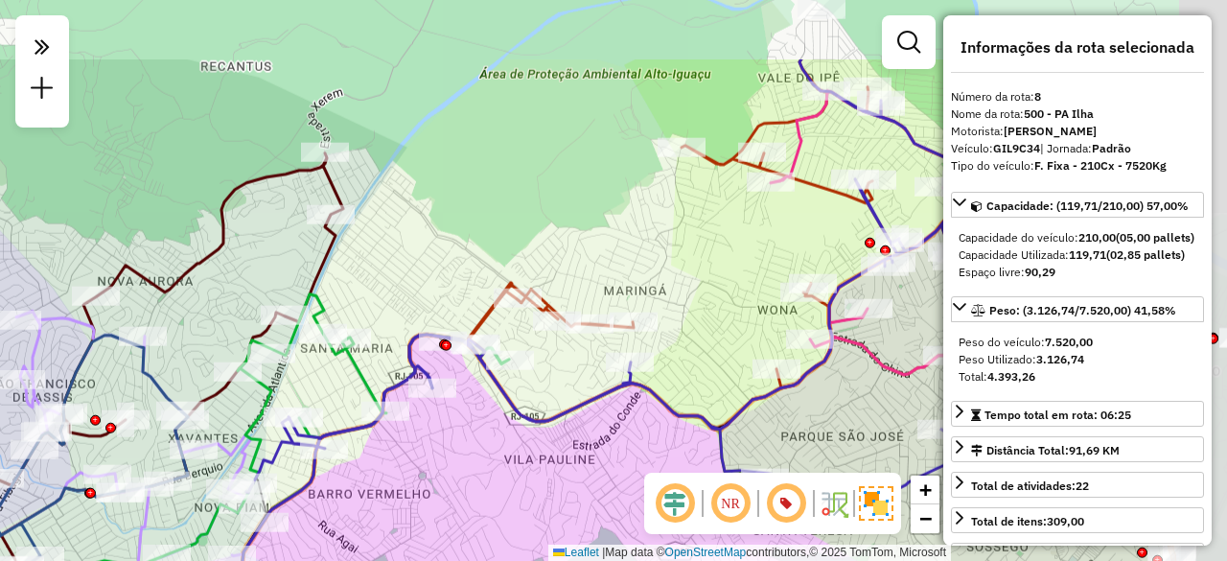
drag, startPoint x: 588, startPoint y: 158, endPoint x: 383, endPoint y: 275, distance: 236.1
click at [383, 275] on div "Rota 21 - Placa RMY2E29 95800649 - TEM TUDO DA MARTA Rota 13 - Placa FIO0005 95…" at bounding box center [613, 280] width 1227 height 561
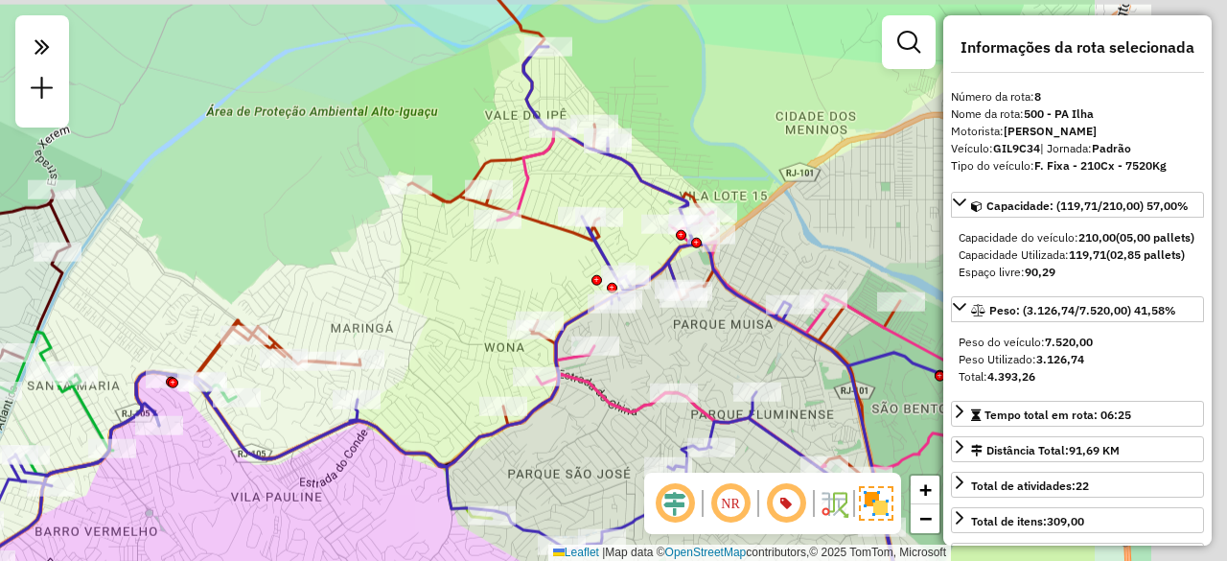
drag, startPoint x: 608, startPoint y: 238, endPoint x: 353, endPoint y: 273, distance: 257.4
click at [353, 273] on div "Rota 21 - Placa RMY2E29 95800649 - TEM TUDO DA MARTA Rota 13 - Placa FIO0005 95…" at bounding box center [613, 280] width 1227 height 561
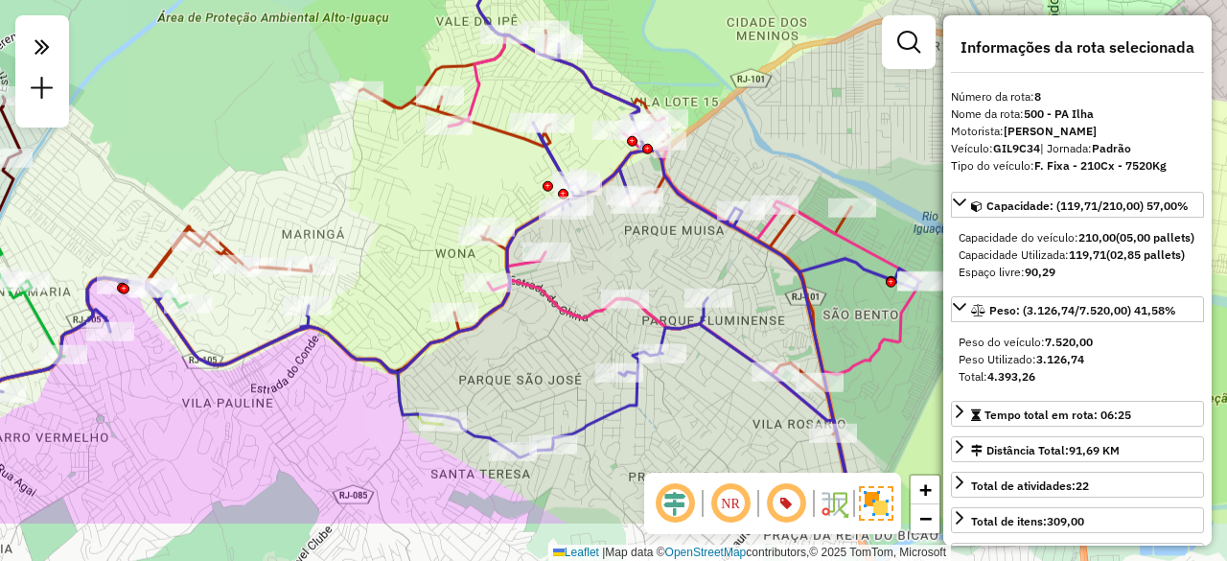
drag, startPoint x: 454, startPoint y: 311, endPoint x: 382, endPoint y: 172, distance: 157.3
click at [382, 172] on div "Rota 21 - Placa RMY2E29 95800649 - TEM TUDO DA MARTA Rota 13 - Placa FIO0005 95…" at bounding box center [613, 280] width 1227 height 561
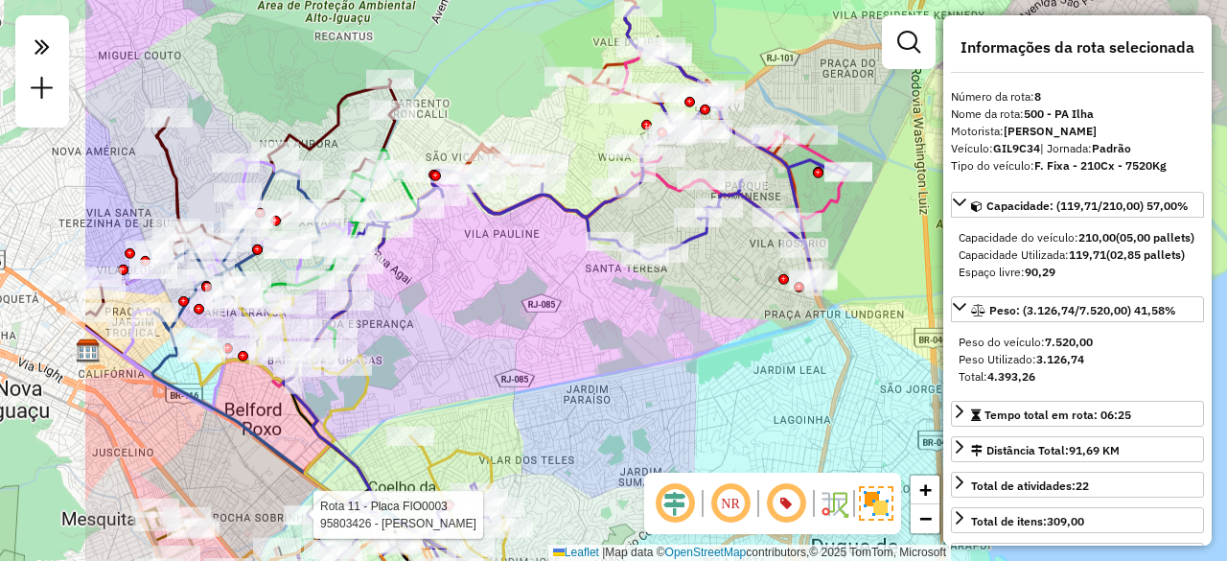
drag, startPoint x: 275, startPoint y: 317, endPoint x: 494, endPoint y: 271, distance: 223.3
click at [494, 271] on div "Rota 21 - Placa RMY2E29 95800649 - TEM TUDO DA MARTA Rota 13 - Placa FIO0005 95…" at bounding box center [613, 280] width 1227 height 561
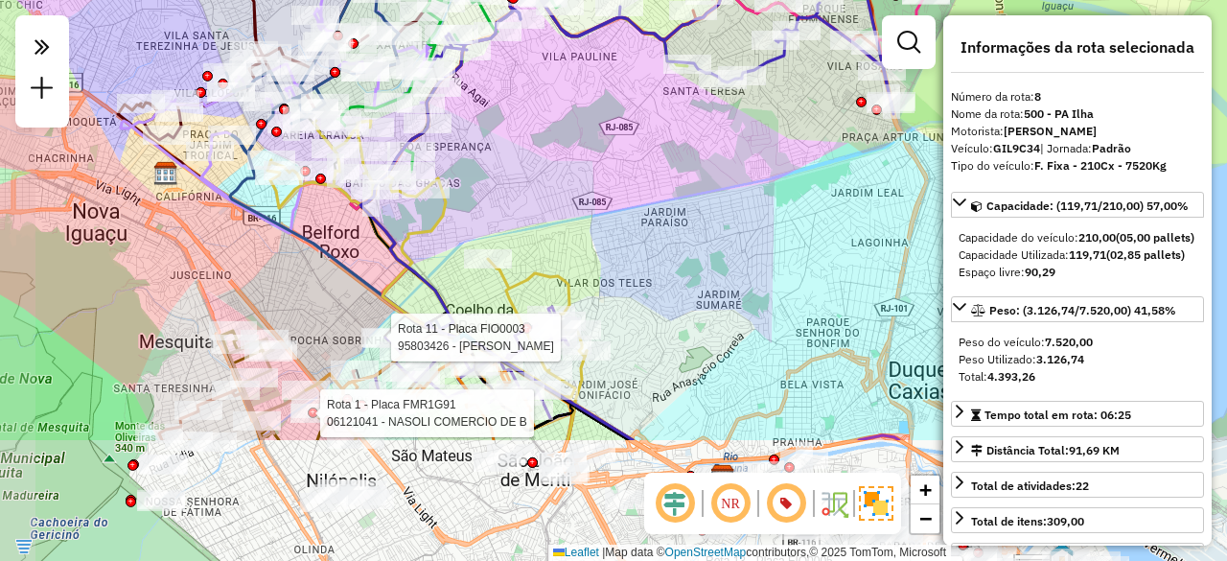
drag, startPoint x: 436, startPoint y: 317, endPoint x: 503, endPoint y: 140, distance: 189.6
click at [503, 140] on div "Rota 21 - Placa RMY2E29 95800649 - TEM TUDO DA MARTA Rota 13 - Placa FIO0005 95…" at bounding box center [613, 280] width 1227 height 561
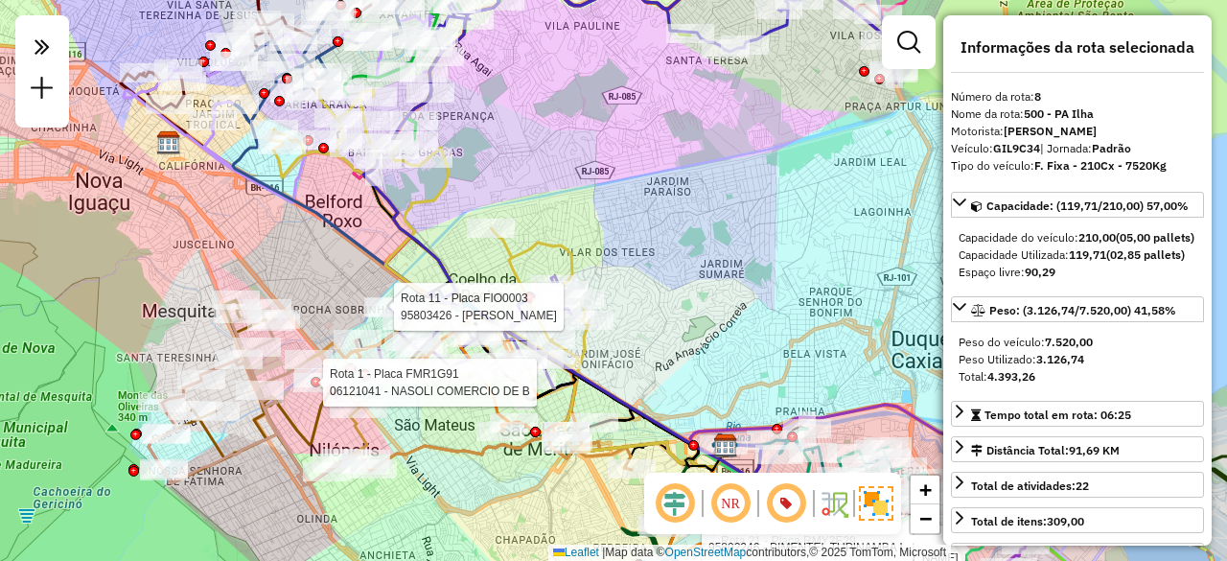
drag, startPoint x: 395, startPoint y: 279, endPoint x: 401, endPoint y: 244, distance: 35.0
click at [399, 250] on icon at bounding box center [429, 228] width 319 height 276
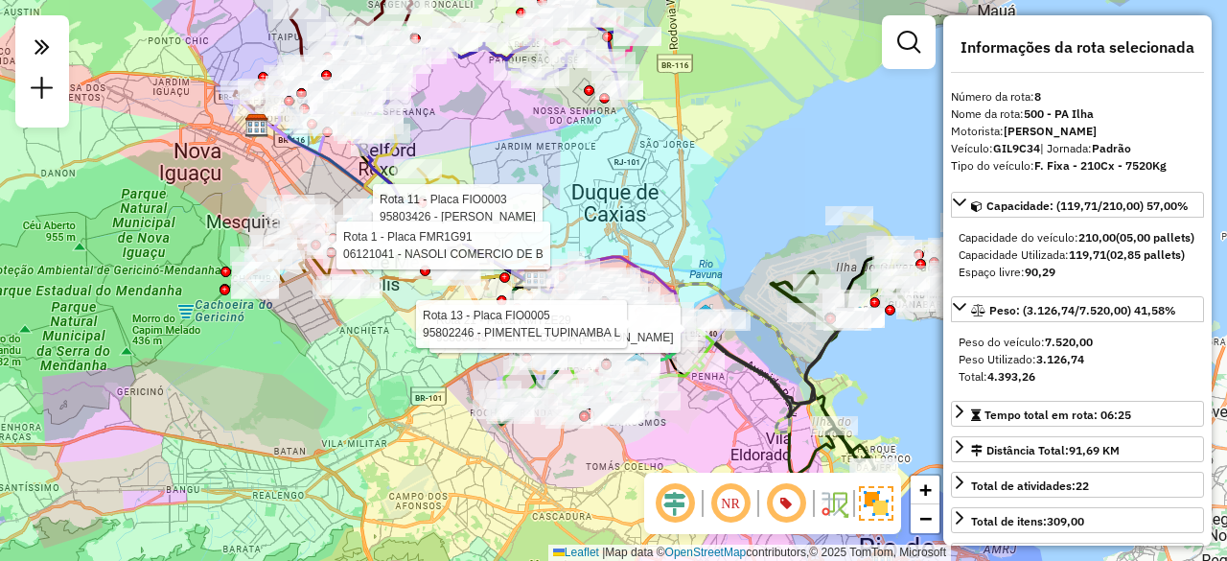
drag, startPoint x: 382, startPoint y: 397, endPoint x: 339, endPoint y: 319, distance: 88.8
click at [340, 322] on div "Rota 21 - Placa RMY2E29 95800649 - TEM TUDO DA MARTA Rota 13 - Placa FIO0005 95…" at bounding box center [613, 280] width 1227 height 561
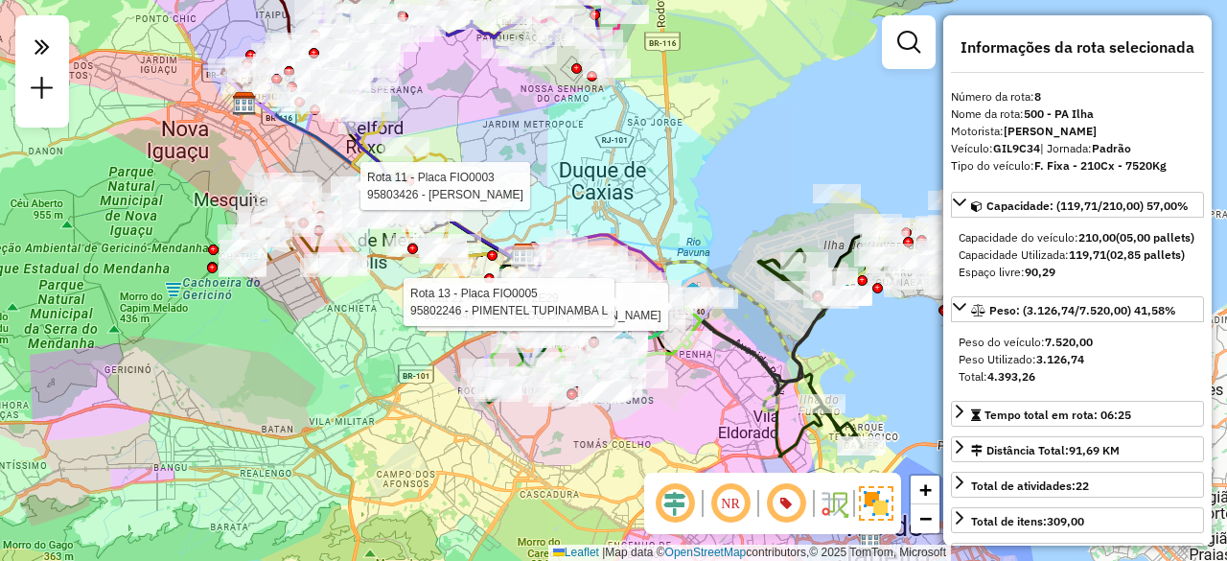
click at [195, 138] on div "Rota 21 - Placa RMY2E29 95800649 - TEM TUDO DA MARTA Rota 13 - Placa FIO0005 95…" at bounding box center [613, 280] width 1227 height 561
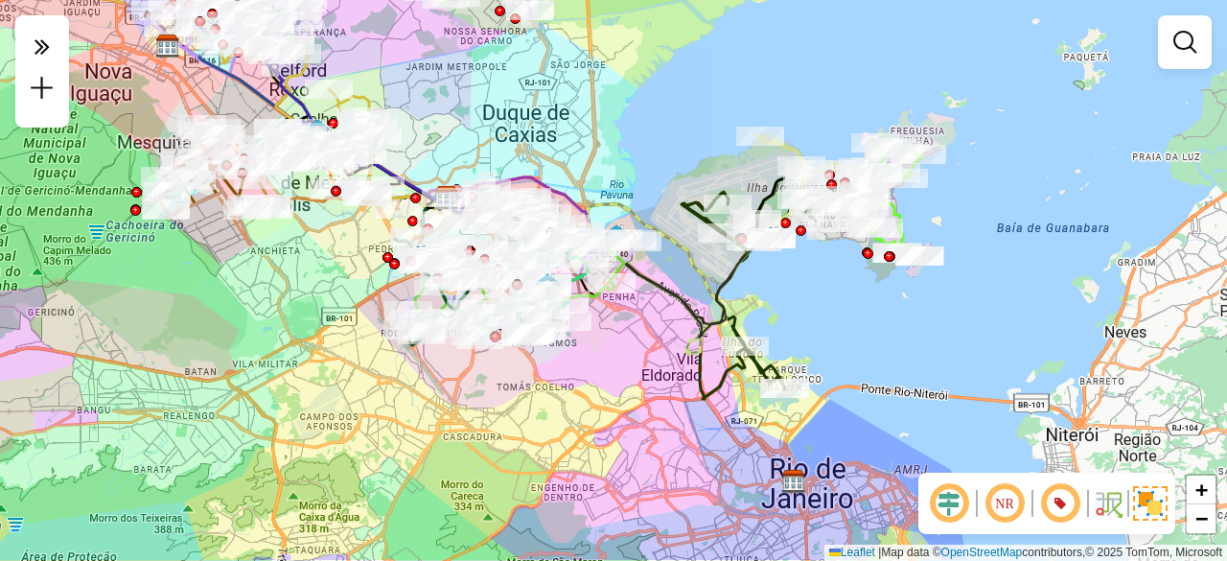
drag, startPoint x: 211, startPoint y: 150, endPoint x: 134, endPoint y: 92, distance: 95.8
click at [134, 92] on div "Janela de atendimento Grade de atendimento Capacidade Transportadoras Veículos …" at bounding box center [613, 280] width 1227 height 561
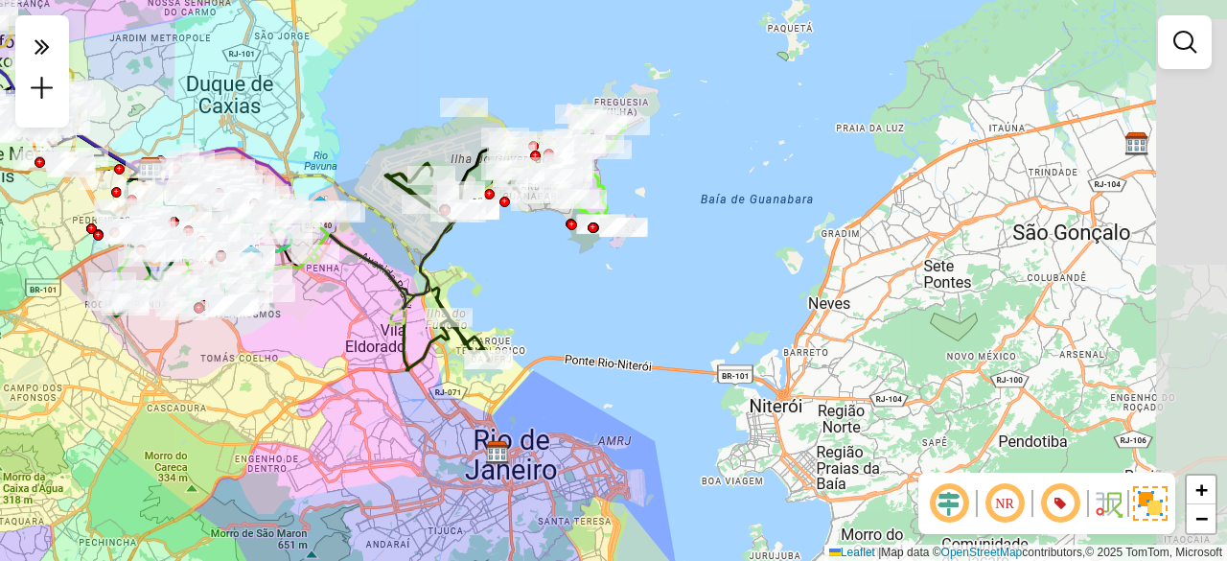
drag, startPoint x: 908, startPoint y: 291, endPoint x: 611, endPoint y: 263, distance: 297.6
click at [611, 263] on div "Janela de atendimento Grade de atendimento Capacidade Transportadoras Veículos …" at bounding box center [613, 280] width 1227 height 561
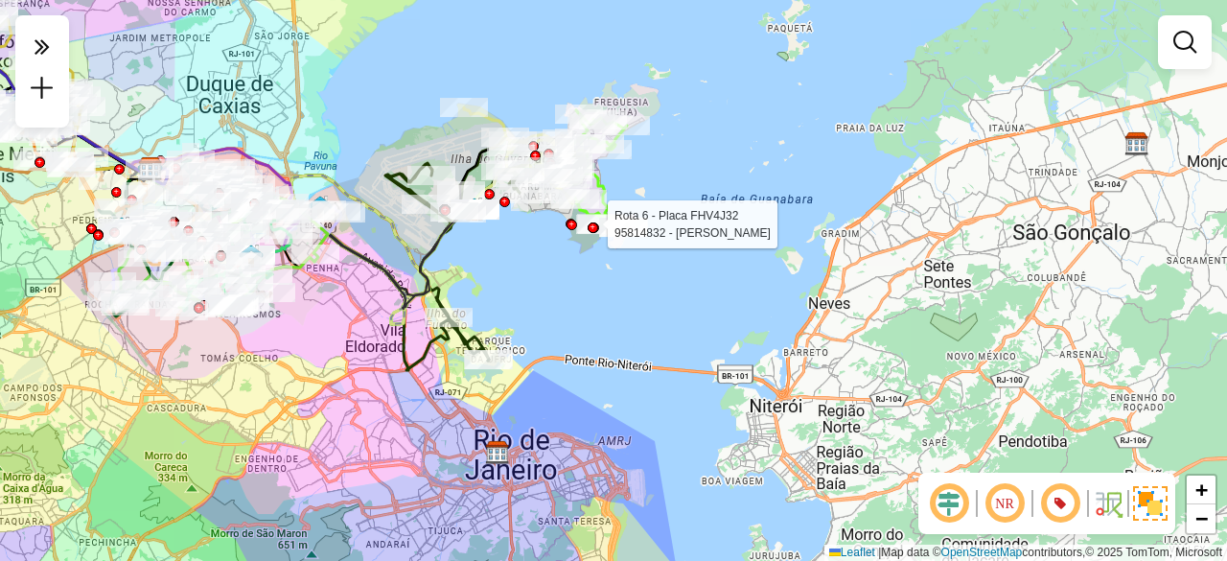
click at [569, 224] on div at bounding box center [571, 224] width 11 height 11
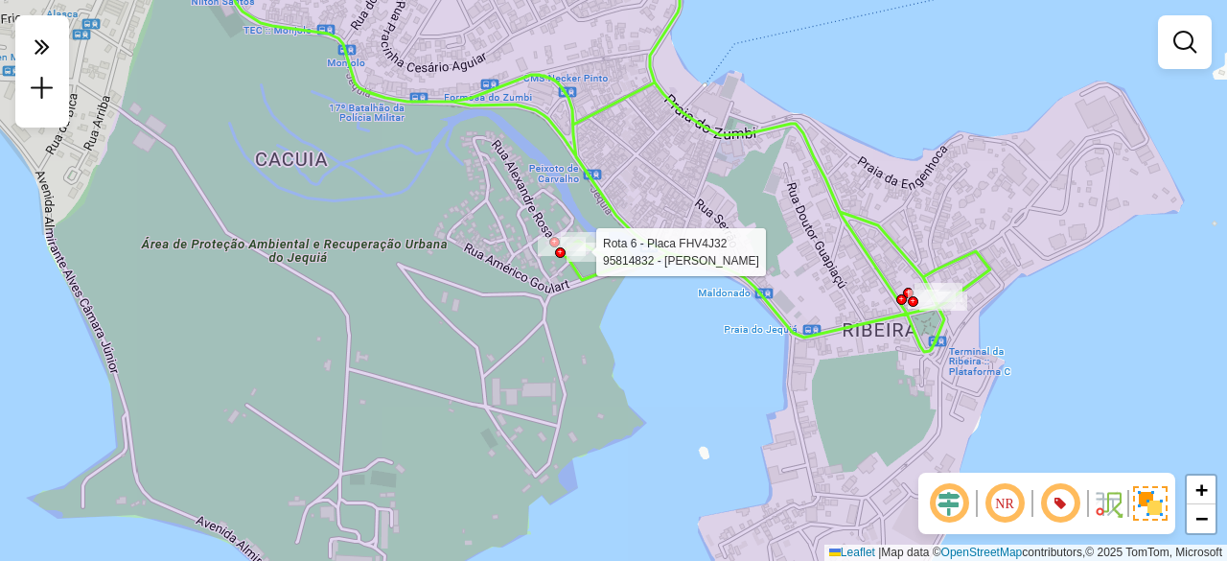
click at [557, 253] on div at bounding box center [560, 252] width 11 height 11
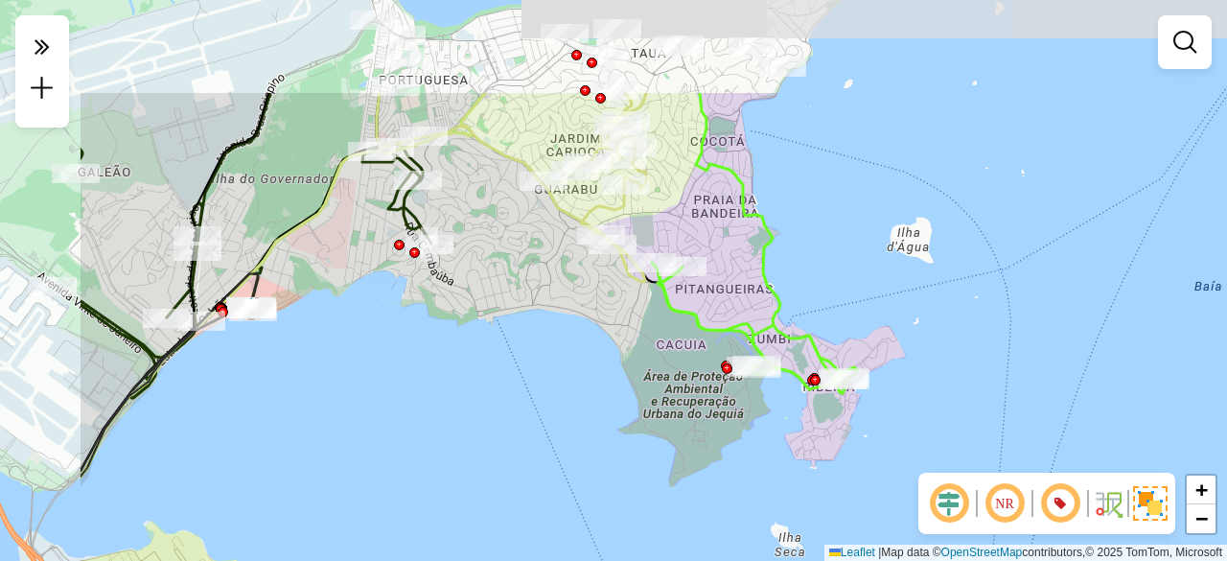
drag, startPoint x: 391, startPoint y: 173, endPoint x: 594, endPoint y: 322, distance: 251.7
click at [594, 322] on div "Janela de atendimento Grade de atendimento Capacidade Transportadoras Veículos …" at bounding box center [613, 280] width 1227 height 561
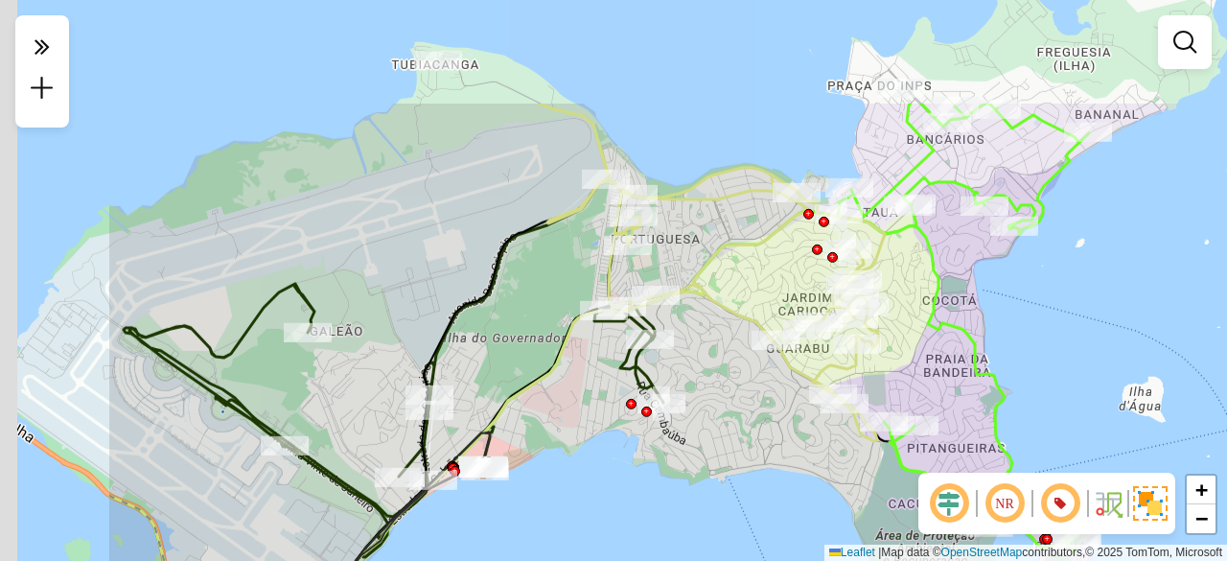
drag, startPoint x: 491, startPoint y: 237, endPoint x: 633, endPoint y: 284, distance: 149.4
click at [711, 334] on div "Janela de atendimento Grade de atendimento Capacidade Transportadoras Veículos …" at bounding box center [613, 280] width 1227 height 561
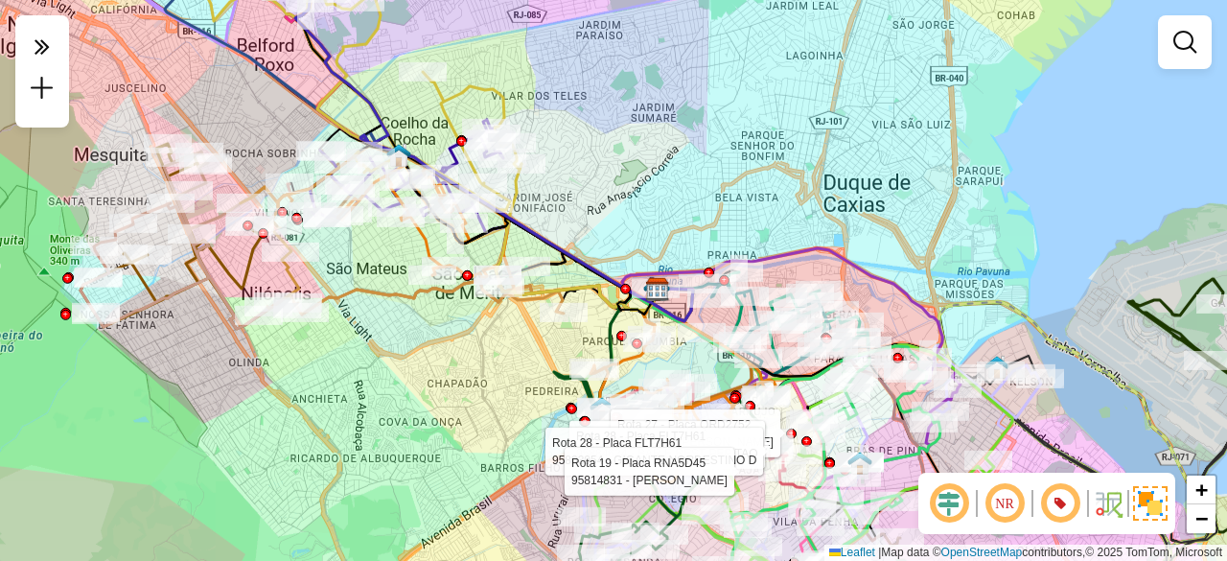
drag, startPoint x: 366, startPoint y: 349, endPoint x: 461, endPoint y: 404, distance: 110.0
click at [461, 404] on div "Rota 27 - Placa QRD2752 95813462 - VITOR GABRIEL TORRE Rota 28 - Placa FLT7H61 …" at bounding box center [613, 280] width 1227 height 561
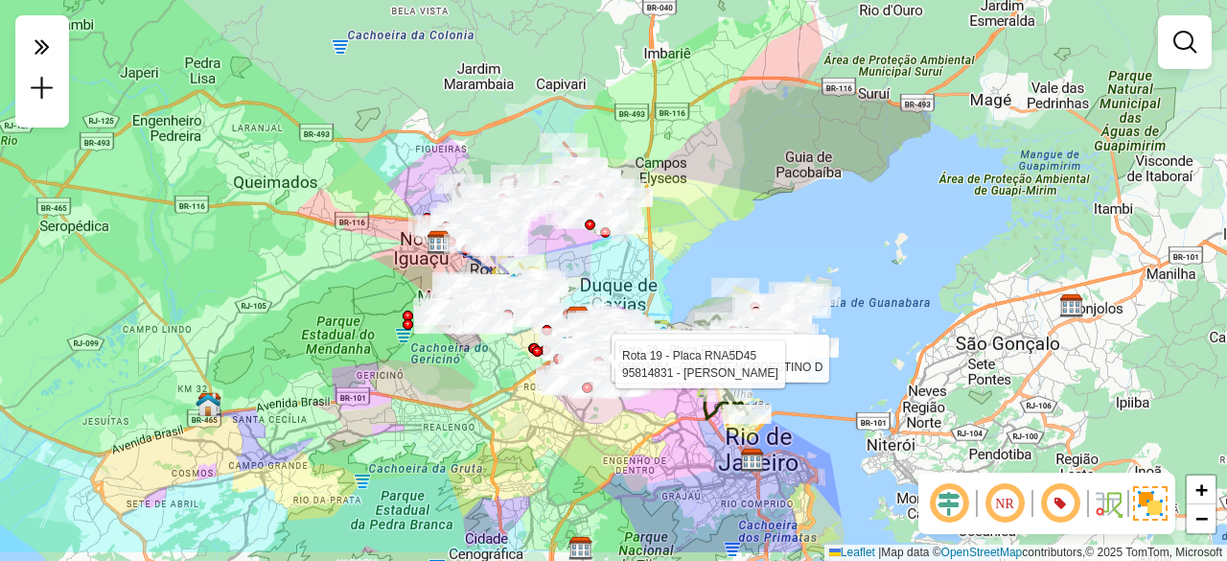
drag, startPoint x: 369, startPoint y: 466, endPoint x: 431, endPoint y: 323, distance: 155.8
click at [437, 344] on div "Rota 27 - Placa QRD2752 95813462 - VITOR GABRIEL TORRE Rota 28 - Placa FLT7H61 …" at bounding box center [613, 280] width 1227 height 561
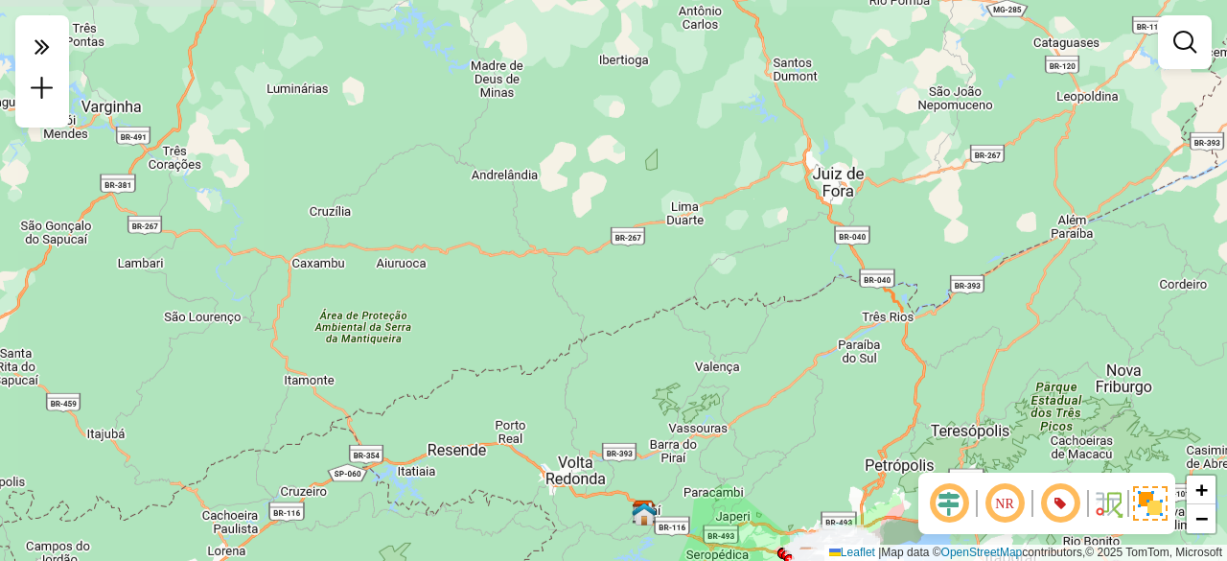
drag, startPoint x: 311, startPoint y: 335, endPoint x: 575, endPoint y: 390, distance: 269.4
click at [667, 560] on html "Aguarde... Pop-up bloqueado! Seu navegador bloqueou automáticamente a abertura …" at bounding box center [613, 280] width 1227 height 561
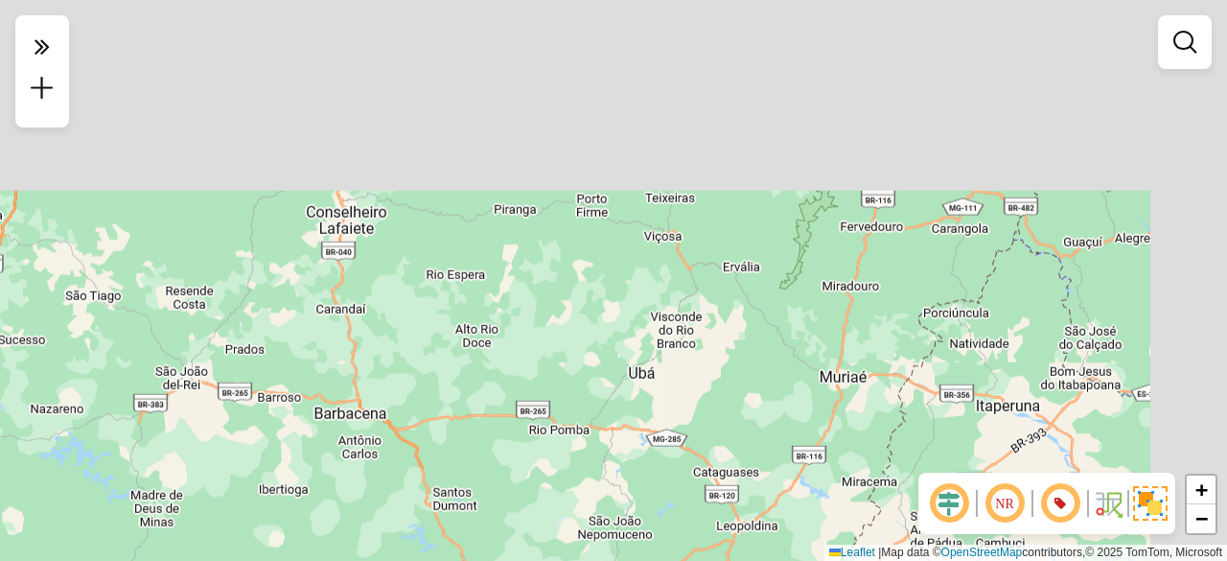
drag, startPoint x: 560, startPoint y: 57, endPoint x: 240, endPoint y: 490, distance: 538.7
click at [240, 490] on div "Rota 27 - Placa QRD2752 95813462 - VITOR GABRIEL TORRE Rota 28 - Placa FLT7H61 …" at bounding box center [613, 280] width 1227 height 561
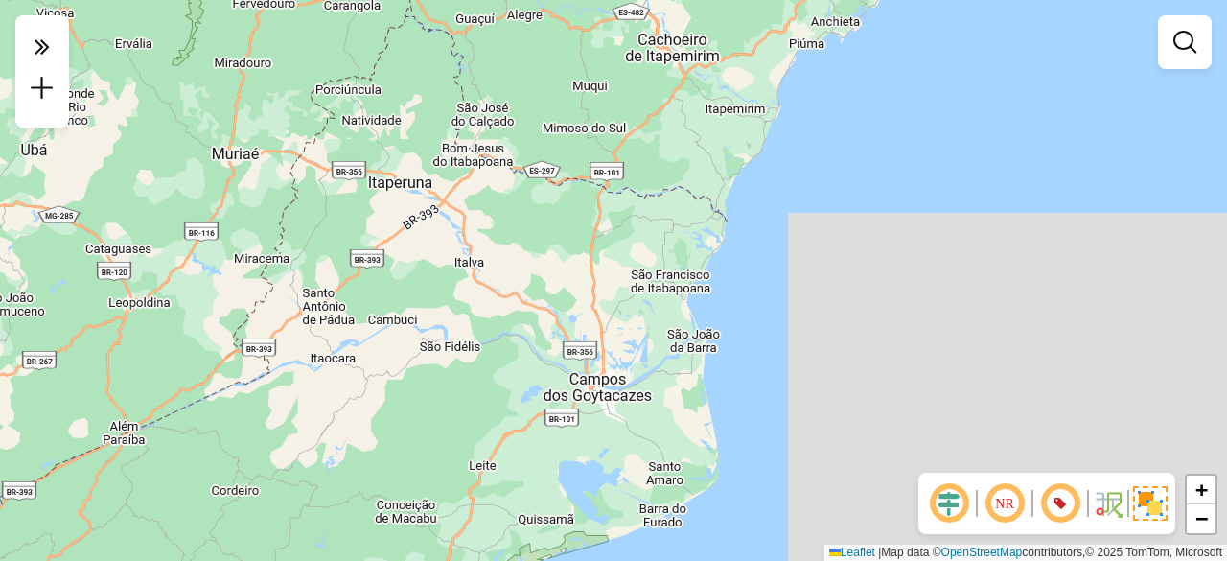
drag, startPoint x: 600, startPoint y: 358, endPoint x: 10, endPoint y: 59, distance: 661.8
click at [0, 82] on div "Rota 27 - Placa QRD2752 95813462 - VITOR GABRIEL TORRE Rota 28 - Placa FLT7H61 …" at bounding box center [613, 280] width 1227 height 561
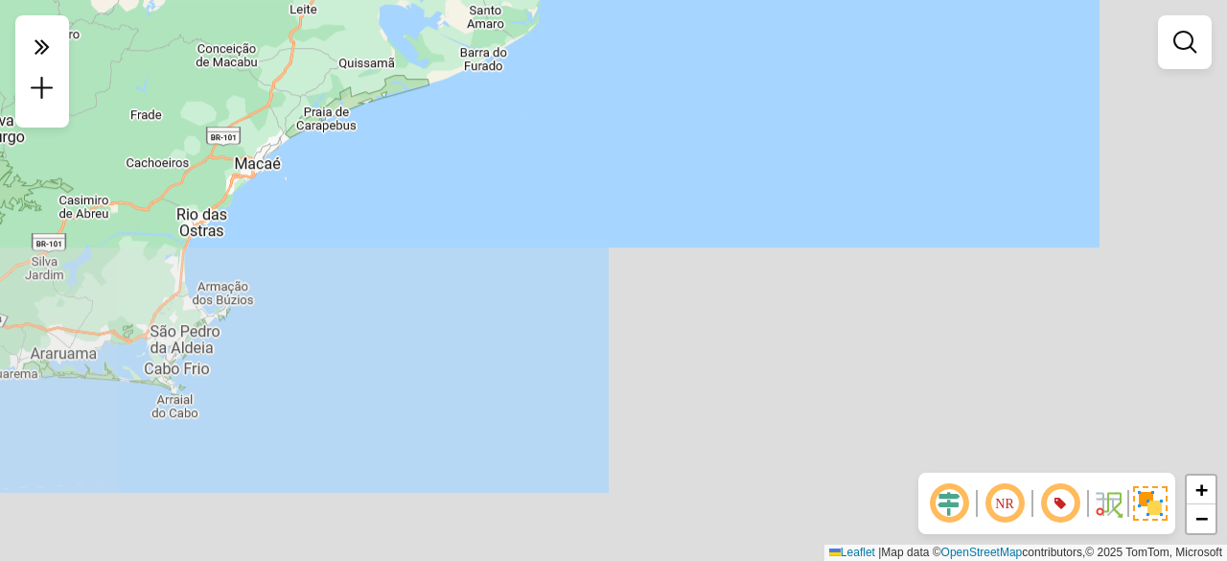
drag, startPoint x: 391, startPoint y: 308, endPoint x: 215, endPoint y: 14, distance: 342.2
click at [218, 24] on div "Rota 27 - Placa QRD2752 95813462 - VITOR GABRIEL TORRE Rota 28 - Placa FLT7H61 …" at bounding box center [613, 280] width 1227 height 561
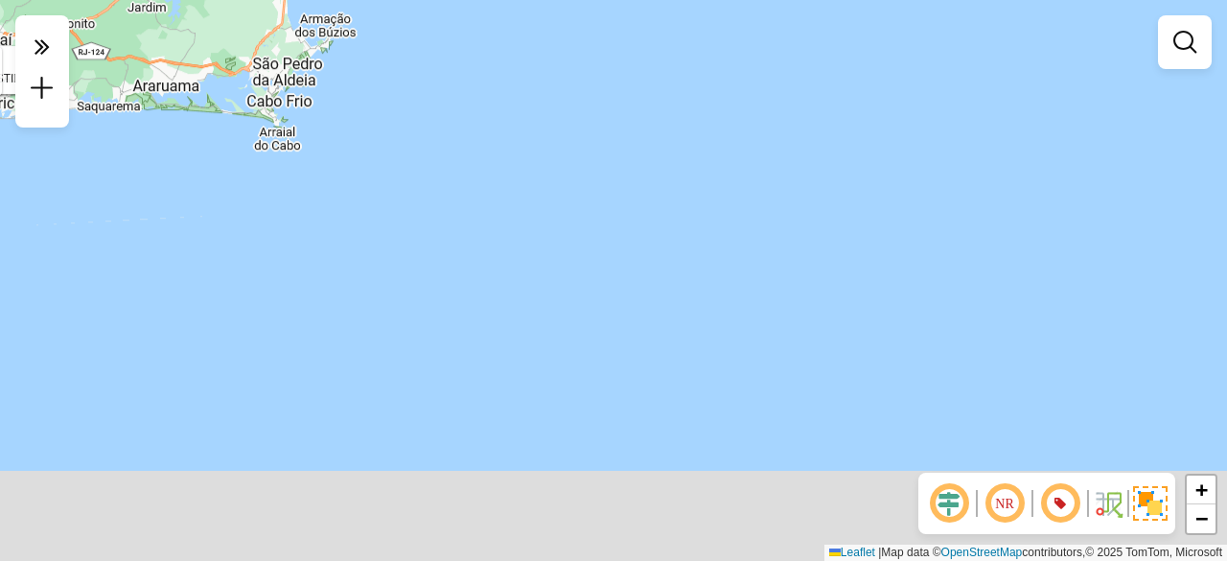
drag, startPoint x: 381, startPoint y: 120, endPoint x: 593, endPoint y: -83, distance: 293.5
click at [593, 0] on html "Aguarde... Pop-up bloqueado! Seu navegador bloqueou automáticamente a abertura …" at bounding box center [613, 280] width 1227 height 561
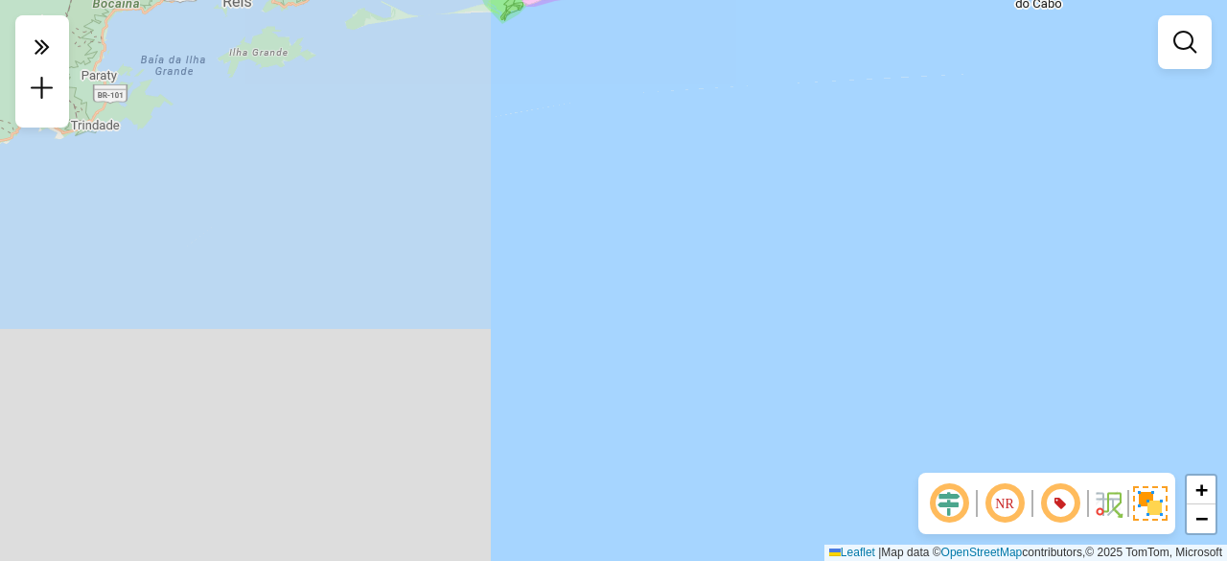
drag, startPoint x: 22, startPoint y: 216, endPoint x: 665, endPoint y: 124, distance: 649.7
click at [665, 124] on div "Rota 27 - Placa QRD2752 95813462 - VITOR GABRIEL TORRE Rota 28 - Placa FLT7H61 …" at bounding box center [613, 280] width 1227 height 561
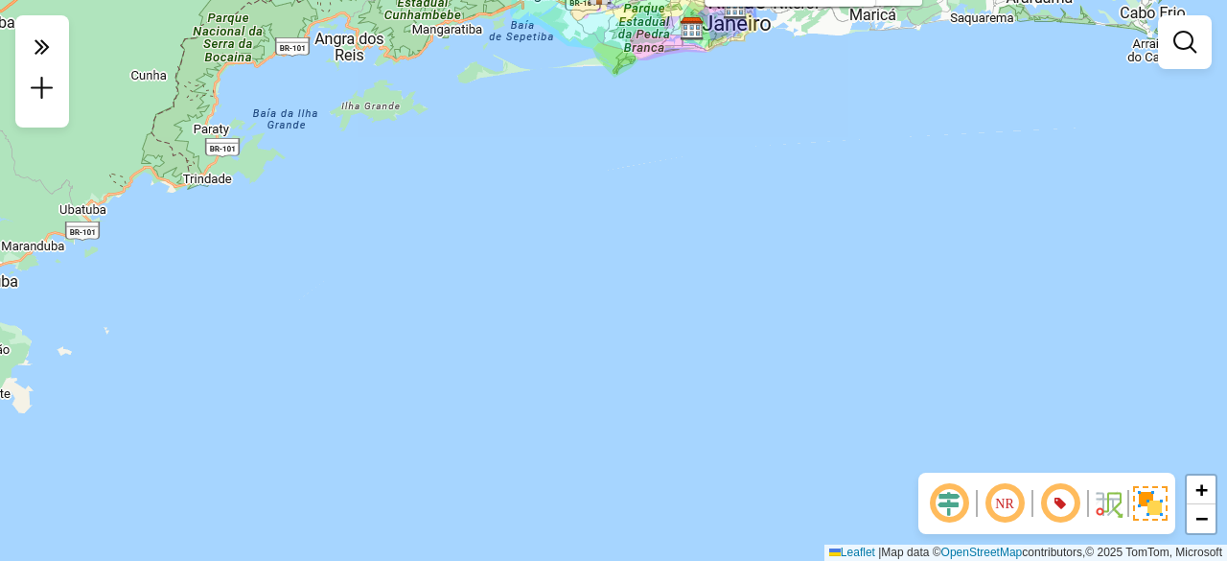
drag, startPoint x: 326, startPoint y: 127, endPoint x: 748, endPoint y: 278, distance: 447.8
click at [741, 278] on div "Rota 27 - Placa QRD2752 95813462 - VITOR GABRIEL TORRE Rota 28 - Placa FLT7H61 …" at bounding box center [613, 280] width 1227 height 561
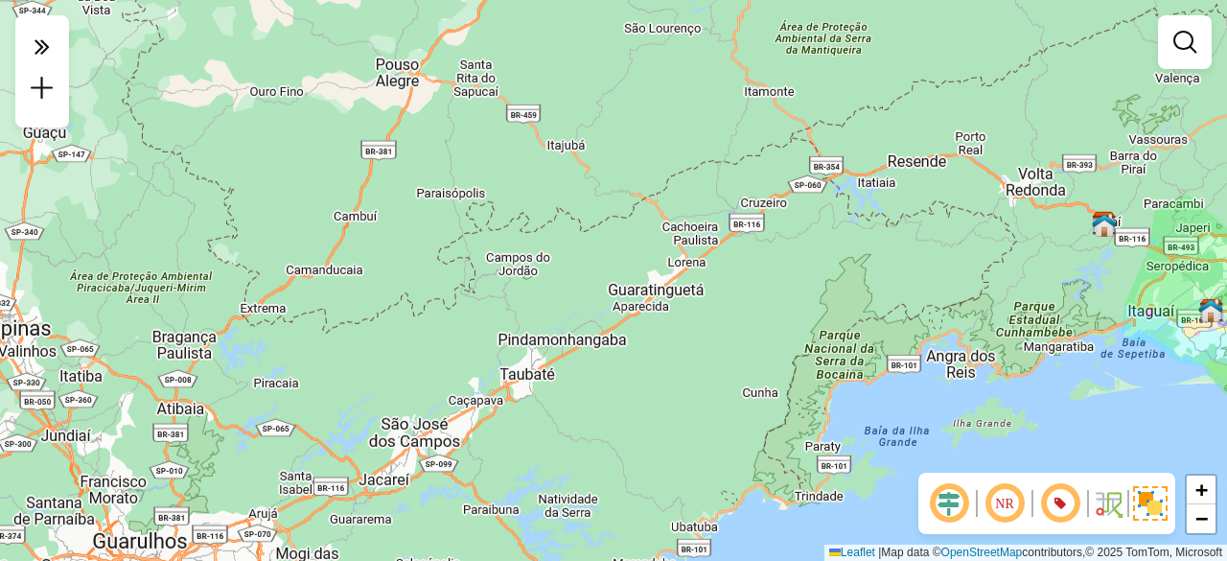
drag, startPoint x: 170, startPoint y: 168, endPoint x: 44, endPoint y: 323, distance: 199.7
click at [68, 352] on div "Rota 27 - Placa QRD2752 95813462 - VITOR GABRIEL TORRE Rota 28 - Placa FLT7H61 …" at bounding box center [613, 280] width 1227 height 561
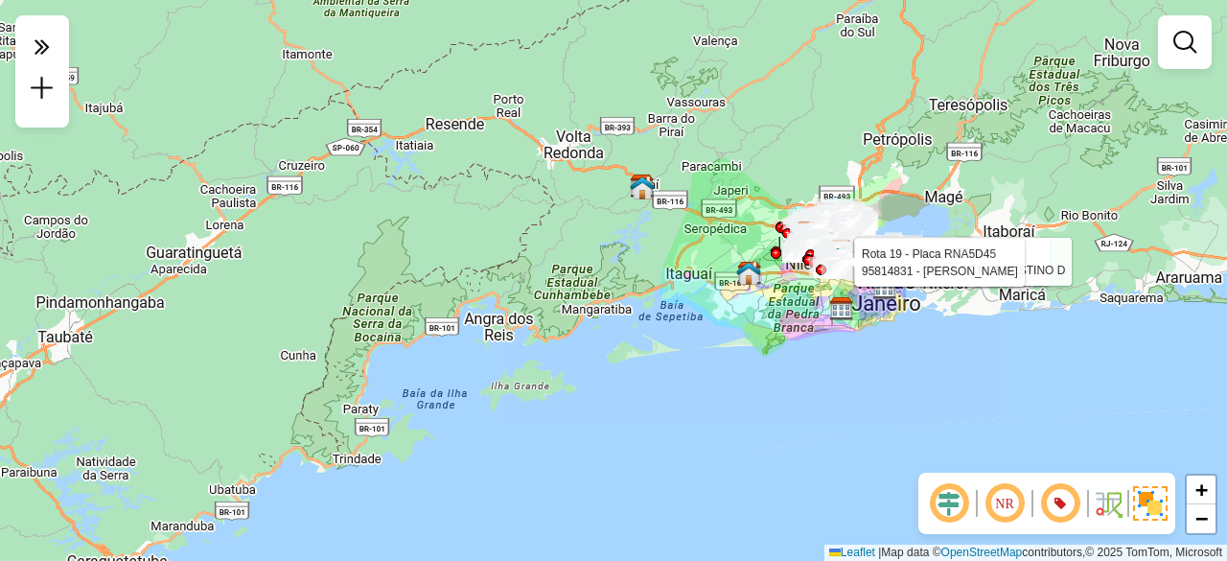
drag, startPoint x: 581, startPoint y: 343, endPoint x: 113, endPoint y: 324, distance: 468.1
click at [117, 325] on div "Rota 27 - Placa QRD2752 95813462 - VITOR GABRIEL TORRE Rota 28 - Placa FLT7H61 …" at bounding box center [613, 280] width 1227 height 561
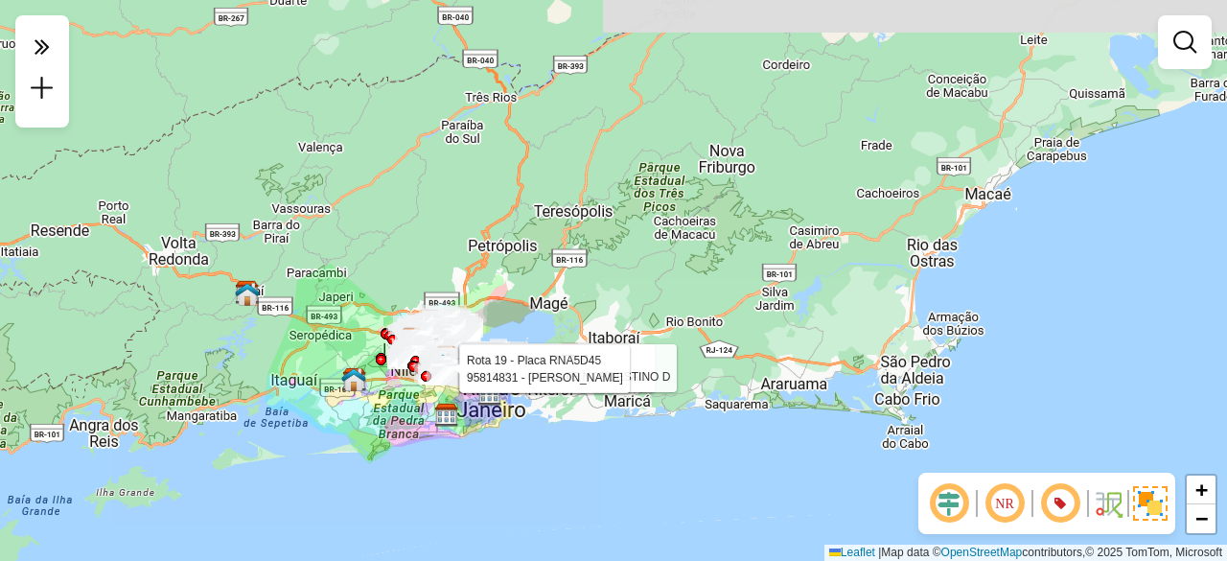
drag, startPoint x: 334, startPoint y: 308, endPoint x: 380, endPoint y: 338, distance: 55.3
click at [313, 445] on div "Rota 27 - Placa QRD2752 95813462 - VITOR GABRIEL TORRE Rota 28 - Placa FLT7H61 …" at bounding box center [613, 280] width 1227 height 561
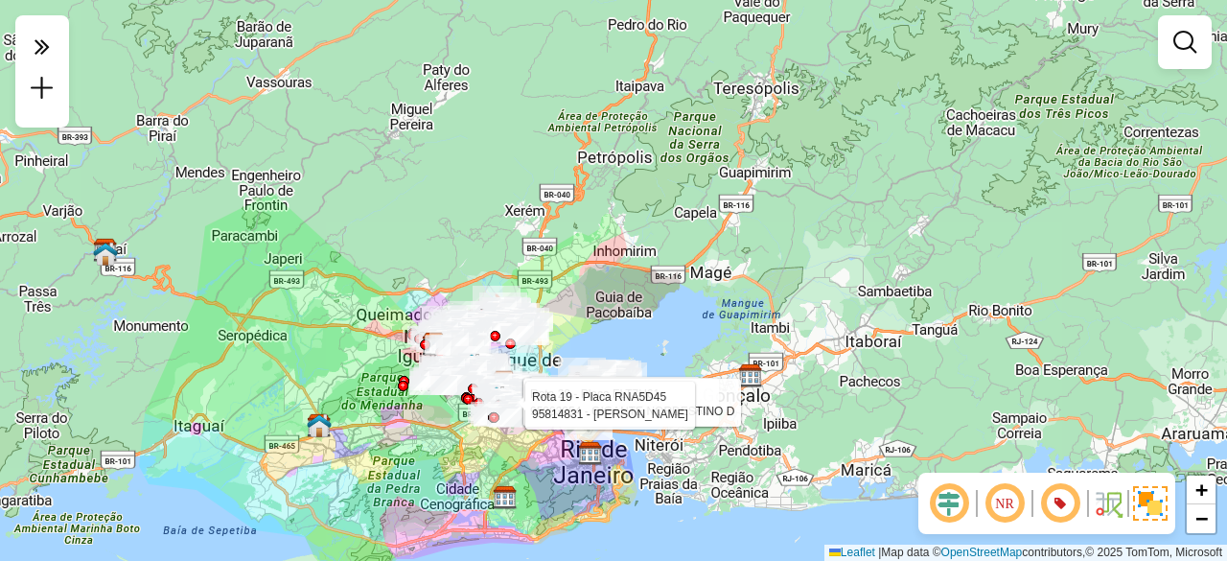
drag, startPoint x: 381, startPoint y: 366, endPoint x: 316, endPoint y: 298, distance: 94.2
click at [316, 304] on div "Rota 27 - Placa QRD2752 95813462 - VITOR GABRIEL TORRE Rota 28 - Placa FLT7H61 …" at bounding box center [613, 280] width 1227 height 561
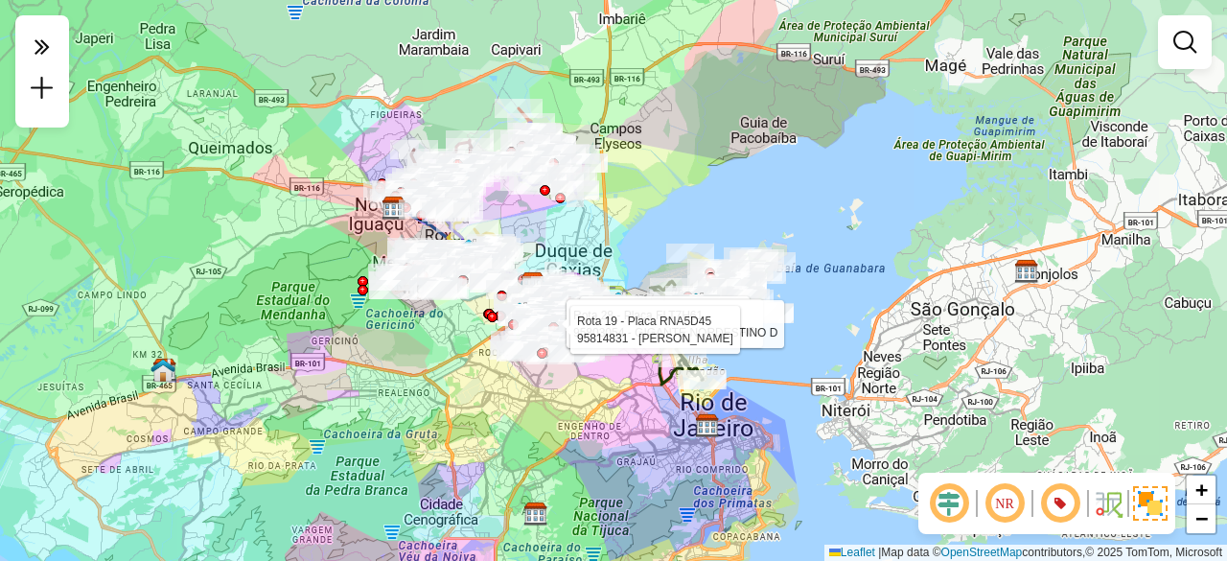
drag, startPoint x: 617, startPoint y: 297, endPoint x: 594, endPoint y: 239, distance: 62.8
click at [594, 239] on div "Rota 27 - Placa QRD2752 95813462 - VITOR GABRIEL TORRE Rota 28 - Placa FLT7H61 …" at bounding box center [613, 280] width 1227 height 561
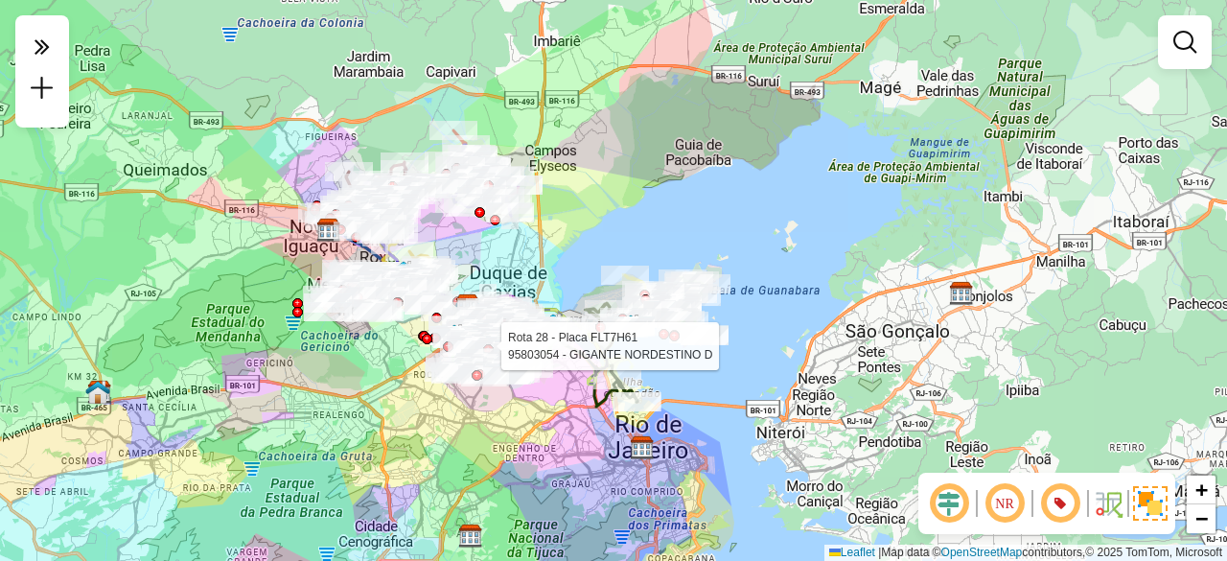
drag, startPoint x: 588, startPoint y: 416, endPoint x: 514, endPoint y: 442, distance: 79.1
click at [514, 442] on div "Rota 28 - Placa FLT7H61 95803054 - GIGANTE NORDESTINO D Janela de atendimento G…" at bounding box center [613, 280] width 1227 height 561
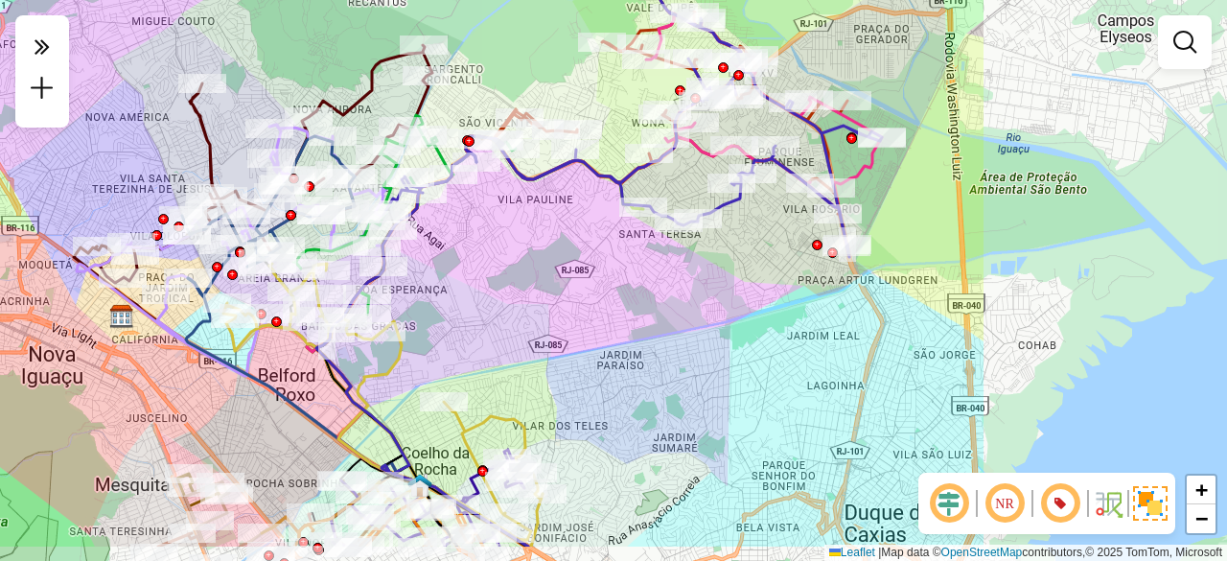
drag, startPoint x: 935, startPoint y: 285, endPoint x: 569, endPoint y: 215, distance: 372.8
click at [569, 215] on div "Rota 28 - Placa FLT7H61 95803054 - GIGANTE NORDESTINO D Janela de atendimento G…" at bounding box center [613, 280] width 1227 height 561
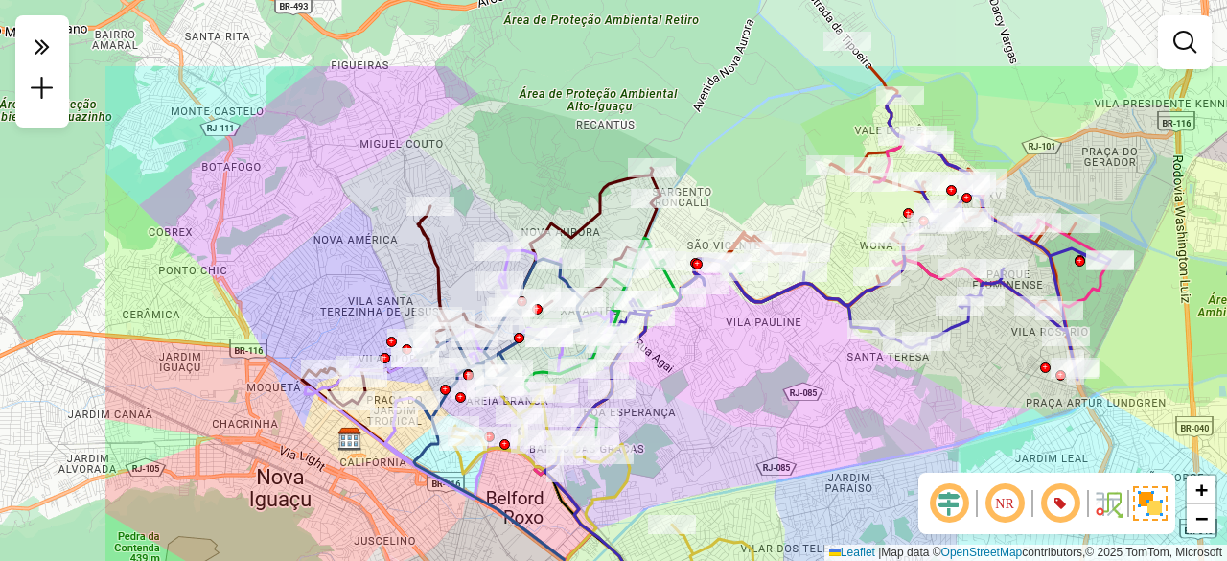
drag, startPoint x: 485, startPoint y: 252, endPoint x: 727, endPoint y: 376, distance: 271.3
click at [727, 376] on div "Rota 28 - Placa FLT7H61 95803054 - GIGANTE NORDESTINO D Janela de atendimento G…" at bounding box center [613, 280] width 1227 height 561
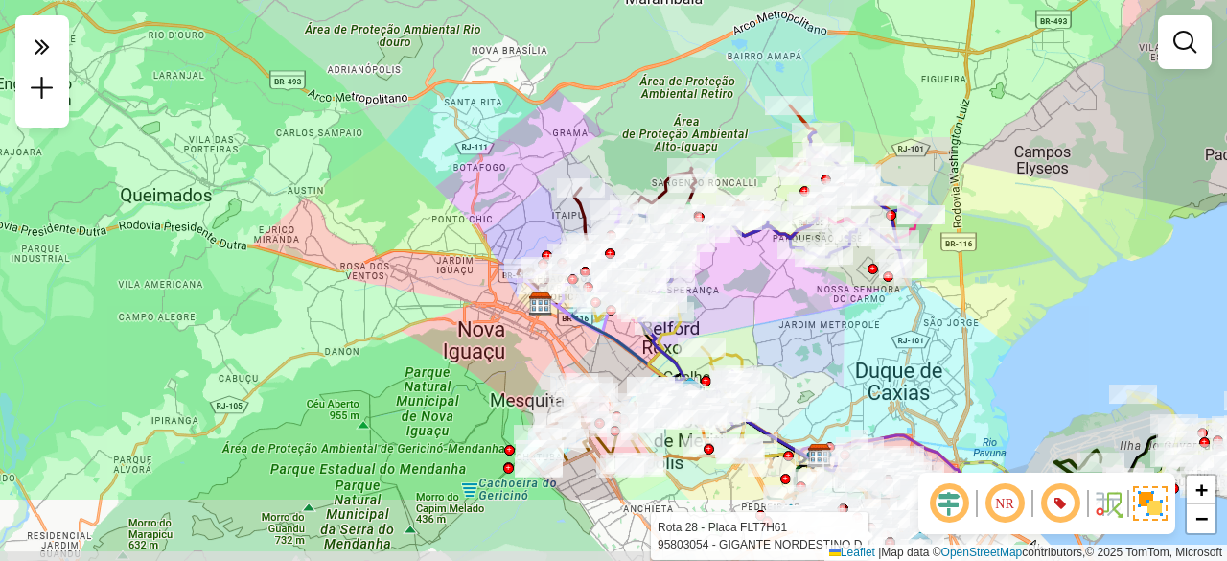
drag, startPoint x: 527, startPoint y: 473, endPoint x: 525, endPoint y: 352, distance: 120.8
click at [525, 354] on div "Rota 28 - Placa FLT7H61 95803054 - GIGANTE NORDESTINO D Janela de atendimento G…" at bounding box center [613, 280] width 1227 height 561
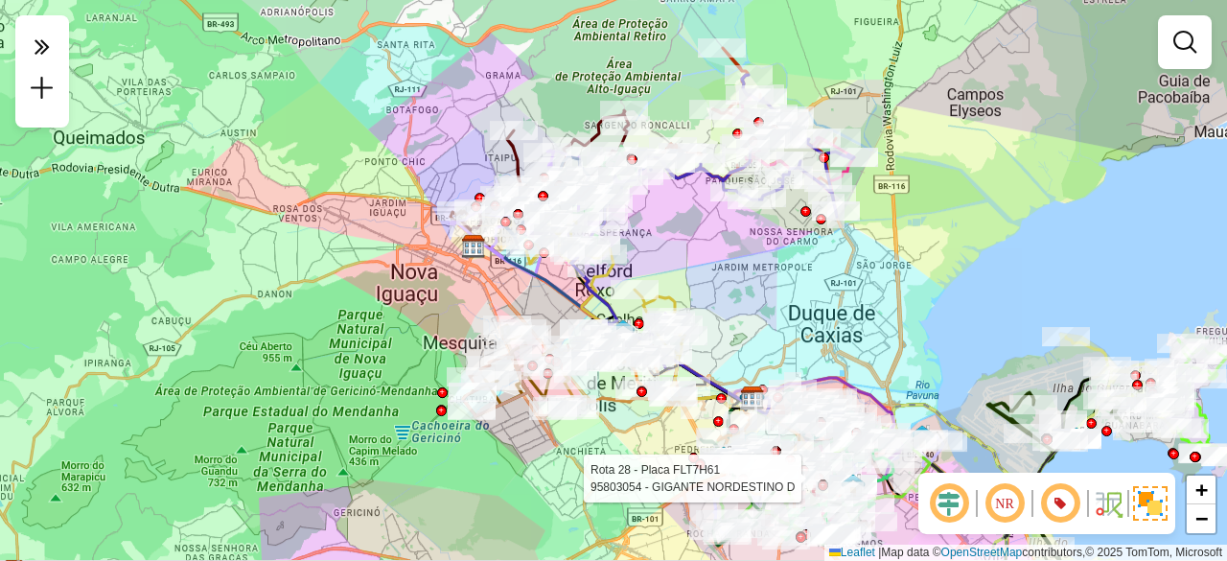
drag, startPoint x: 437, startPoint y: 288, endPoint x: 341, endPoint y: 202, distance: 128.9
click at [337, 203] on div "Rota 28 - Placa FLT7H61 95803054 - GIGANTE NORDESTINO D Janela de atendimento G…" at bounding box center [613, 280] width 1227 height 561
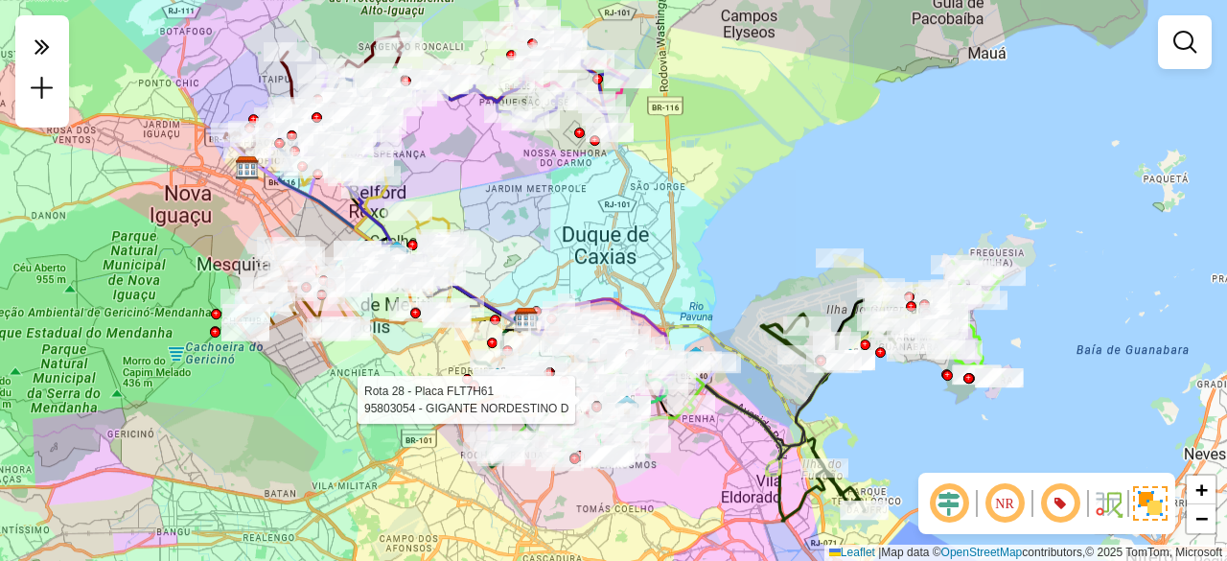
drag, startPoint x: 744, startPoint y: 264, endPoint x: 550, endPoint y: 214, distance: 199.9
click at [550, 214] on div "Rota 28 - Placa FLT7H61 95803054 - GIGANTE NORDESTINO D Janela de atendimento G…" at bounding box center [613, 280] width 1227 height 561
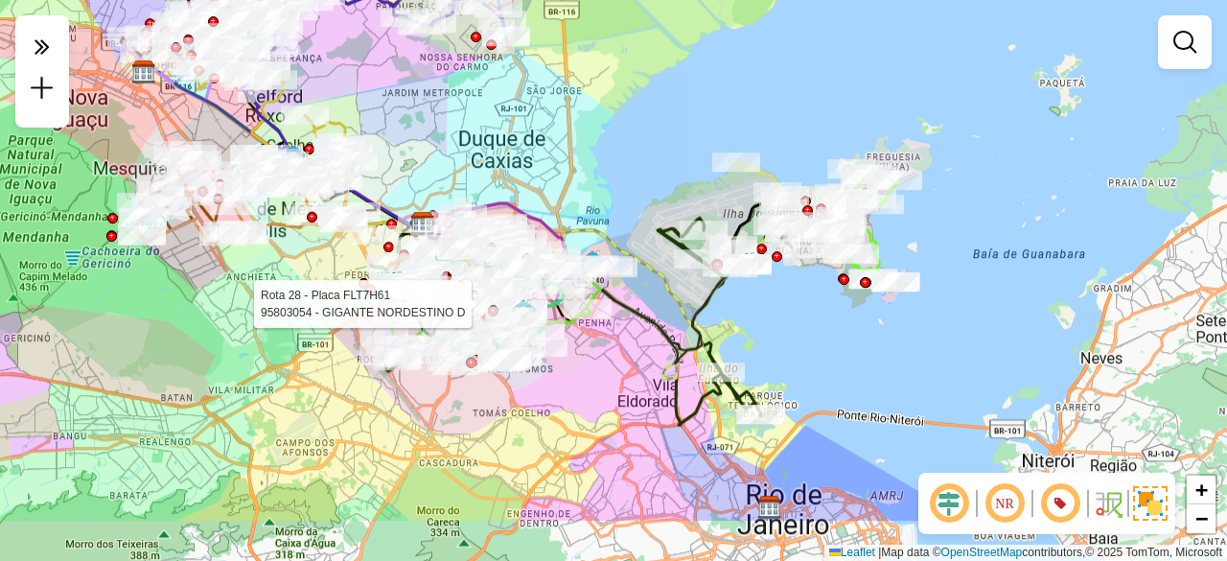
drag, startPoint x: 742, startPoint y: 283, endPoint x: 638, endPoint y: 187, distance: 141.1
click at [638, 187] on div "Rota 28 - Placa FLT7H61 95803054 - GIGANTE NORDESTINO D Janela de atendimento G…" at bounding box center [613, 280] width 1227 height 561
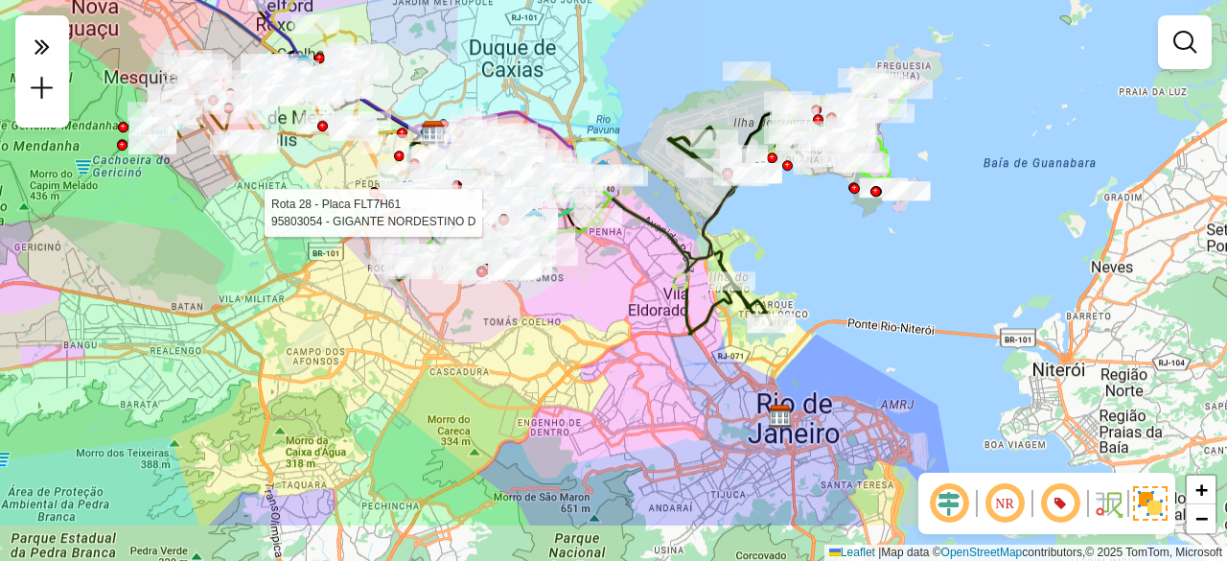
drag, startPoint x: 623, startPoint y: 370, endPoint x: 634, endPoint y: 279, distance: 91.7
click at [634, 279] on div "Rota 28 - Placa FLT7H61 95803054 - GIGANTE NORDESTINO D Janela de atendimento G…" at bounding box center [613, 280] width 1227 height 561
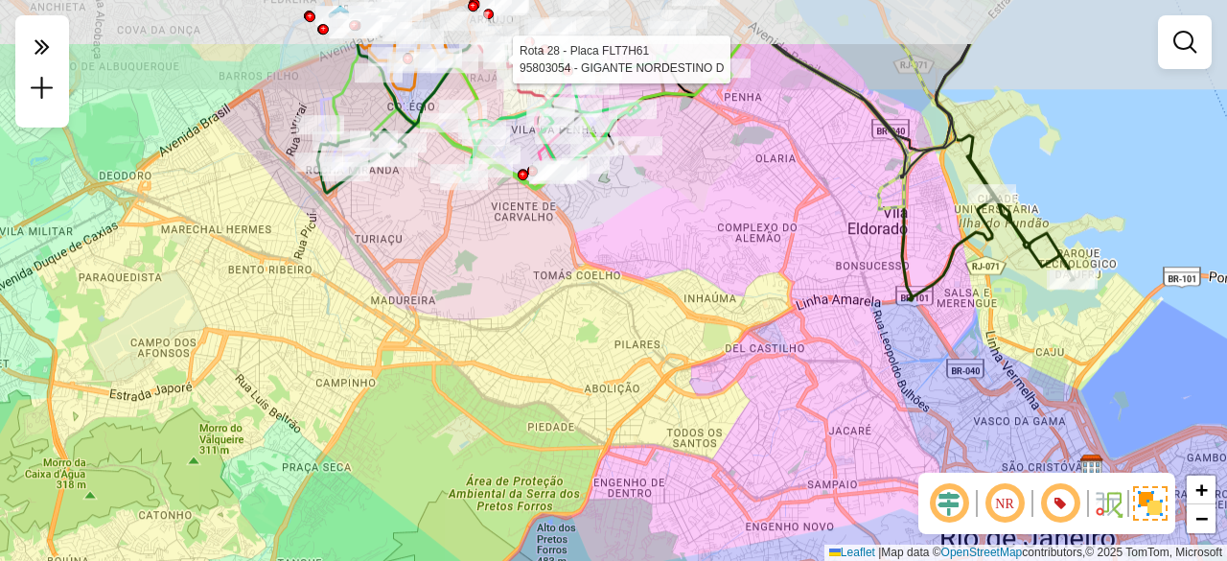
drag, startPoint x: 465, startPoint y: 187, endPoint x: 592, endPoint y: 296, distance: 167.9
click at [598, 296] on div "Rota 28 - Placa FLT7H61 95803054 - GIGANTE NORDESTINO D Janela de atendimento G…" at bounding box center [613, 280] width 1227 height 561
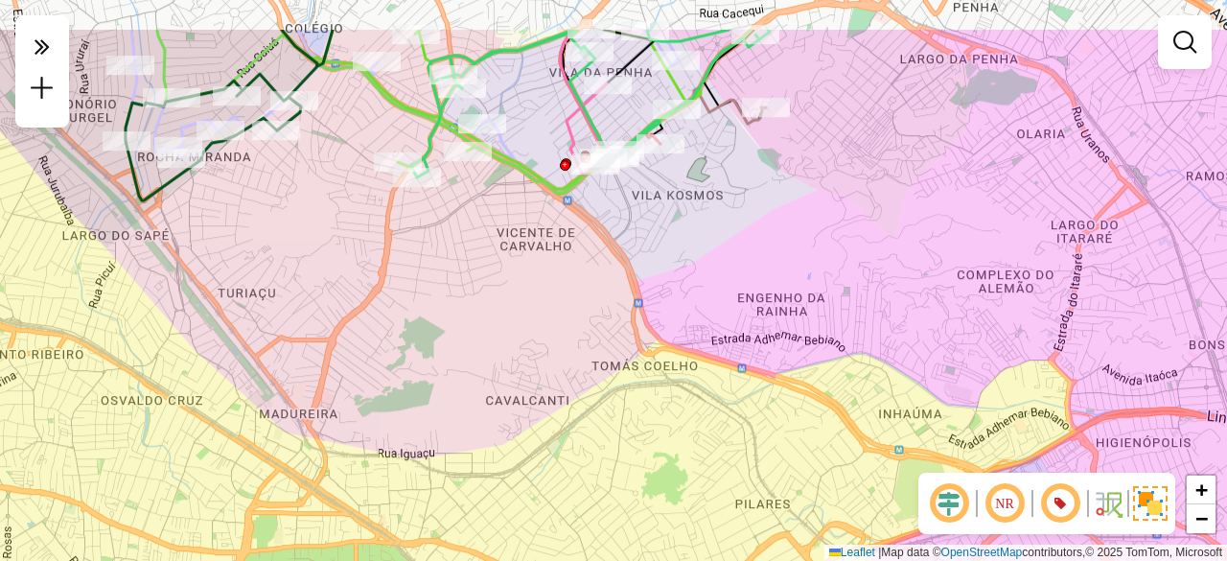
drag, startPoint x: 594, startPoint y: 196, endPoint x: 621, endPoint y: 258, distance: 67.0
click at [621, 258] on div "Rota 28 - Placa FLT7H61 95803054 - GIGANTE NORDESTINO D Janela de atendimento G…" at bounding box center [613, 280] width 1227 height 561
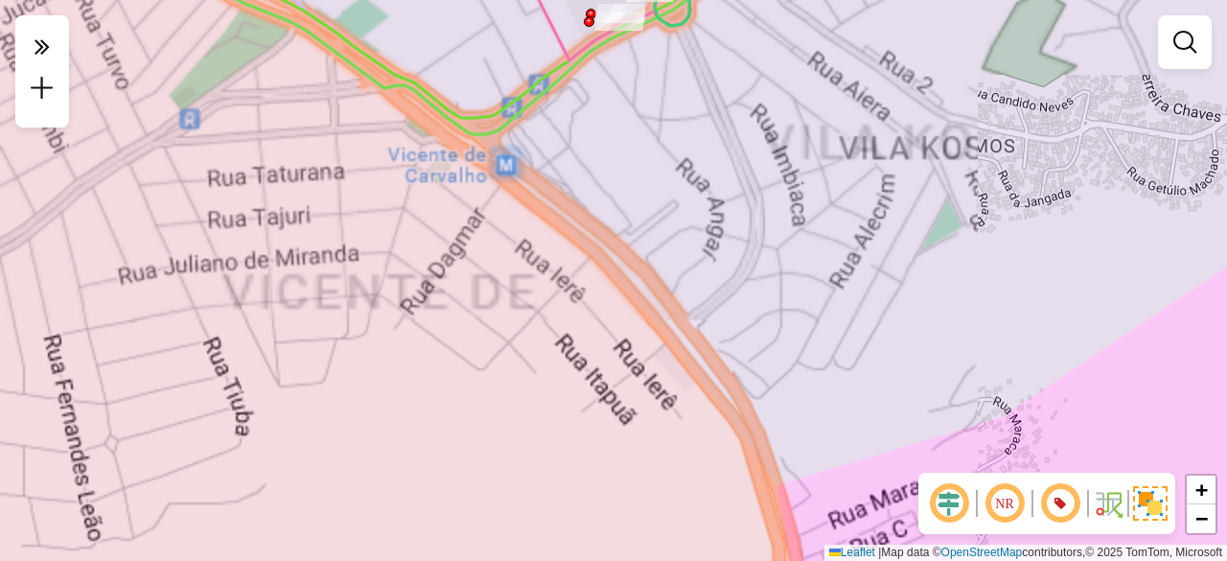
drag, startPoint x: 588, startPoint y: 173, endPoint x: 601, endPoint y: 245, distance: 73.0
click at [601, 245] on div "Rota 28 - Placa FLT7H61 95803054 - GIGANTE NORDESTINO D Janela de atendimento G…" at bounding box center [613, 280] width 1227 height 561
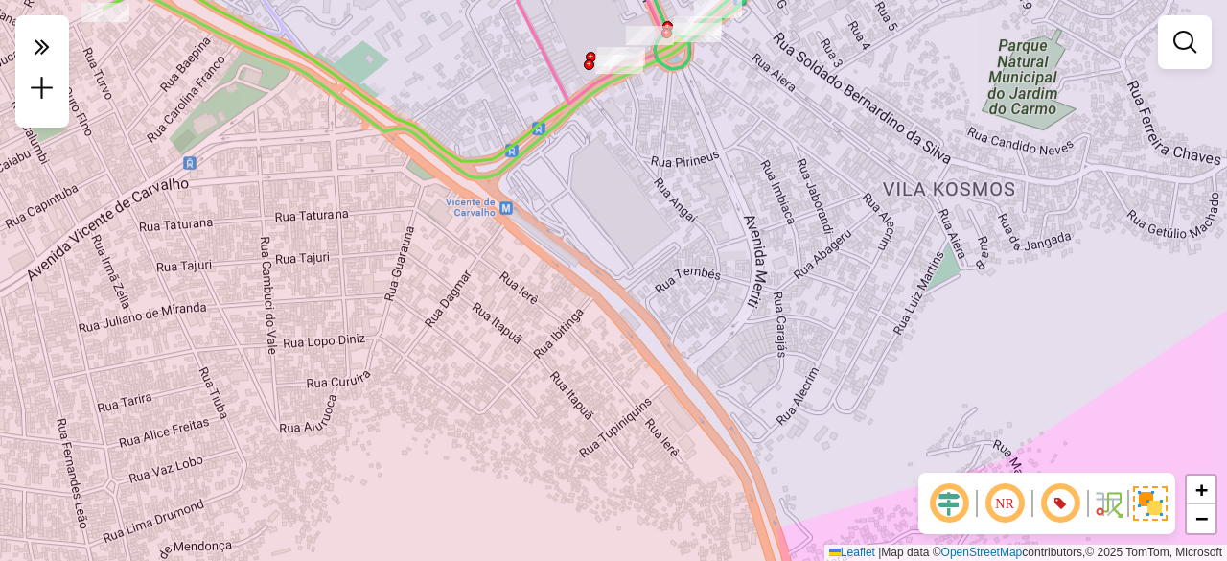
drag, startPoint x: 603, startPoint y: 172, endPoint x: 613, endPoint y: 244, distance: 73.6
click at [613, 244] on div "Janela de atendimento Grade de atendimento Capacidade Transportadoras Veículos …" at bounding box center [613, 280] width 1227 height 561
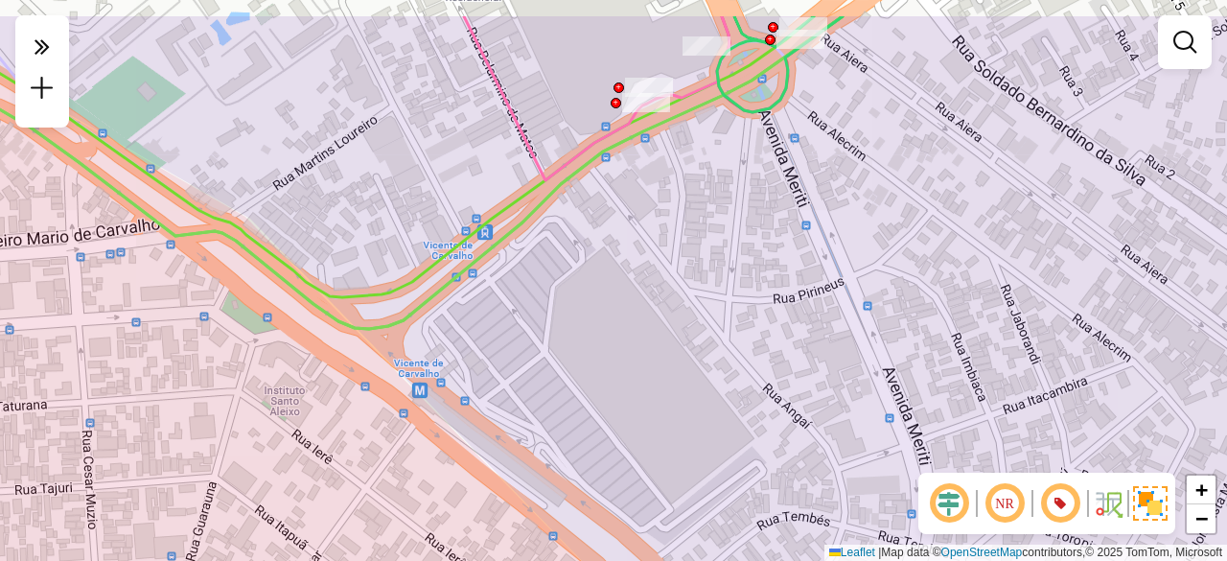
drag, startPoint x: 645, startPoint y: 139, endPoint x: 648, endPoint y: 212, distance: 72.9
click at [648, 212] on div "Janela de atendimento Grade de atendimento Capacidade Transportadoras Veículos …" at bounding box center [613, 280] width 1227 height 561
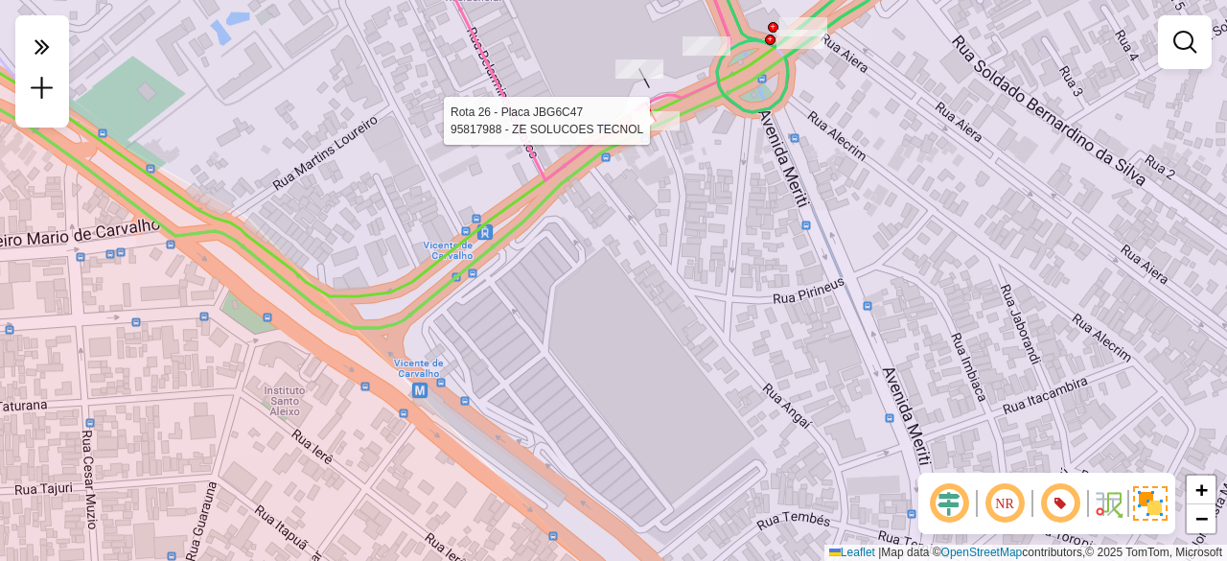
select select "**********"
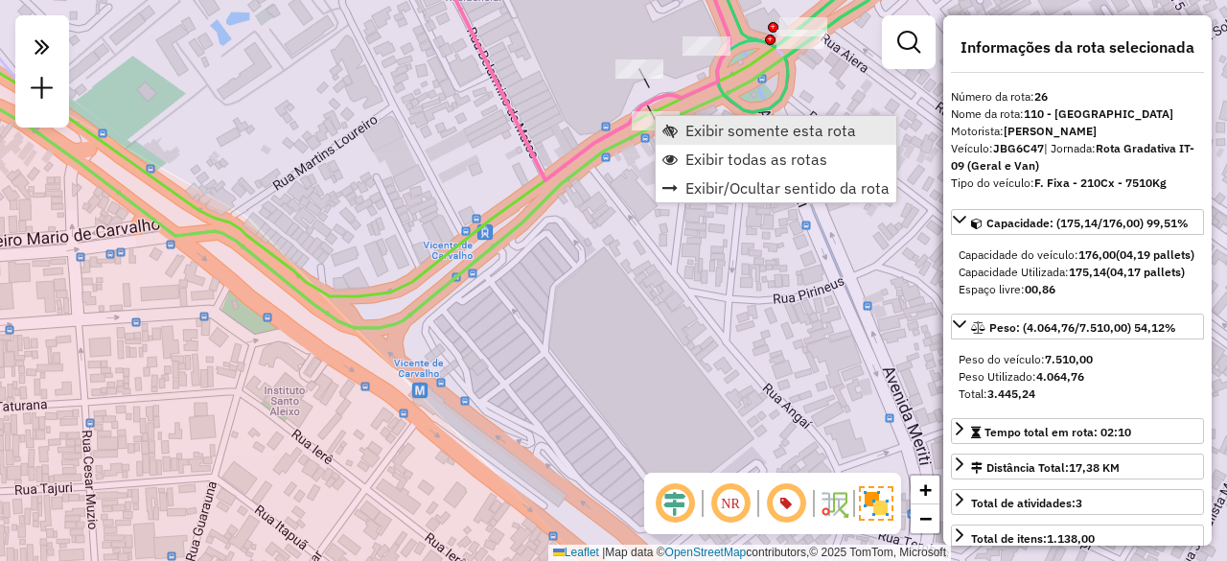
click at [724, 133] on span "Exibir somente esta rota" at bounding box center [770, 130] width 171 height 15
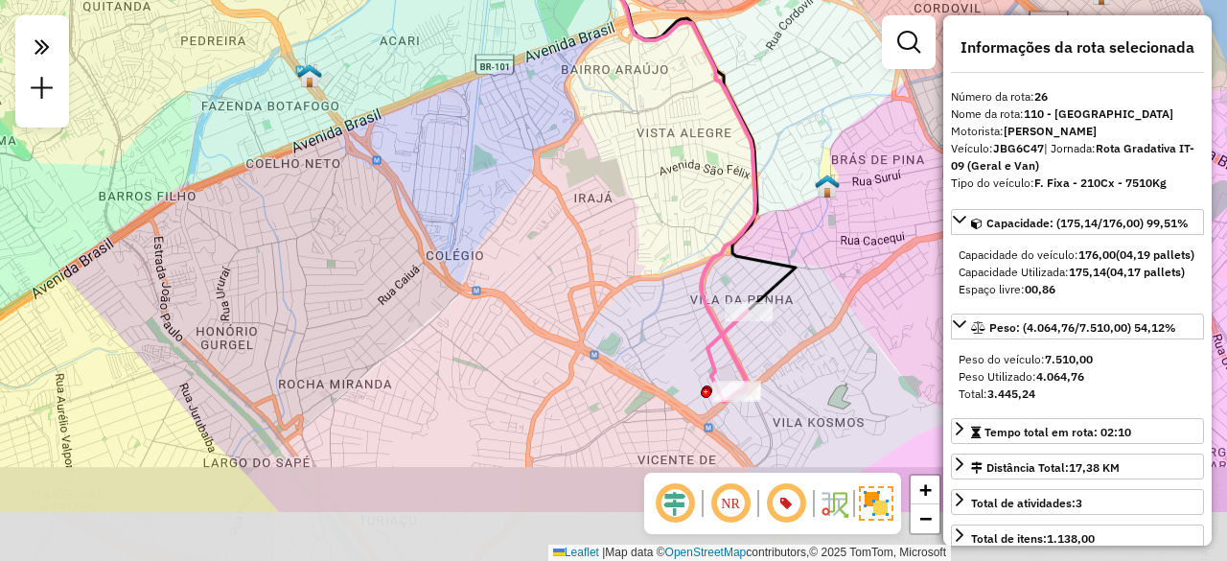
drag, startPoint x: 671, startPoint y: 424, endPoint x: 637, endPoint y: 194, distance: 232.5
click at [637, 195] on div "Janela de atendimento Grade de atendimento Capacidade Transportadoras Veículos …" at bounding box center [613, 280] width 1227 height 561
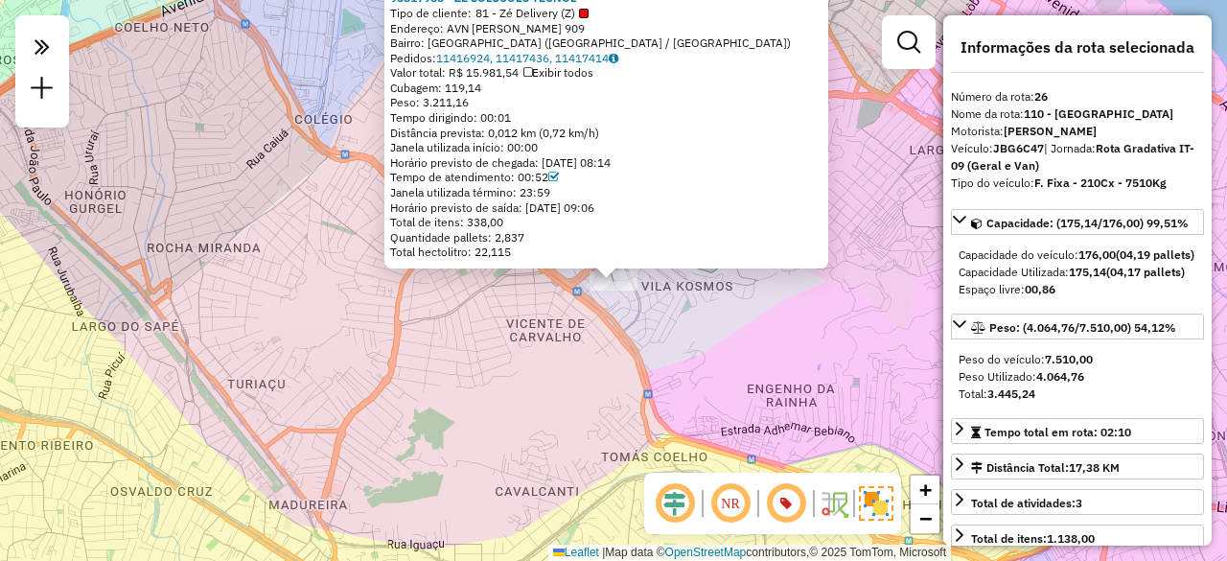
drag, startPoint x: 694, startPoint y: 83, endPoint x: 709, endPoint y: 204, distance: 121.7
click at [709, 204] on div "95817988 - ZE SOLUCOES TECNOL Tipo de cliente: 81 - Zé Delivery (Z) Endereço: A…" at bounding box center [606, 124] width 432 height 269
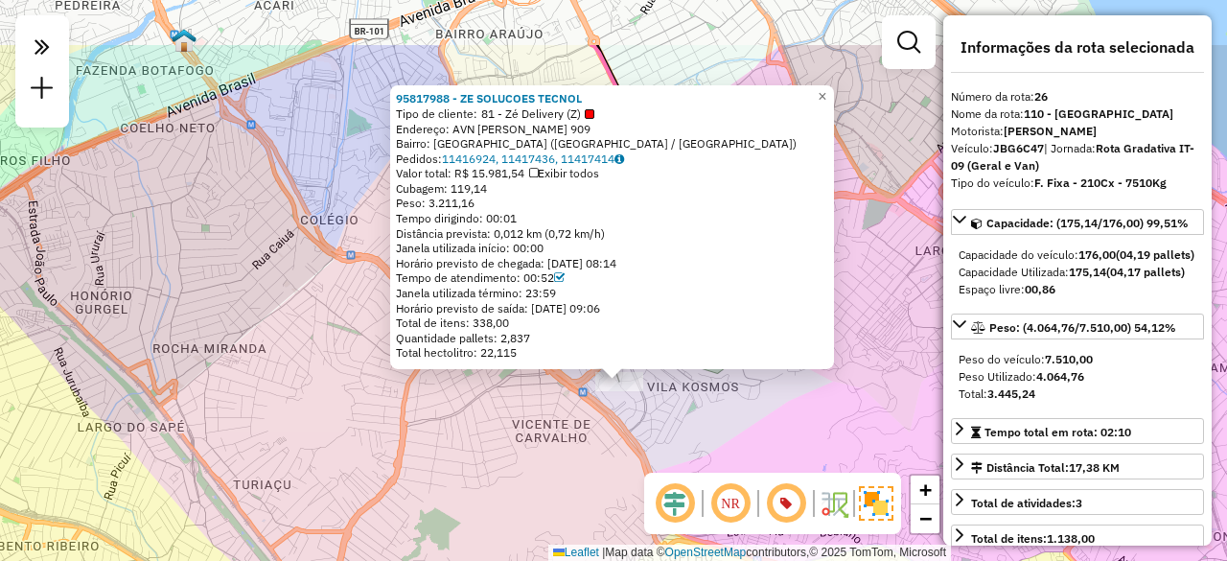
drag, startPoint x: 349, startPoint y: 161, endPoint x: 355, endPoint y: 262, distance: 100.8
click at [355, 262] on div "95817988 - ZE SOLUCOES TECNOL Tipo de cliente: 81 - Zé Delivery (Z) Endereço: A…" at bounding box center [613, 280] width 1227 height 561
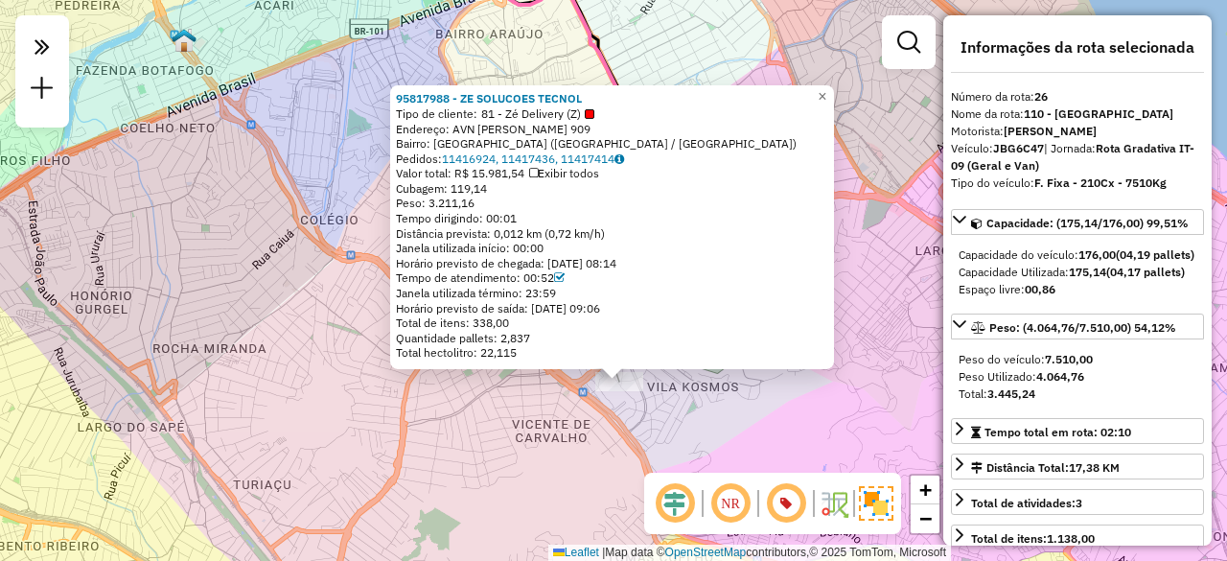
click at [653, 205] on div "Peso: 3.211,16" at bounding box center [612, 203] width 432 height 15
click at [826, 88] on span "×" at bounding box center [822, 96] width 9 height 16
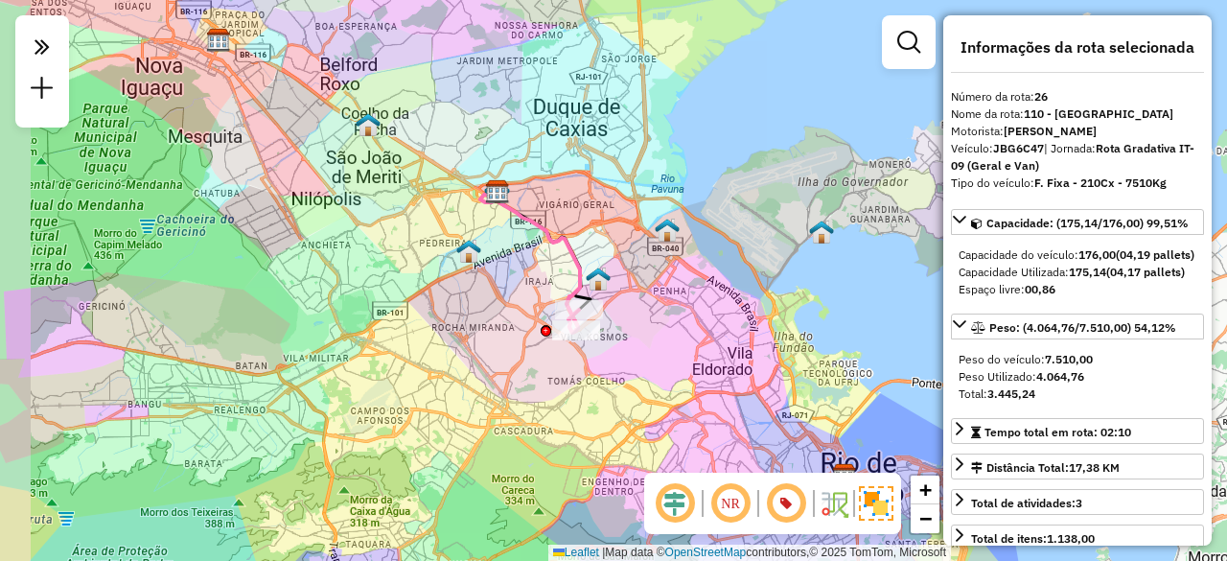
drag, startPoint x: 445, startPoint y: 229, endPoint x: 518, endPoint y: 265, distance: 81.4
click at [518, 265] on div "Janela de atendimento Grade de atendimento Capacidade Transportadoras Veículos …" at bounding box center [613, 280] width 1227 height 561
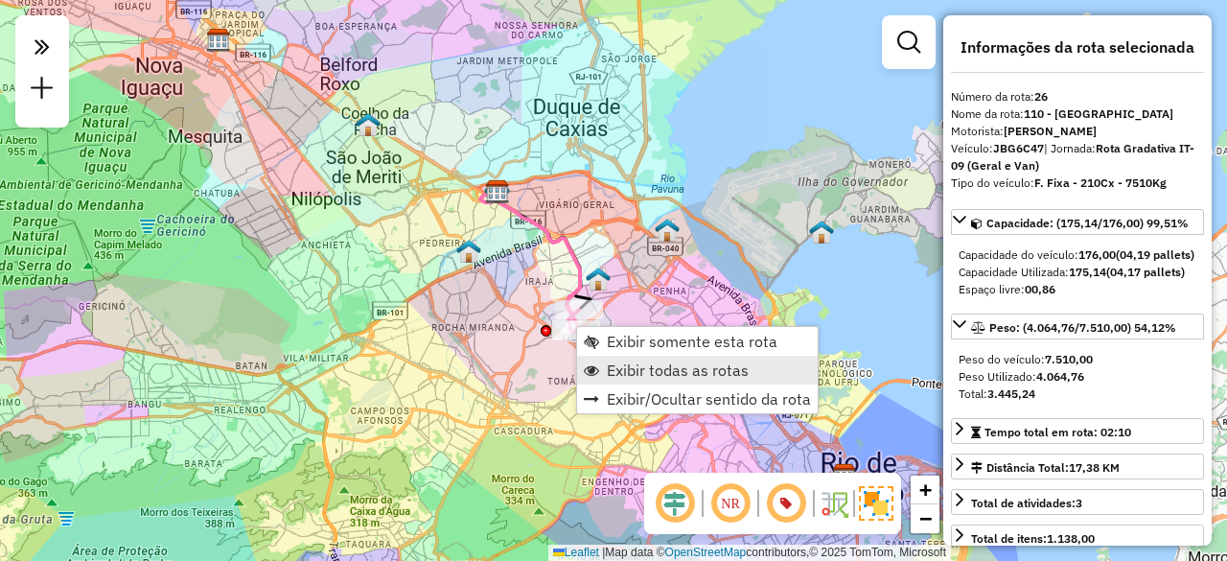
click at [642, 365] on span "Exibir todas as rotas" at bounding box center [678, 369] width 142 height 15
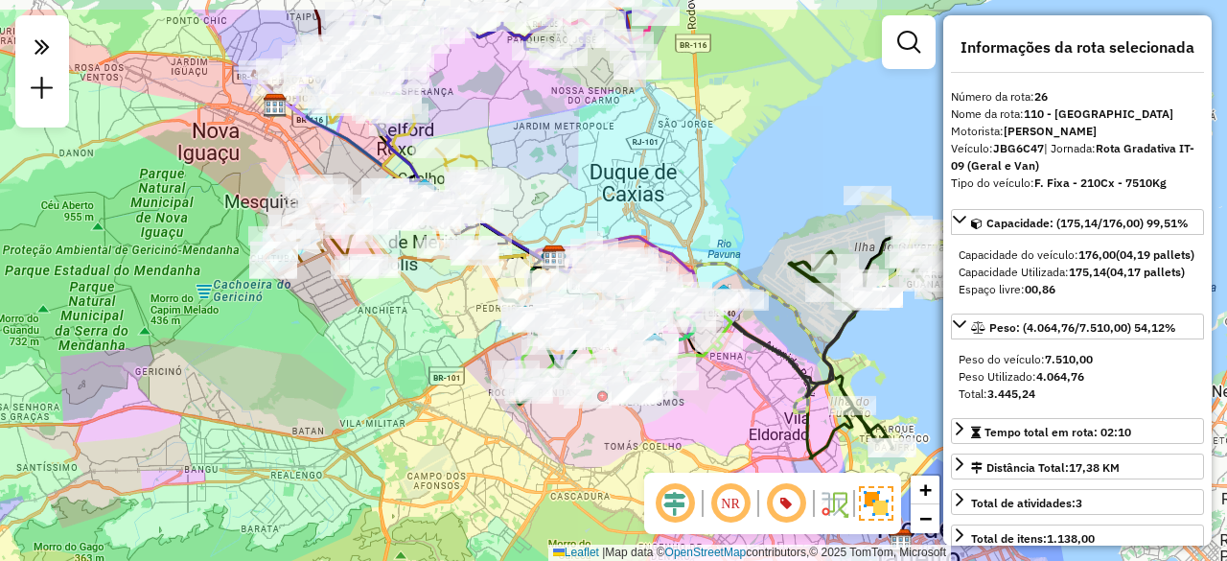
drag, startPoint x: 392, startPoint y: 236, endPoint x: 478, endPoint y: 318, distance: 119.3
click at [472, 316] on div "Janela de atendimento Grade de atendimento Capacidade Transportadoras Veículos …" at bounding box center [613, 280] width 1227 height 561
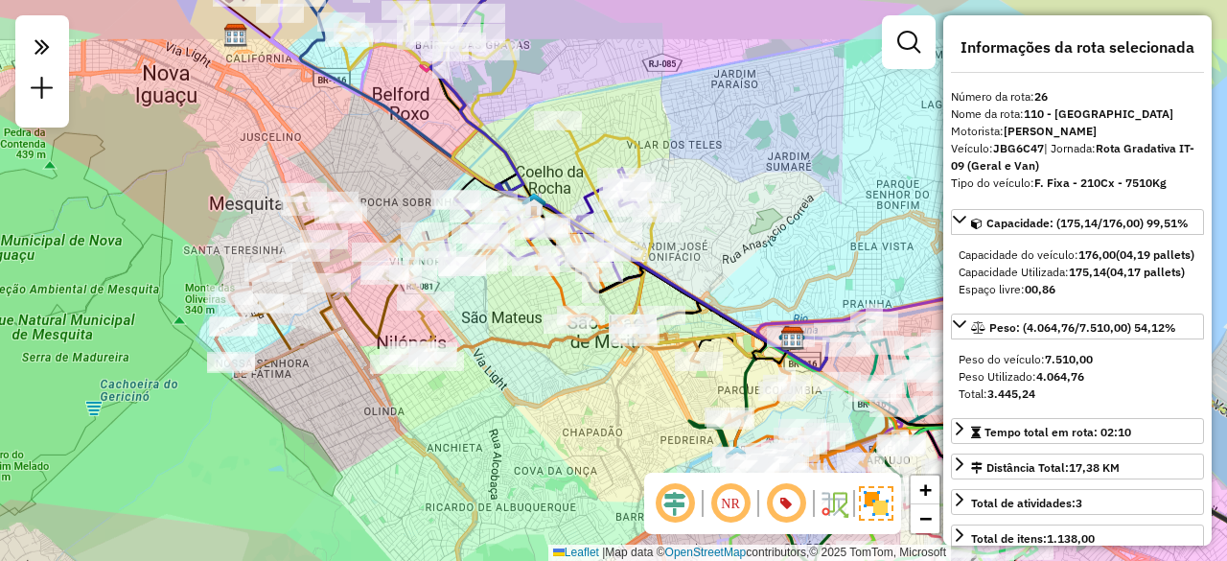
drag, startPoint x: 382, startPoint y: 276, endPoint x: 473, endPoint y: 334, distance: 107.7
click at [473, 334] on div "Janela de atendimento Grade de atendimento Capacidade Transportadoras Veículos …" at bounding box center [613, 280] width 1227 height 561
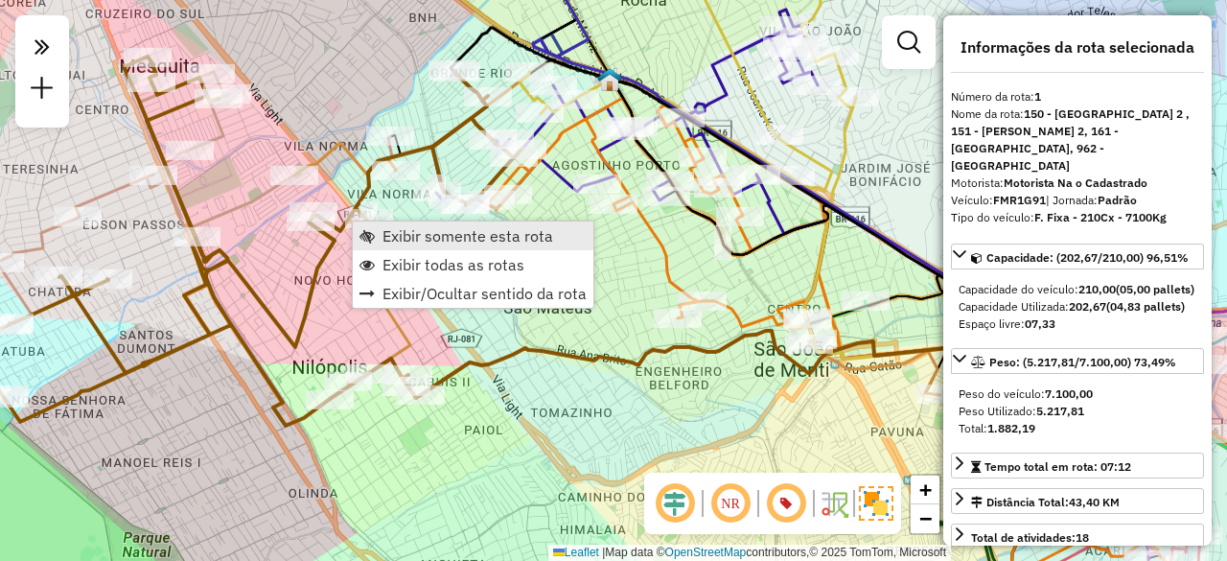
click at [406, 241] on span "Exibir somente esta rota" at bounding box center [467, 235] width 171 height 15
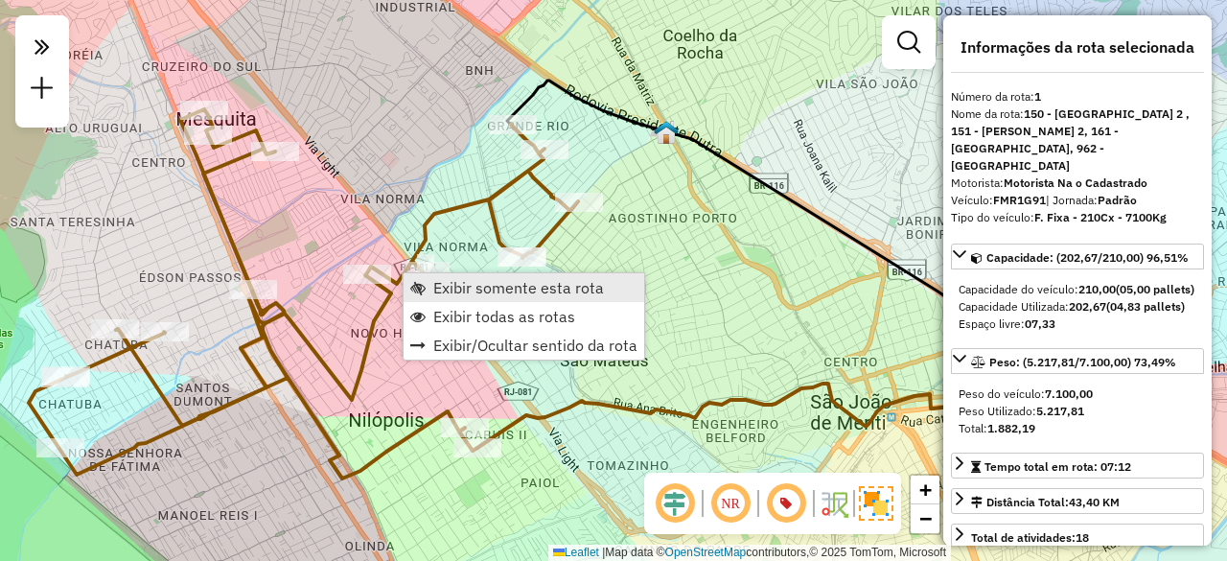
click at [435, 287] on span "Exibir somente esta rota" at bounding box center [518, 287] width 171 height 15
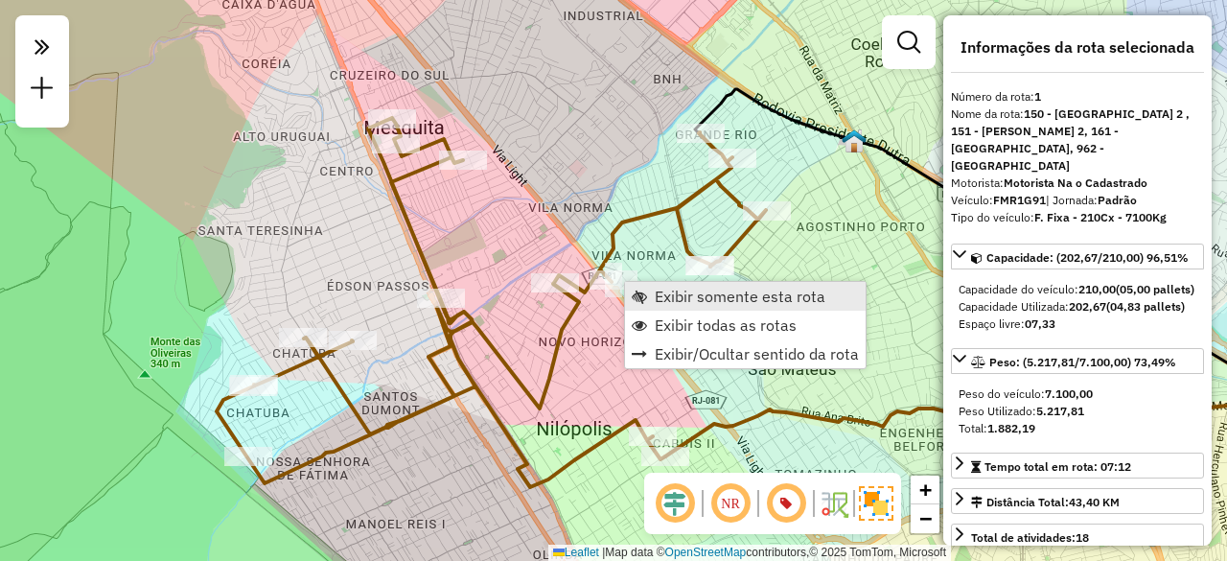
click at [694, 297] on span "Exibir somente esta rota" at bounding box center [740, 295] width 171 height 15
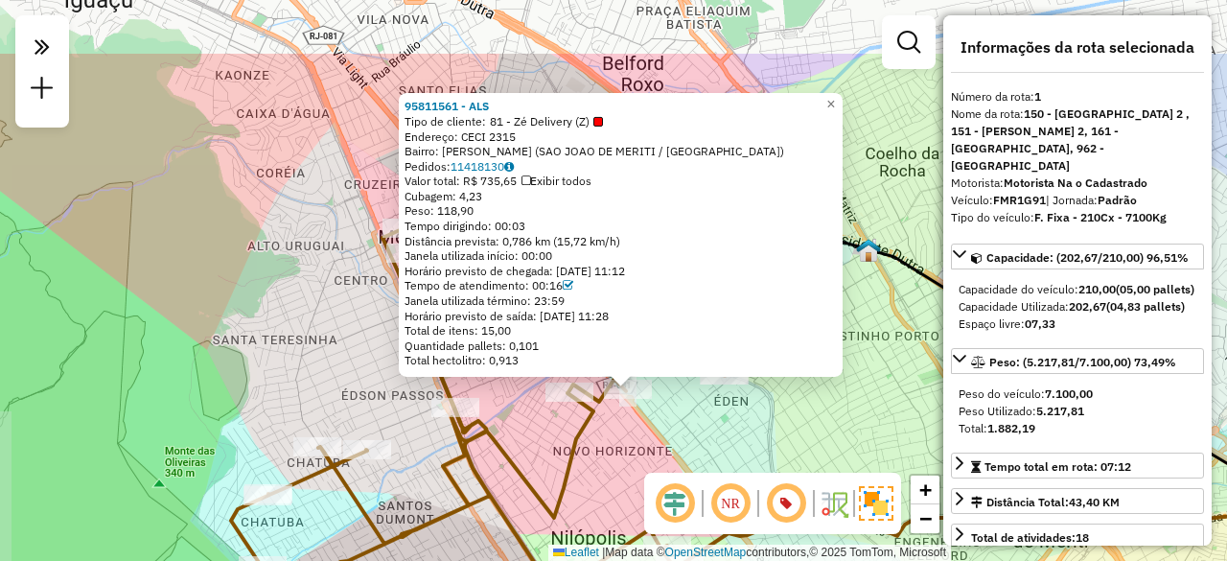
drag, startPoint x: 366, startPoint y: 104, endPoint x: 381, endPoint y: 214, distance: 110.2
click at [381, 214] on div "95811561 - ALS Tipo de cliente: 81 - Zé Delivery (Z) Endereço: CECI 2315 Bairro…" at bounding box center [613, 280] width 1227 height 561
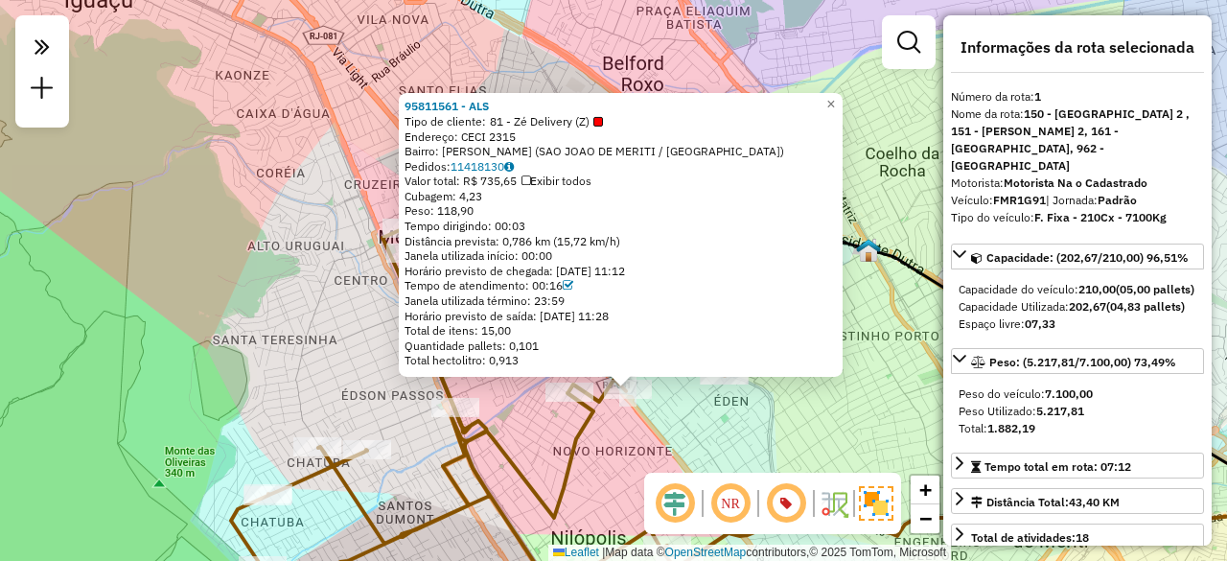
click at [494, 423] on icon at bounding box center [505, 411] width 549 height 369
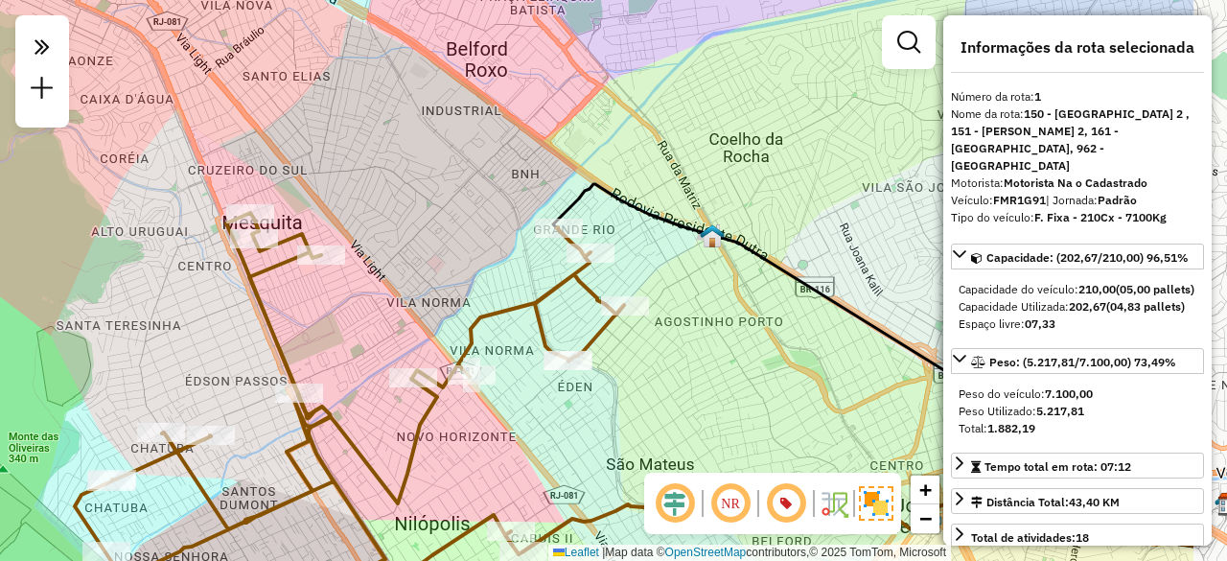
drag, startPoint x: 526, startPoint y: 425, endPoint x: 349, endPoint y: 407, distance: 178.2
click at [349, 407] on div "Janela de atendimento Grade de atendimento Capacidade Transportadoras Veículos …" at bounding box center [613, 280] width 1227 height 561
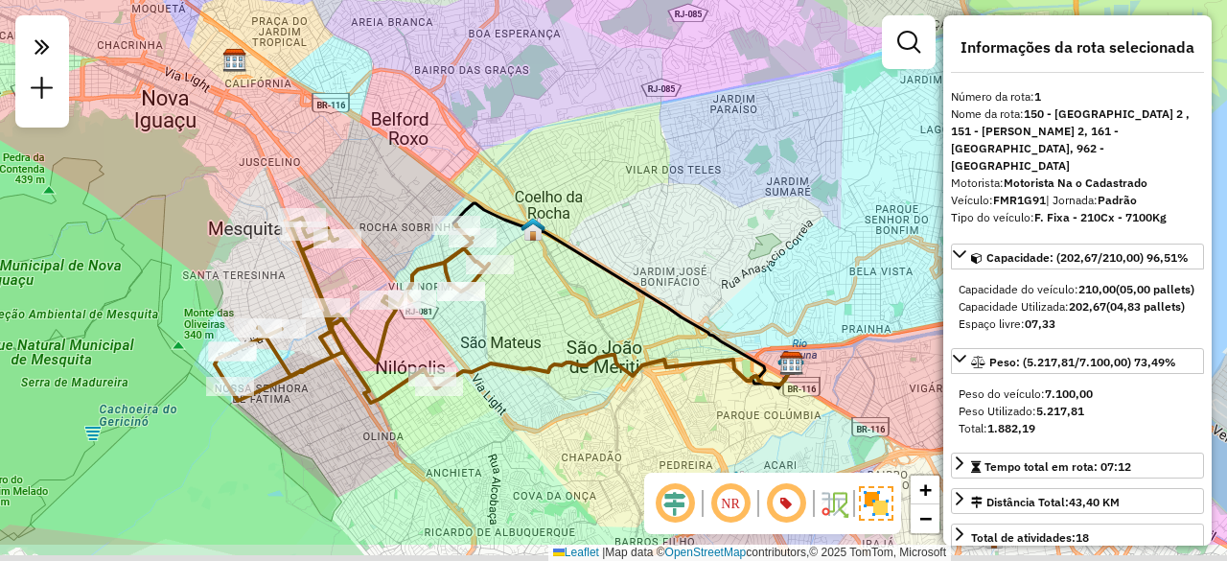
drag, startPoint x: 355, startPoint y: 342, endPoint x: 351, endPoint y: 256, distance: 86.3
click at [351, 256] on div "Janela de atendimento Grade de atendimento Capacidade Transportadoras Veículos …" at bounding box center [613, 280] width 1227 height 561
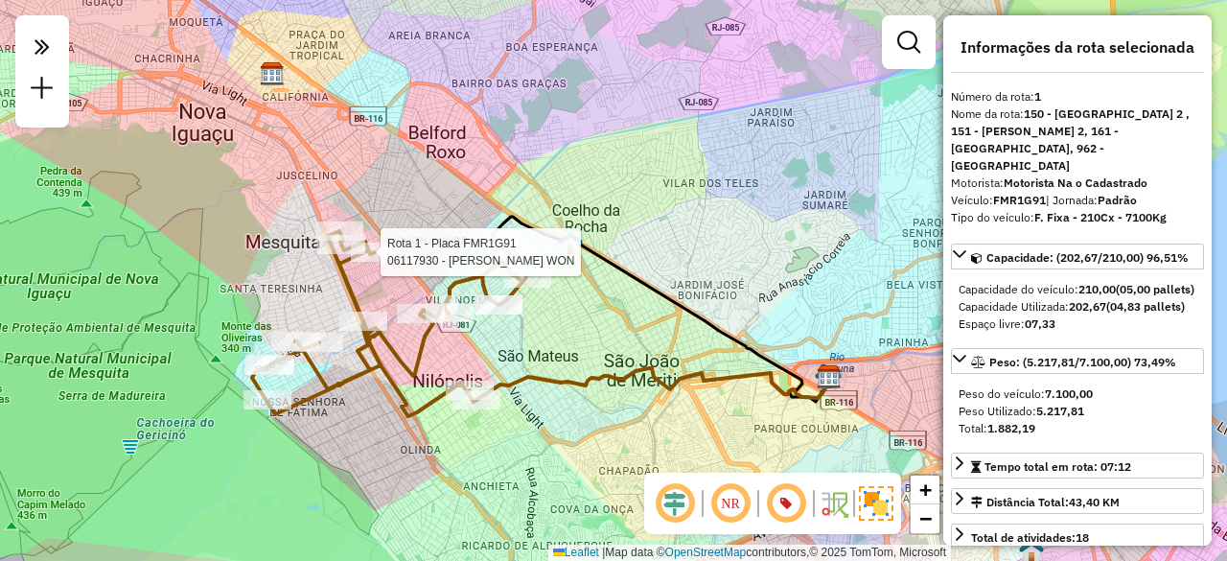
drag, startPoint x: 327, startPoint y: 396, endPoint x: 368, endPoint y: 427, distance: 51.4
click at [368, 427] on div "Rota 1 - Placa FMR1G91 06117930 - FABIO DOS SANTOS WON Janela de atendimento Gr…" at bounding box center [613, 280] width 1227 height 561
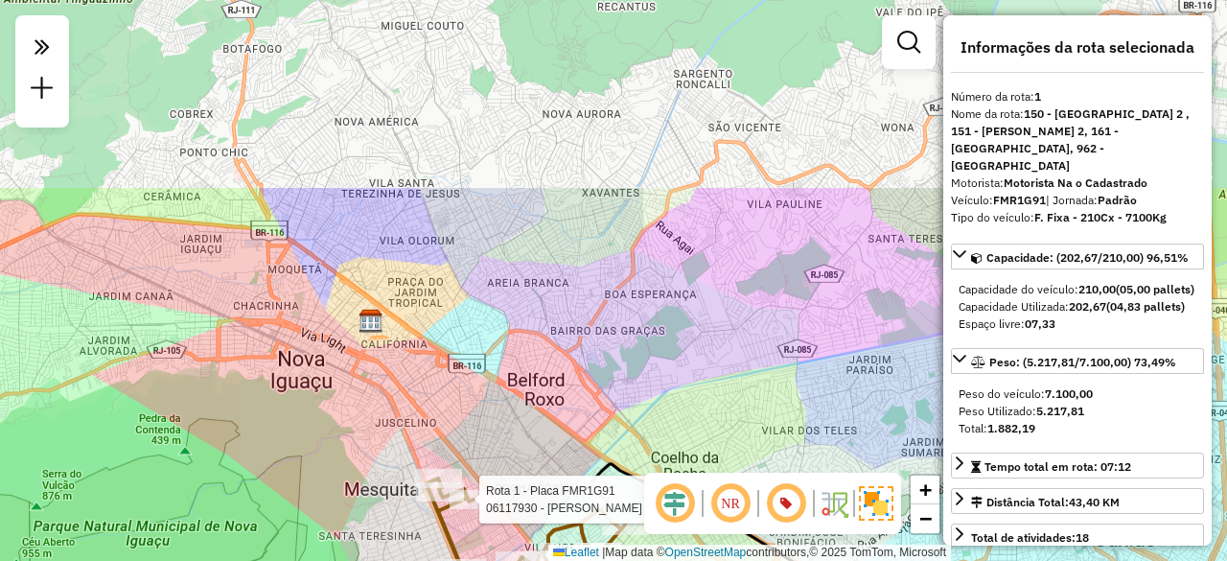
drag, startPoint x: 253, startPoint y: 210, endPoint x: 349, endPoint y: 455, distance: 263.4
click at [349, 455] on div "Rota 1 - Placa FMR1G91 06117930 - FABIO DOS SANTOS WON Janela de atendimento Gr…" at bounding box center [613, 280] width 1227 height 561
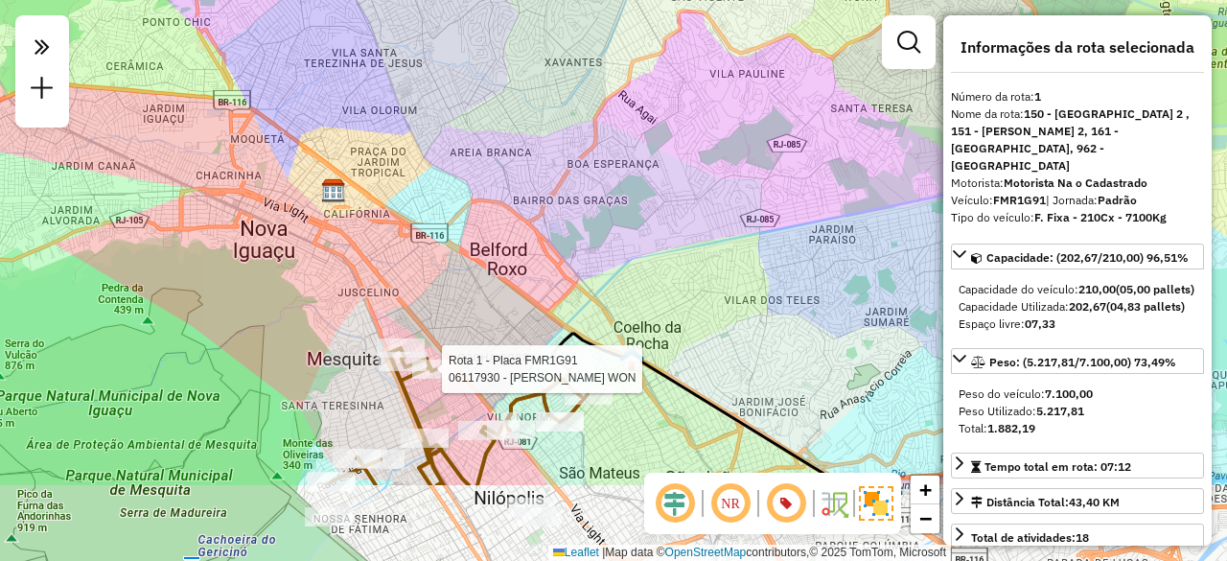
drag, startPoint x: 330, startPoint y: 469, endPoint x: 265, endPoint y: 262, distance: 217.0
click at [268, 276] on div "Rota 1 - Placa FMR1G91 06117930 - FABIO DOS SANTOS WON Janela de atendimento Gr…" at bounding box center [613, 280] width 1227 height 561
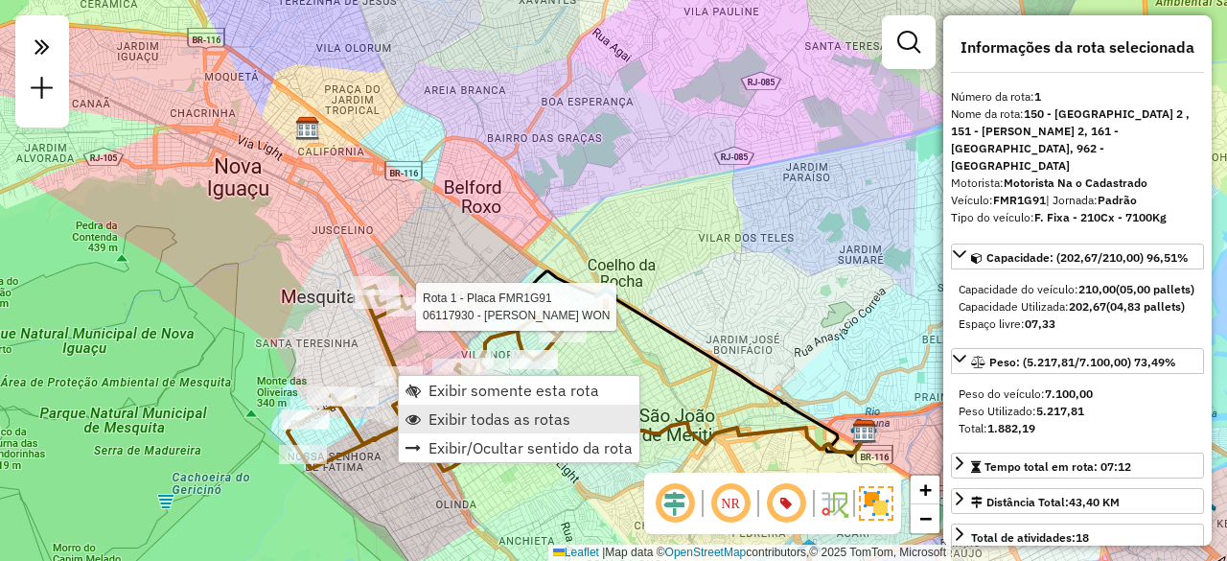
click at [455, 408] on link "Exibir todas as rotas" at bounding box center [519, 418] width 241 height 29
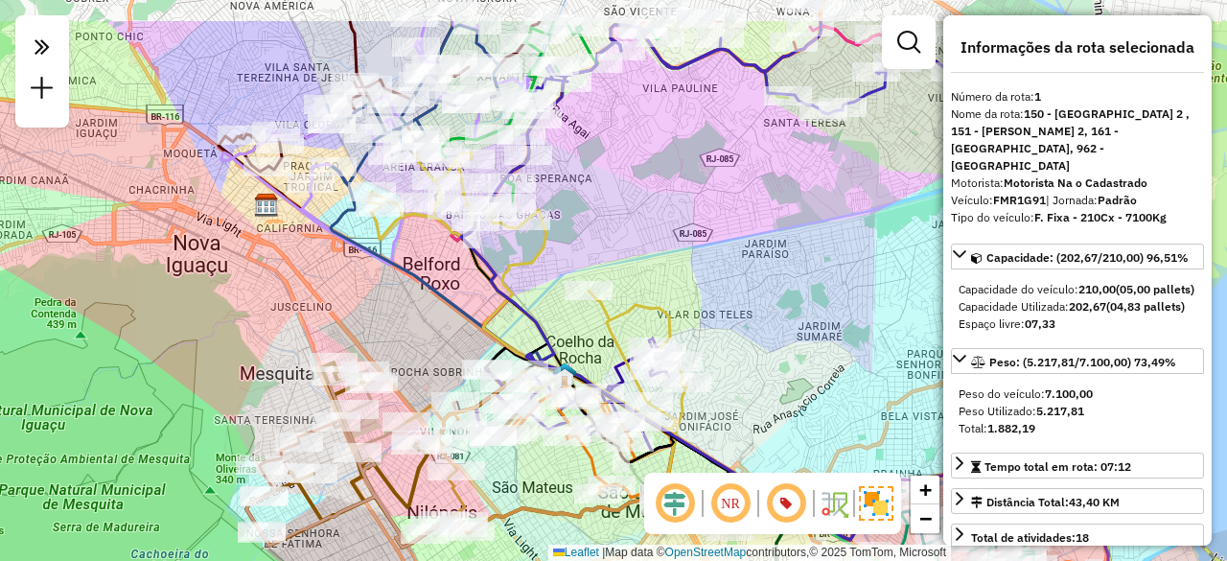
drag, startPoint x: 477, startPoint y: 224, endPoint x: 370, endPoint y: 406, distance: 211.4
click at [370, 406] on icon at bounding box center [595, 353] width 528 height 373
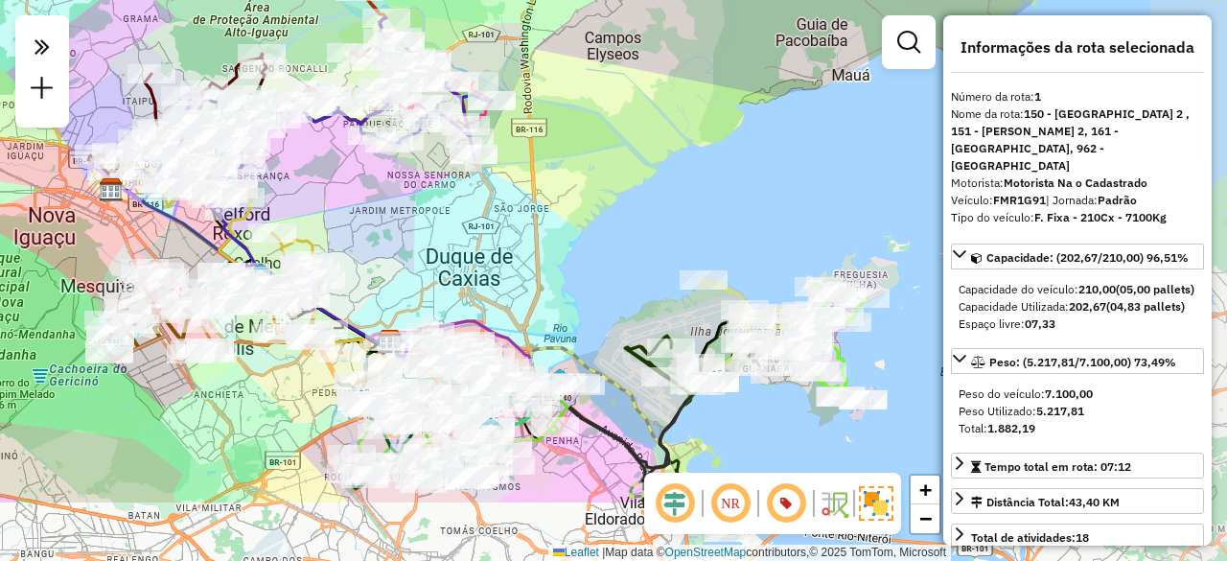
drag, startPoint x: 718, startPoint y: 325, endPoint x: 358, endPoint y: 187, distance: 385.0
click at [378, 196] on div "Janela de atendimento Grade de atendimento Capacidade Transportadoras Veículos …" at bounding box center [613, 280] width 1227 height 561
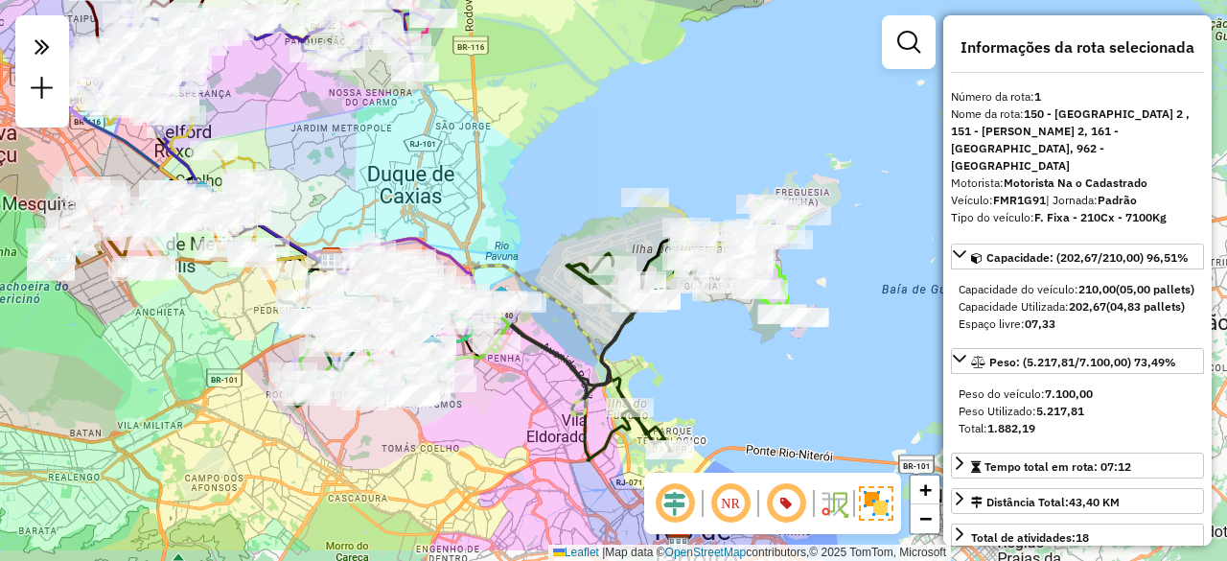
drag, startPoint x: 726, startPoint y: 405, endPoint x: 699, endPoint y: 337, distance: 73.2
click at [699, 337] on div "Janela de atendimento Grade de atendimento Capacidade Transportadoras Veículos …" at bounding box center [613, 280] width 1227 height 561
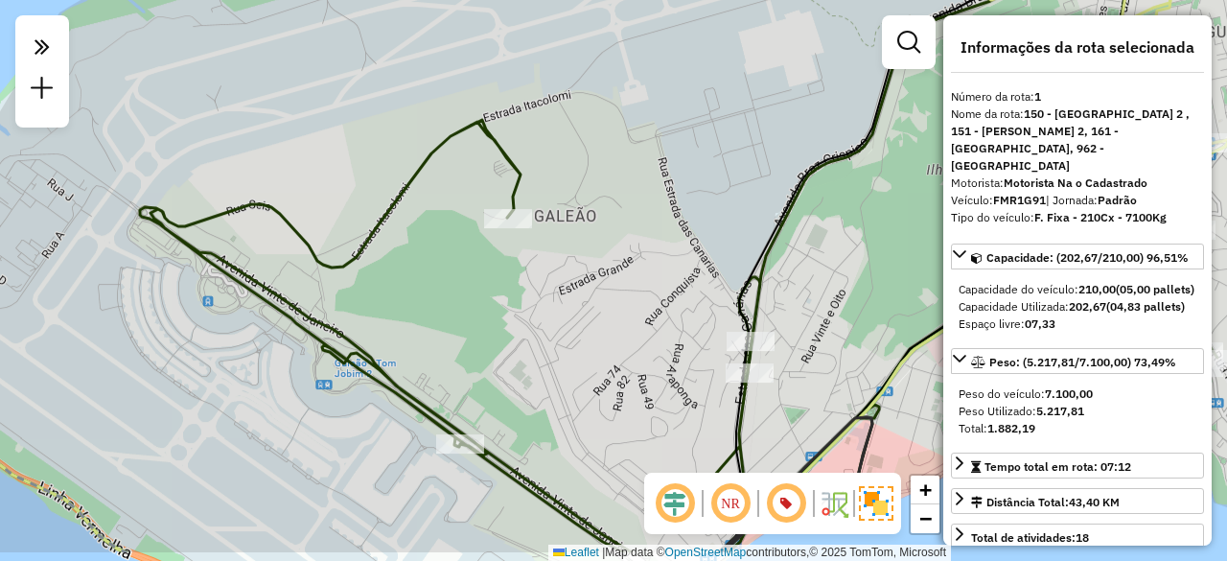
drag, startPoint x: 745, startPoint y: 356, endPoint x: 688, endPoint y: 291, distance: 85.6
click at [688, 291] on div "Janela de atendimento Grade de atendimento Capacidade Transportadoras Veículos …" at bounding box center [613, 280] width 1227 height 561
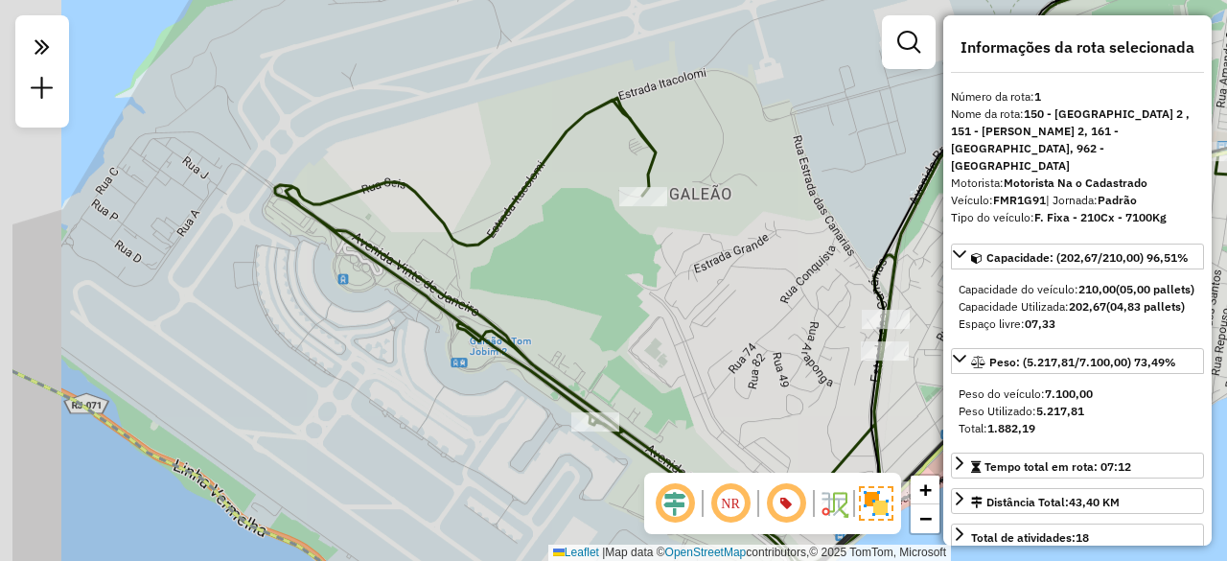
drag, startPoint x: 491, startPoint y: 386, endPoint x: 599, endPoint y: 363, distance: 110.7
click at [599, 363] on div "Janela de atendimento Grade de atendimento Capacidade Transportadoras Veículos …" at bounding box center [613, 280] width 1227 height 561
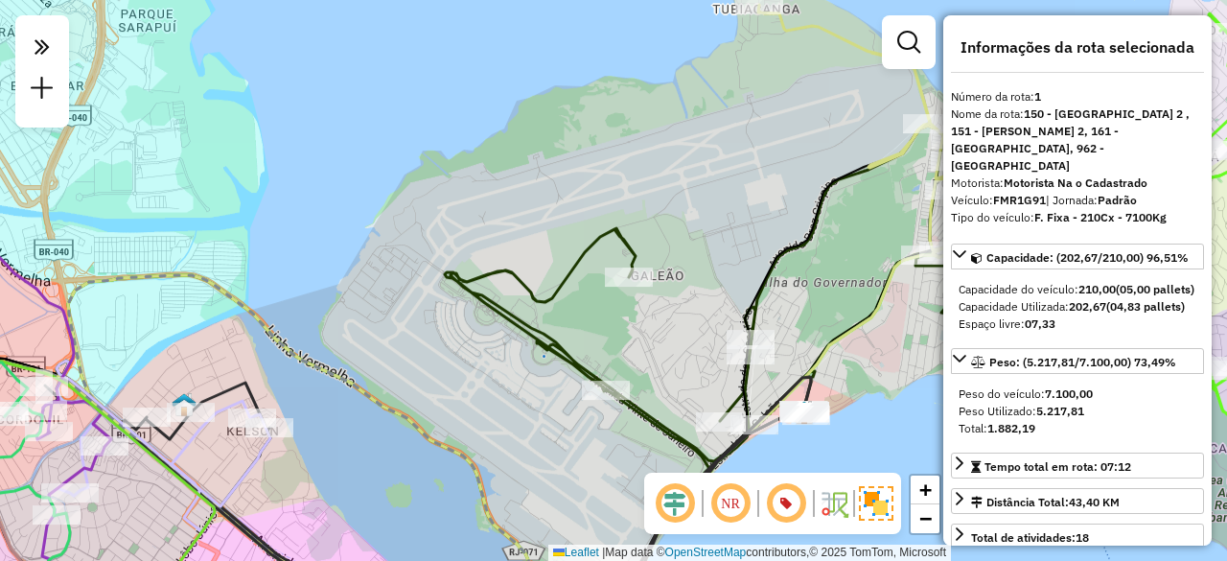
drag, startPoint x: 395, startPoint y: 430, endPoint x: 573, endPoint y: 374, distance: 187.0
click at [565, 376] on div "Janela de atendimento Grade de atendimento Capacidade Transportadoras Veículos …" at bounding box center [613, 280] width 1227 height 561
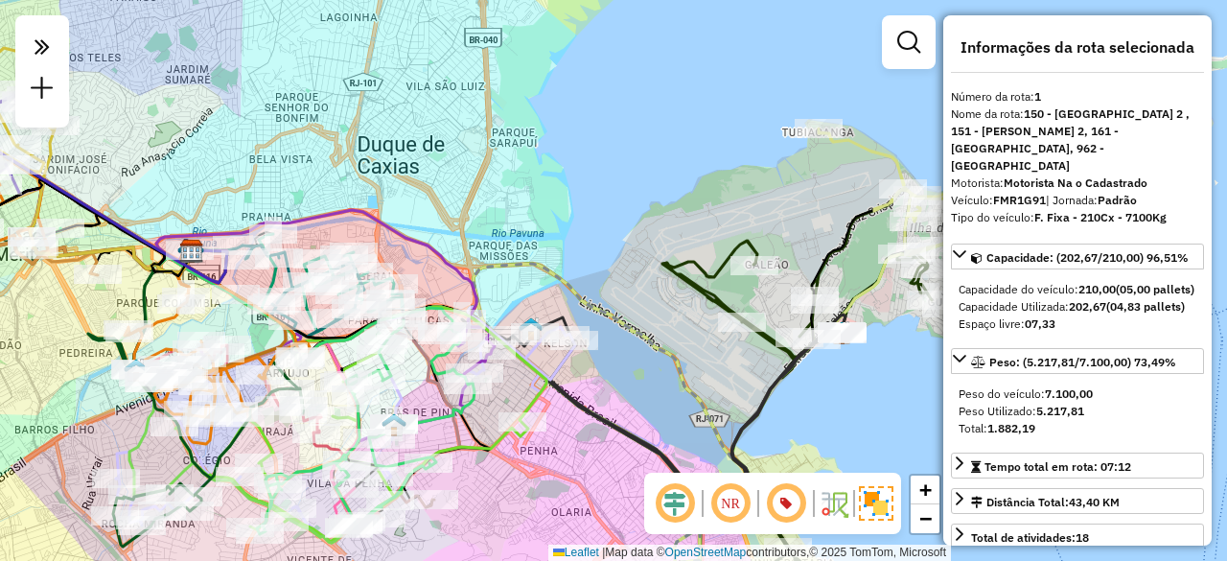
click at [404, 345] on div at bounding box center [381, 354] width 48 height 19
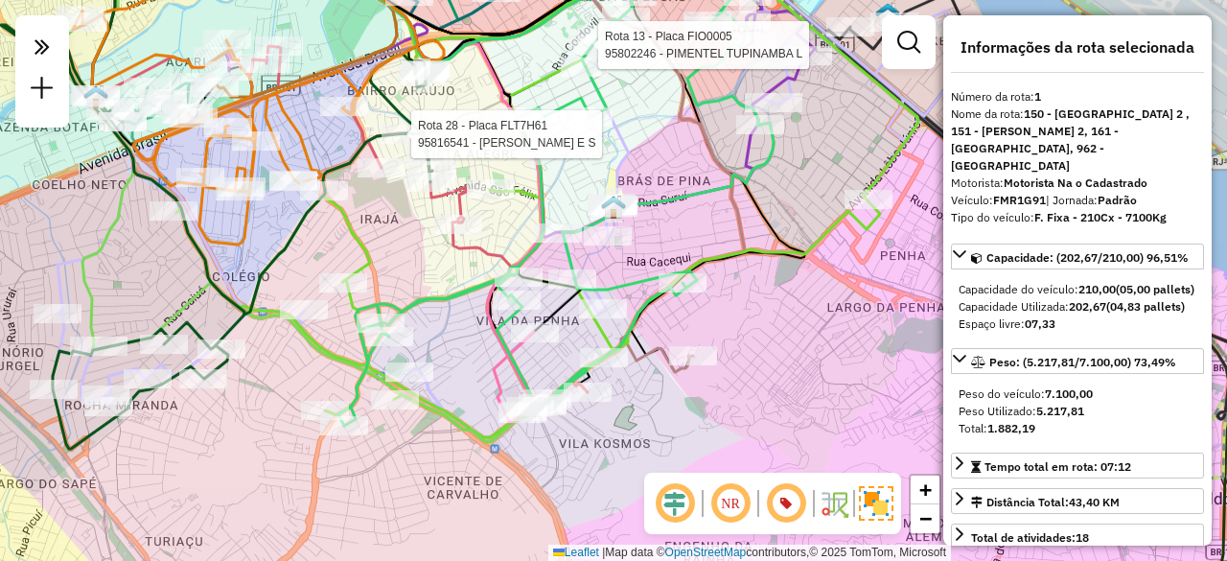
select select "**********"
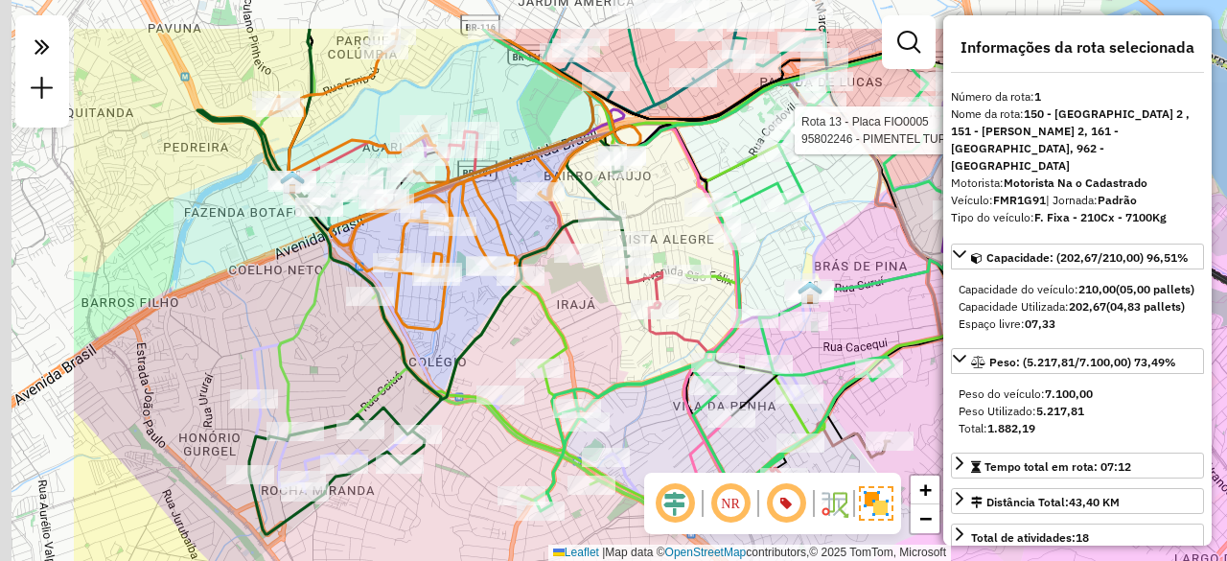
drag, startPoint x: 428, startPoint y: 242, endPoint x: 604, endPoint y: 336, distance: 199.0
click at [575, 315] on div "Rota 13 - Placa FIO0005 95802246 - PIMENTEL TUPINAMBA L Janela de atendimento G…" at bounding box center [613, 280] width 1227 height 561
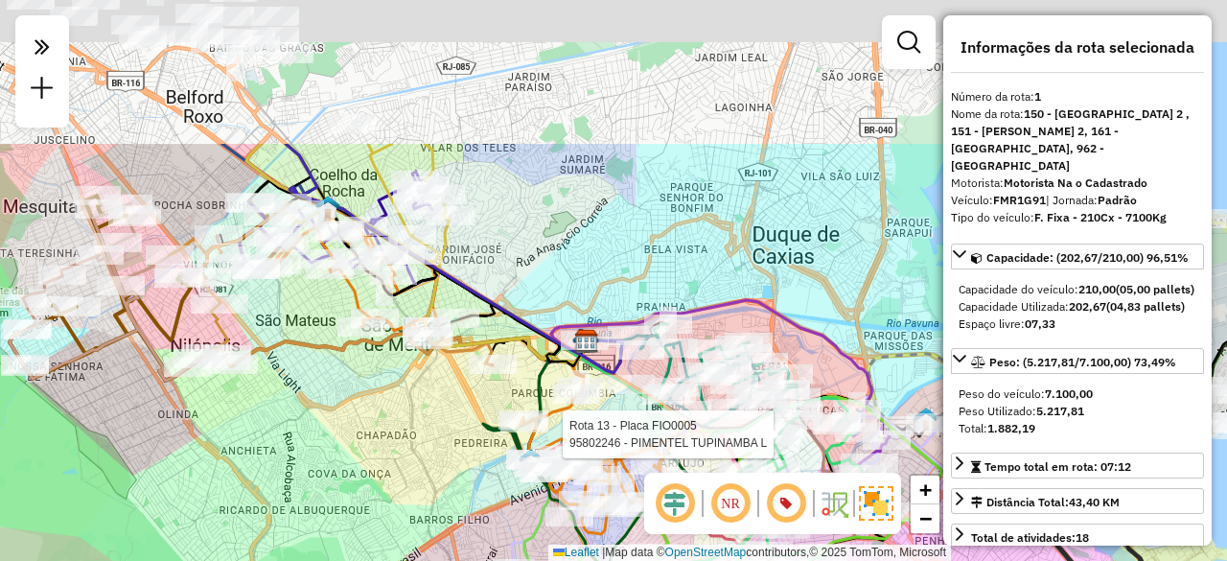
drag, startPoint x: 414, startPoint y: 303, endPoint x: 499, endPoint y: 517, distance: 230.1
click at [506, 516] on div "Rota 13 - Placa FIO0005 95802246 - PIMENTEL TUPINAMBA L Janela de atendimento G…" at bounding box center [613, 280] width 1227 height 561
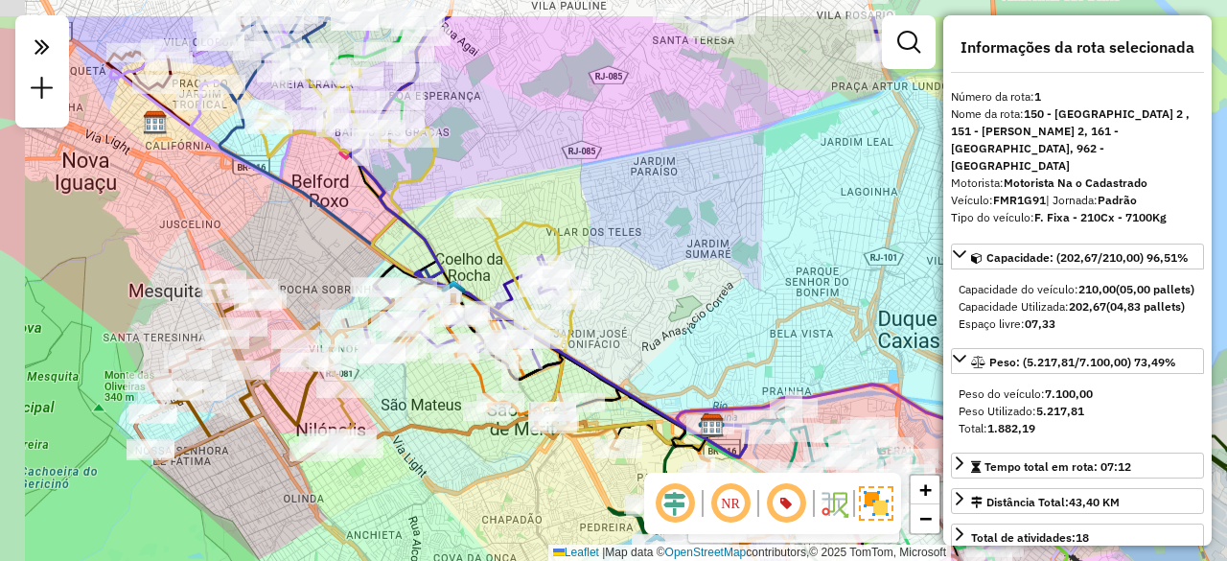
drag, startPoint x: 304, startPoint y: 418, endPoint x: 527, endPoint y: 519, distance: 245.3
click at [527, 519] on div "Rota 13 - Placa FIO0005 95802246 - PIMENTEL TUPINAMBA L Janela de atendimento G…" at bounding box center [613, 280] width 1227 height 561
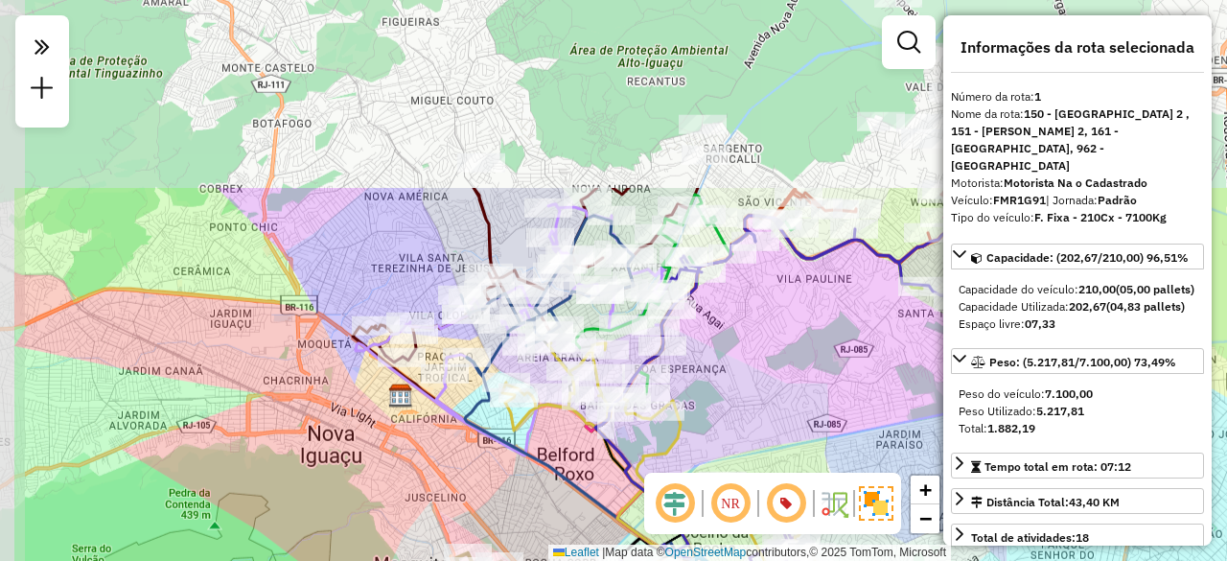
drag, startPoint x: 287, startPoint y: 193, endPoint x: 424, endPoint y: 436, distance: 279.4
click at [424, 436] on div "Rota 13 - Placa FIO0005 95802246 - PIMENTEL TUPINAMBA L Janela de atendimento G…" at bounding box center [613, 280] width 1227 height 561
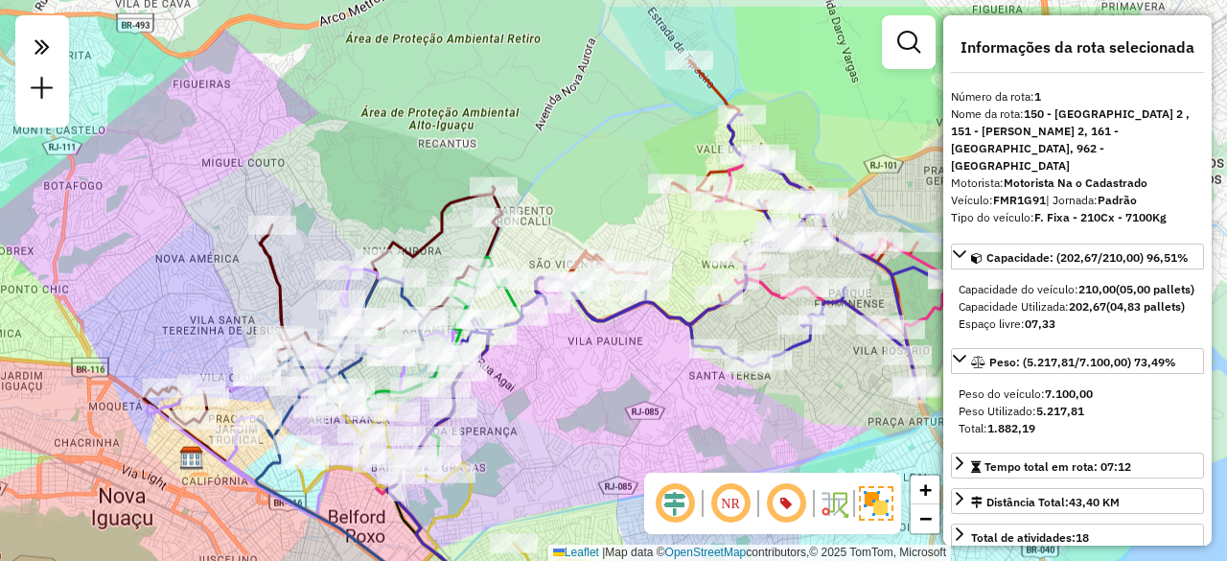
drag, startPoint x: 911, startPoint y: 349, endPoint x: 605, endPoint y: 438, distance: 318.5
click at [608, 436] on div "Rota 13 - Placa FIO0005 95802246 - PIMENTEL TUPINAMBA L Janela de atendimento G…" at bounding box center [613, 280] width 1227 height 561
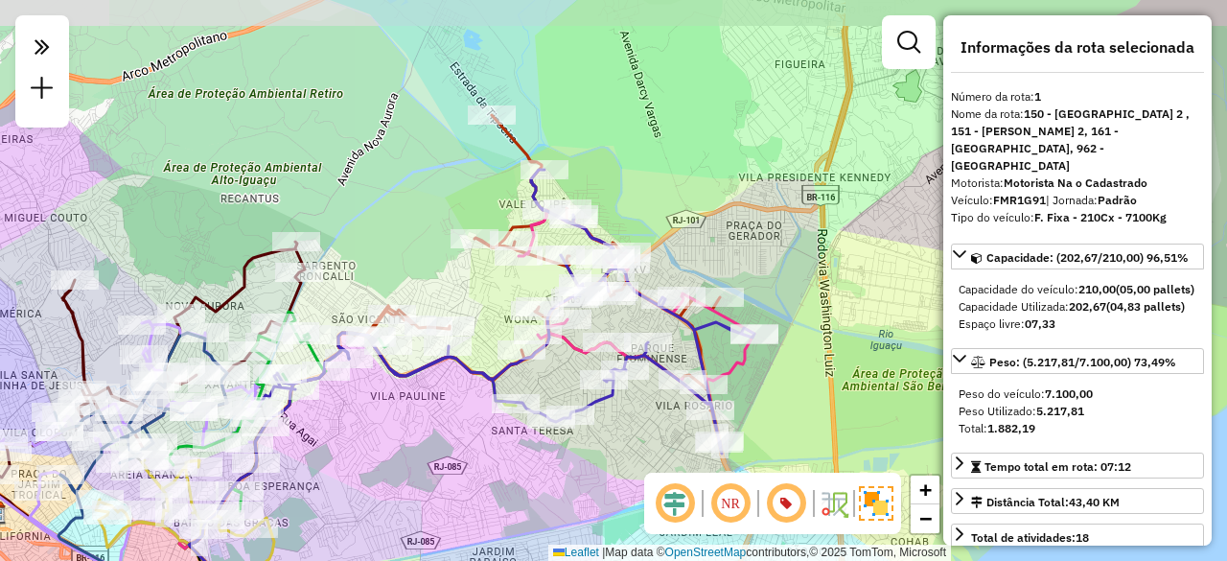
drag, startPoint x: 858, startPoint y: 340, endPoint x: 706, endPoint y: 387, distance: 158.6
click at [706, 387] on div "Rota 13 - Placa FIO0005 95802246 - PIMENTEL TUPINAMBA L Rota 10 - Placa FIO0002…" at bounding box center [613, 280] width 1227 height 561
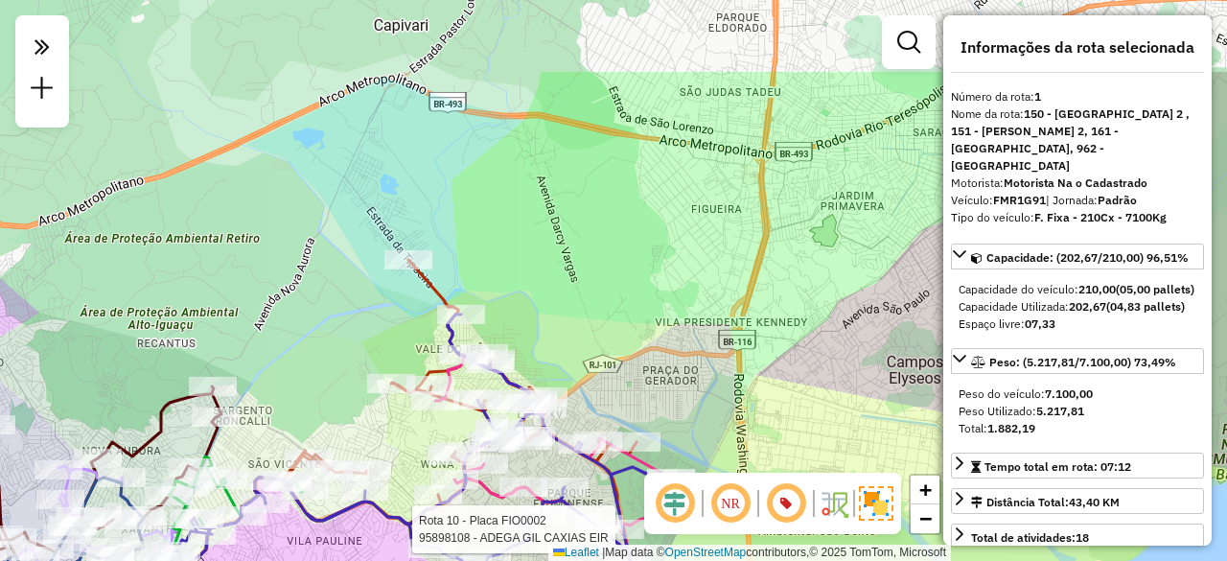
drag, startPoint x: 677, startPoint y: 233, endPoint x: 638, endPoint y: 380, distance: 151.6
click at [638, 380] on div "Rota 13 - Placa FIO0005 95802246 - PIMENTEL TUPINAMBA L Rota 10 - Placa FIO0002…" at bounding box center [613, 280] width 1227 height 561
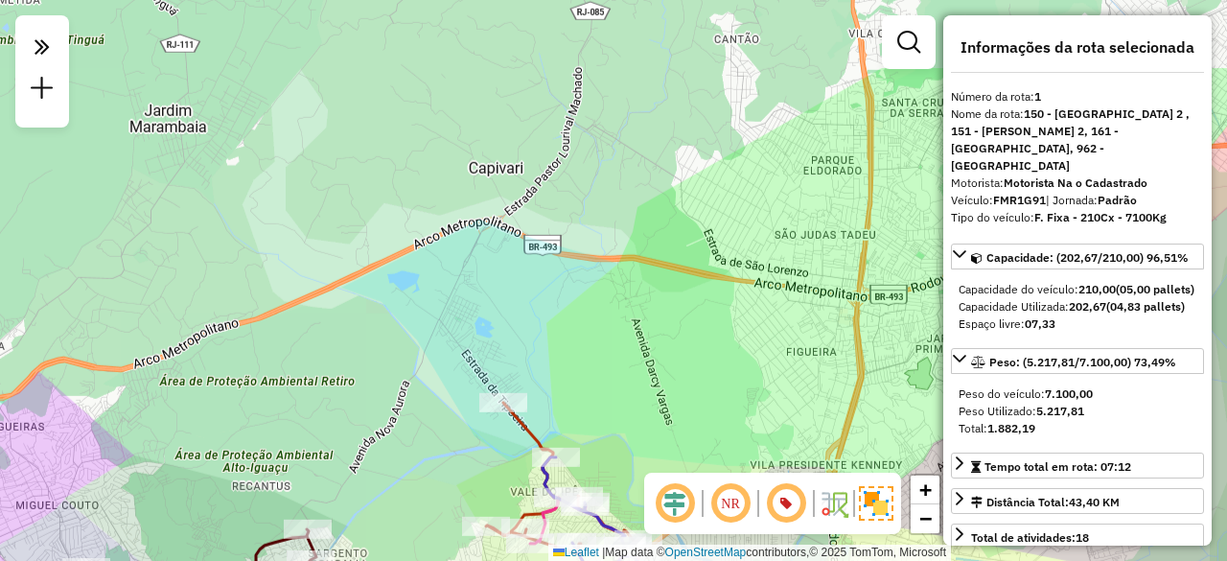
drag, startPoint x: 553, startPoint y: 276, endPoint x: 642, endPoint y: 355, distance: 118.8
click at [644, 368] on div "Rota 13 - Placa FIO0005 95802246 - PIMENTEL TUPINAMBA L Rota 10 - Placa FIO0002…" at bounding box center [613, 280] width 1227 height 561
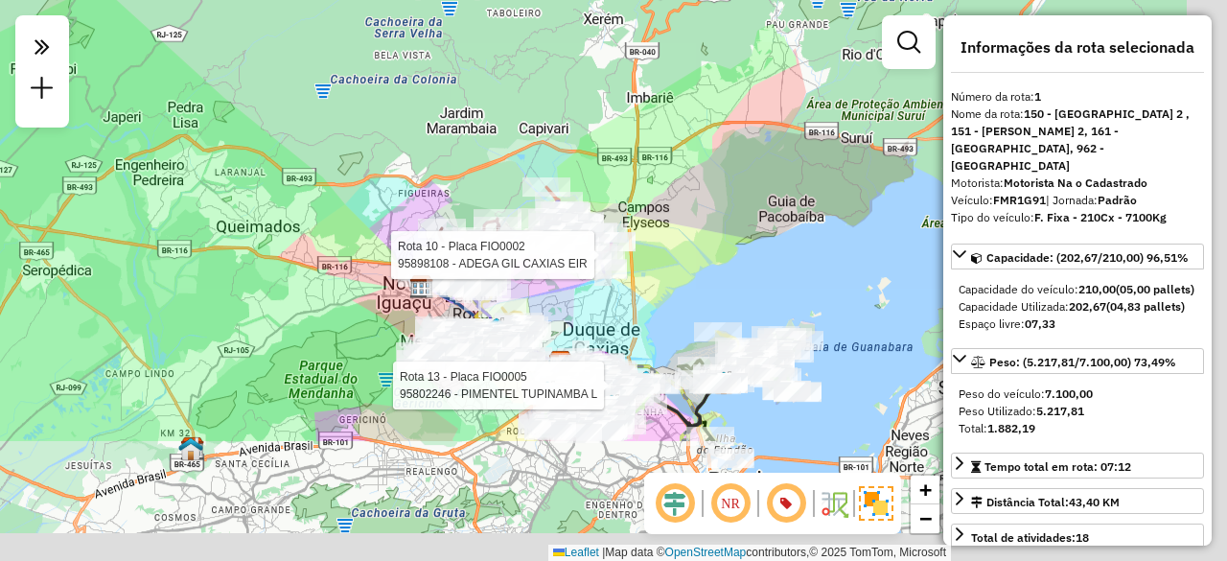
drag, startPoint x: 729, startPoint y: 436, endPoint x: 640, endPoint y: 172, distance: 279.1
click at [643, 189] on div "Rota 13 - Placa FIO0005 95802246 - PIMENTEL TUPINAMBA L Rota 10 - Placa FIO0002…" at bounding box center [613, 280] width 1227 height 561
